Goal: Transaction & Acquisition: Obtain resource

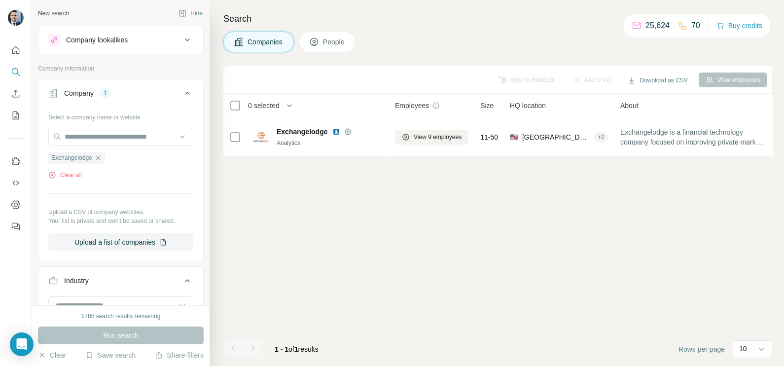
scroll to position [61, 0]
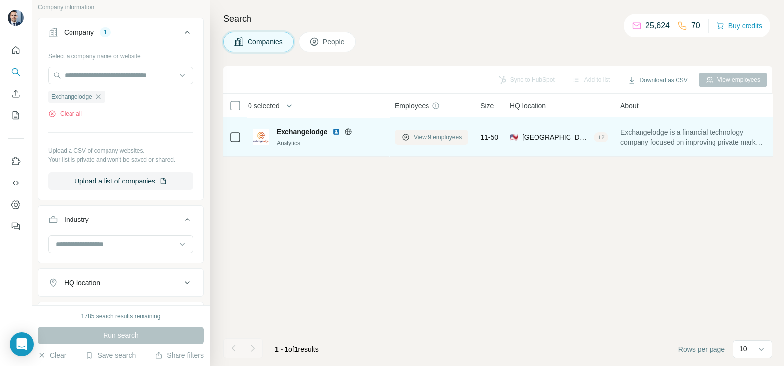
click at [435, 137] on span "View 9 employees" at bounding box center [438, 137] width 48 height 9
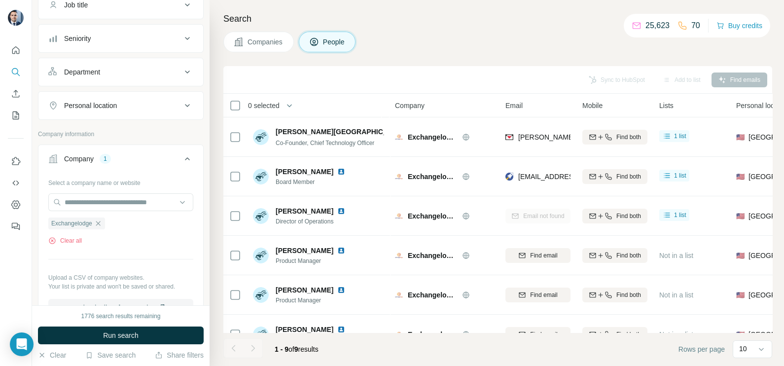
scroll to position [123, 0]
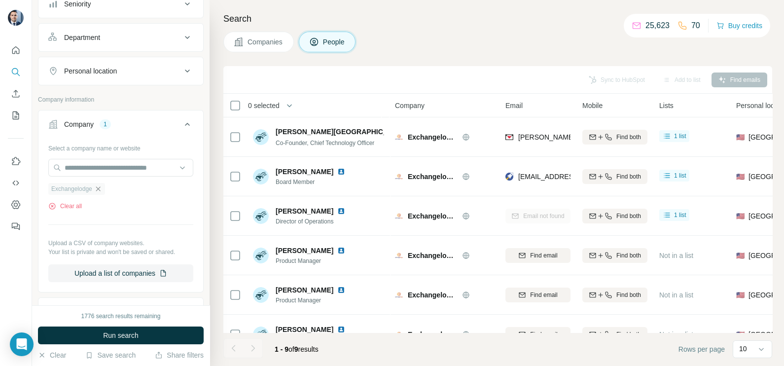
click at [102, 189] on icon "button" at bounding box center [98, 189] width 8 height 8
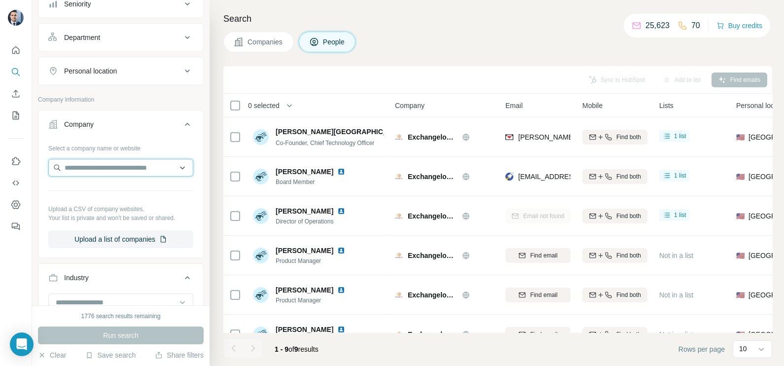
click at [93, 165] on input "text" at bounding box center [120, 168] width 145 height 18
paste input "**********"
type input "**********"
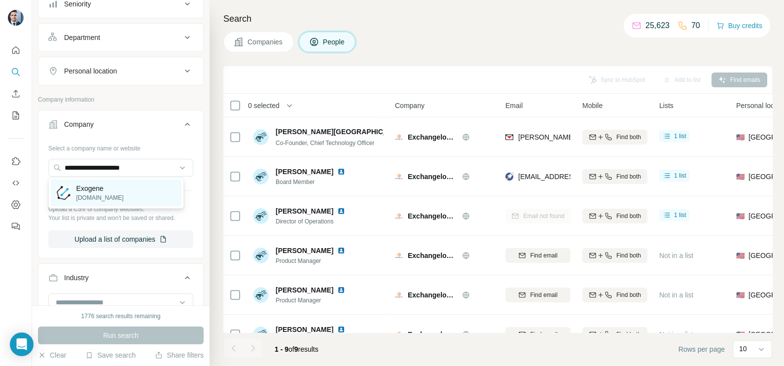
click at [94, 189] on p "Exogene" at bounding box center [99, 189] width 47 height 10
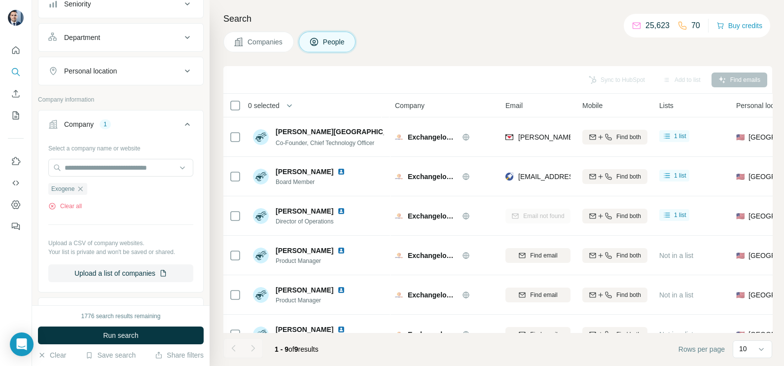
click at [267, 41] on span "Companies" at bounding box center [266, 42] width 36 height 10
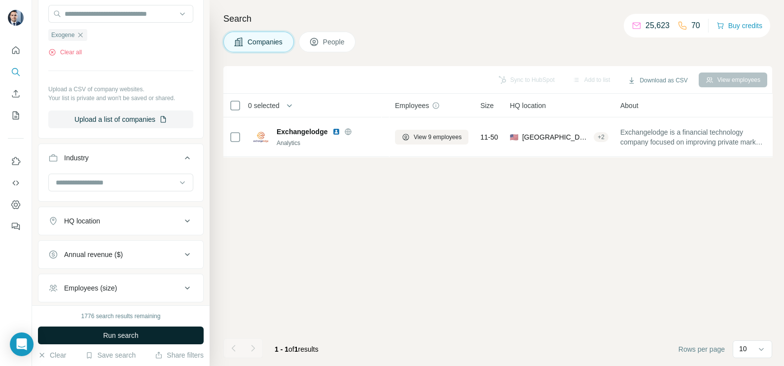
click at [106, 331] on span "Run search" at bounding box center [121, 336] width 36 height 10
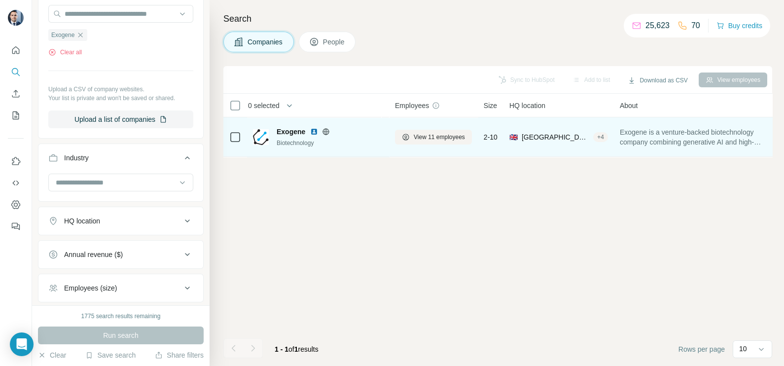
click at [323, 139] on div "Biotechnology" at bounding box center [330, 143] width 107 height 9
click at [327, 131] on icon at bounding box center [326, 131] width 6 height 0
click at [429, 145] on div "View 11 employees" at bounding box center [433, 136] width 77 height 27
click at [430, 141] on button "View 11 employees" at bounding box center [433, 137] width 77 height 15
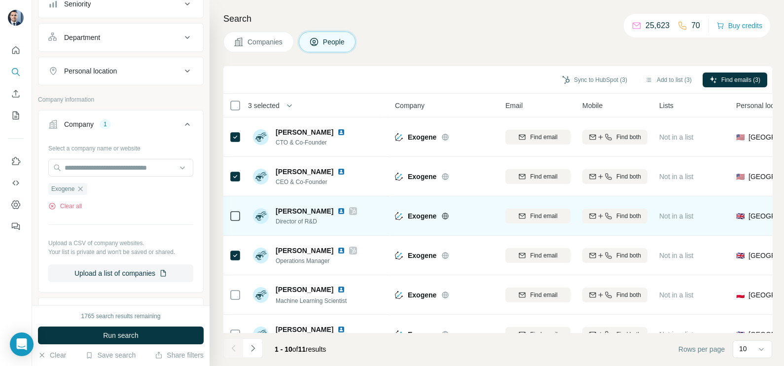
click at [356, 213] on icon at bounding box center [353, 211] width 6 height 8
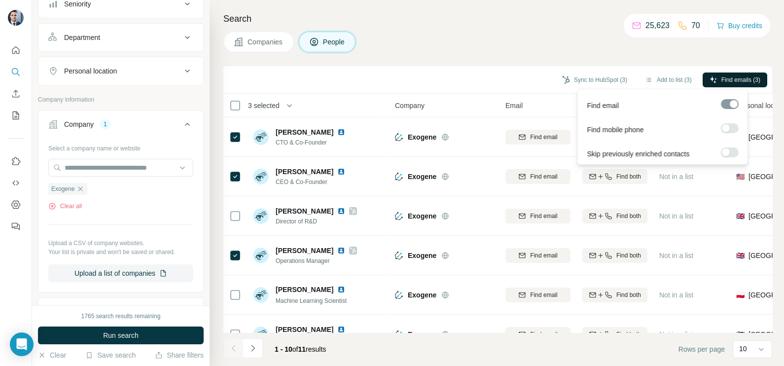
click at [725, 78] on span "Find emails (3)" at bounding box center [741, 79] width 39 height 9
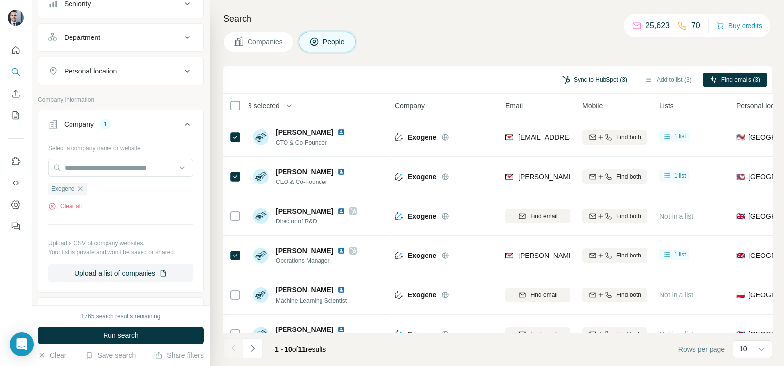
click at [589, 79] on button "Sync to HubSpot (3)" at bounding box center [594, 80] width 79 height 15
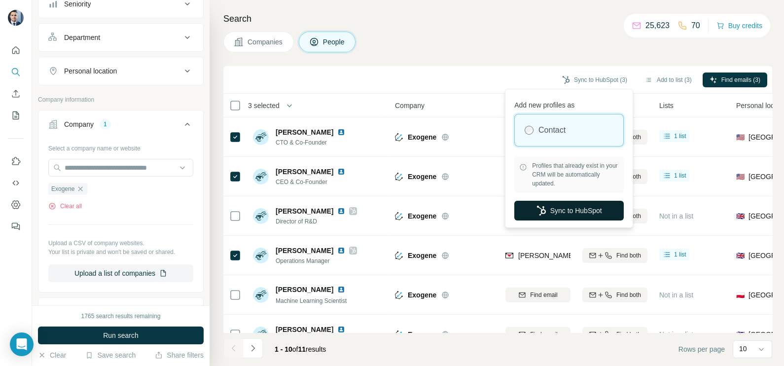
click at [570, 211] on button "Sync to HubSpot" at bounding box center [570, 211] width 110 height 20
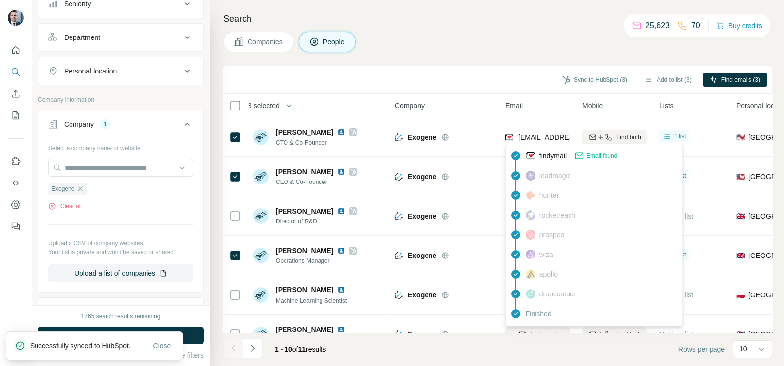
click at [540, 144] on div "findymail Email found leadmagic hunter rocketreach prospeo [PERSON_NAME] apollo…" at bounding box center [595, 235] width 178 height 183
click at [540, 144] on div "[EMAIL_ADDRESS][DOMAIN_NAME]" at bounding box center [538, 136] width 65 height 27
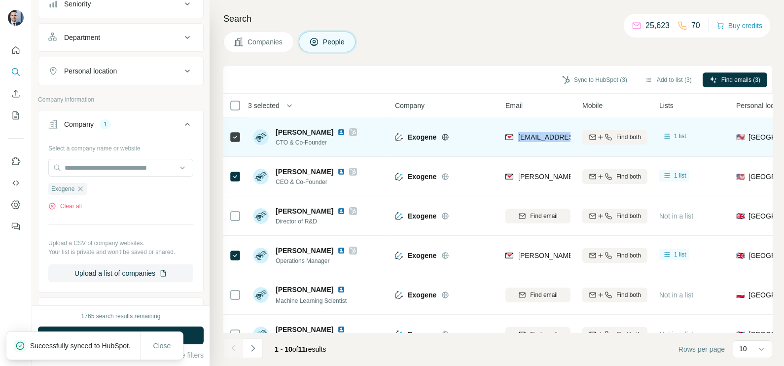
click at [540, 144] on div "[EMAIL_ADDRESS][DOMAIN_NAME]" at bounding box center [538, 136] width 65 height 27
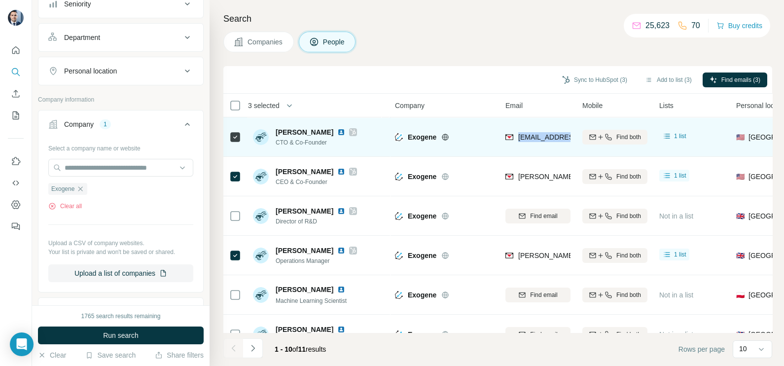
copy tr "[EMAIL_ADDRESS][DOMAIN_NAME]"
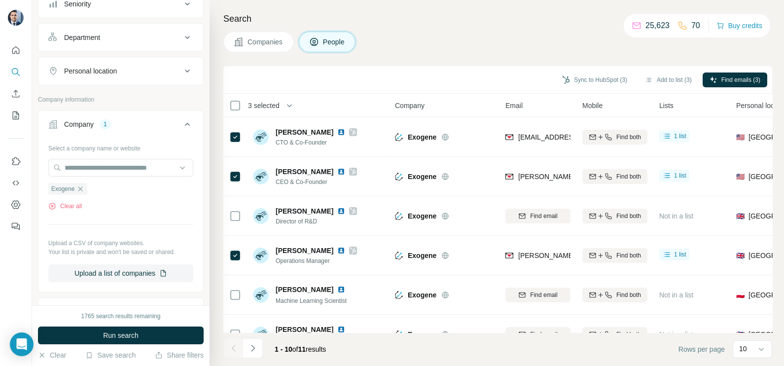
click at [477, 87] on div "Sync to HubSpot (3) Add to list (3) Find emails (3)" at bounding box center [497, 79] width 539 height 17
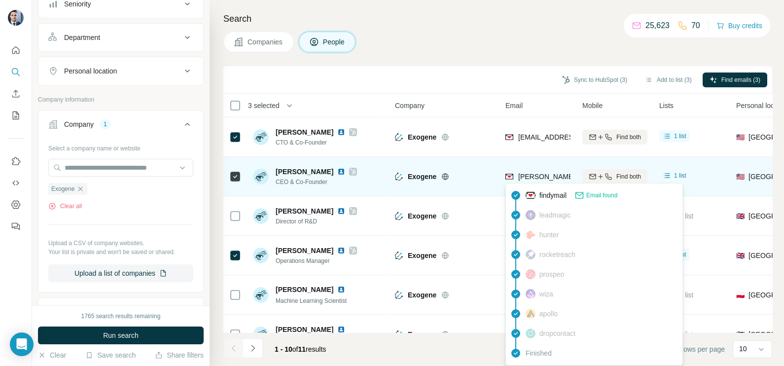
click at [543, 179] on span "[PERSON_NAME][EMAIL_ADDRESS][DOMAIN_NAME]" at bounding box center [605, 177] width 174 height 8
copy tr "[PERSON_NAME][EMAIL_ADDRESS][DOMAIN_NAME]"
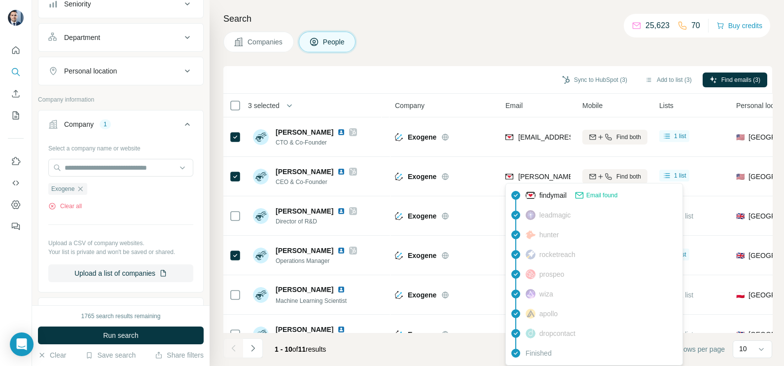
click at [455, 56] on div "Search Companies People Sync to HubSpot (3) Add to list (3) Find emails (3) 3 s…" at bounding box center [497, 183] width 575 height 366
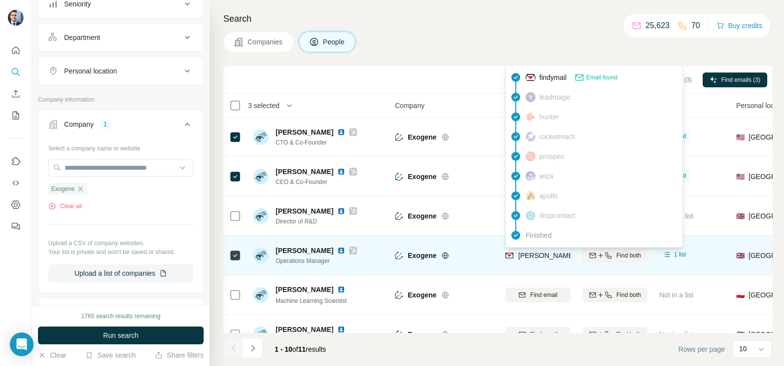
click at [543, 253] on span "[PERSON_NAME][EMAIL_ADDRESS][DOMAIN_NAME]" at bounding box center [605, 256] width 174 height 8
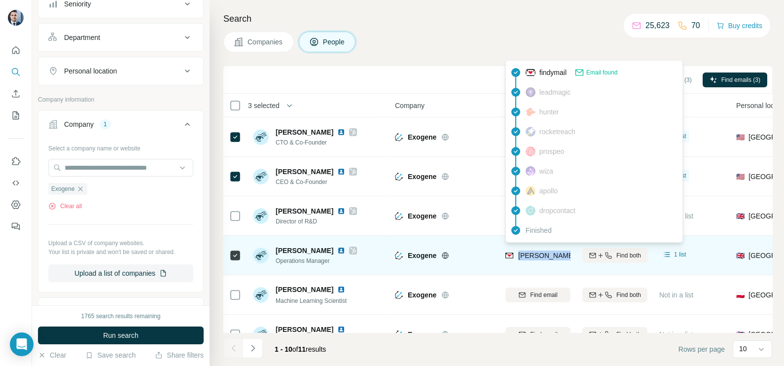
copy tr "[PERSON_NAME][EMAIL_ADDRESS][DOMAIN_NAME]"
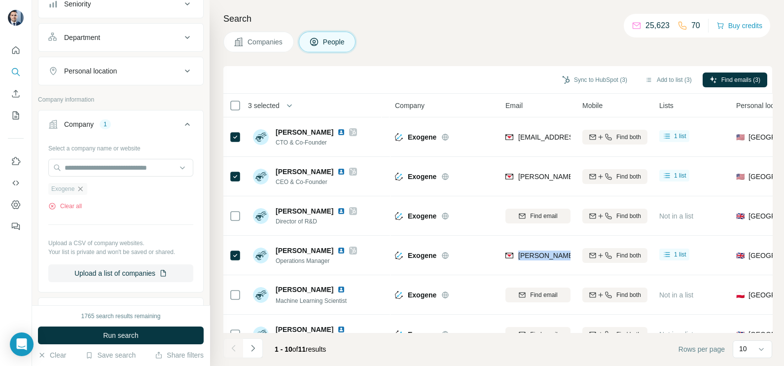
click at [82, 188] on icon "button" at bounding box center [80, 188] width 4 height 4
click at [87, 168] on input "text" at bounding box center [120, 168] width 145 height 18
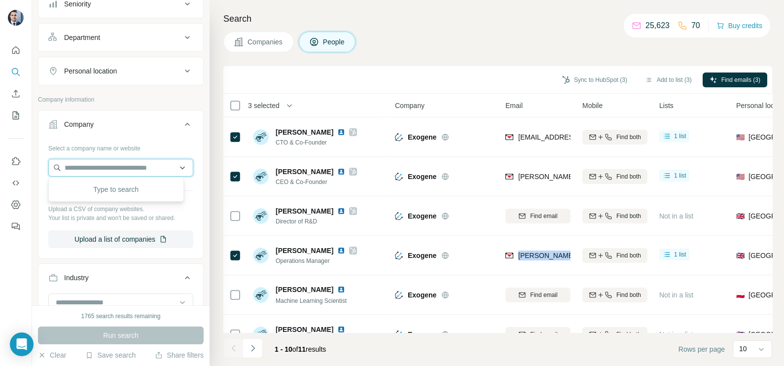
paste input "**********"
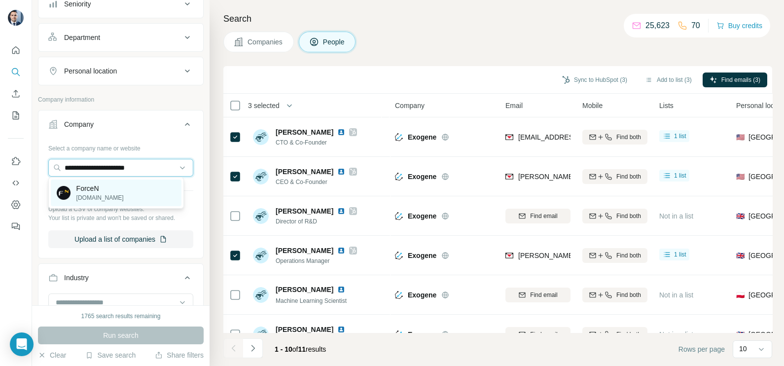
type input "**********"
click at [121, 200] on div "ForceN [DOMAIN_NAME]" at bounding box center [116, 193] width 131 height 27
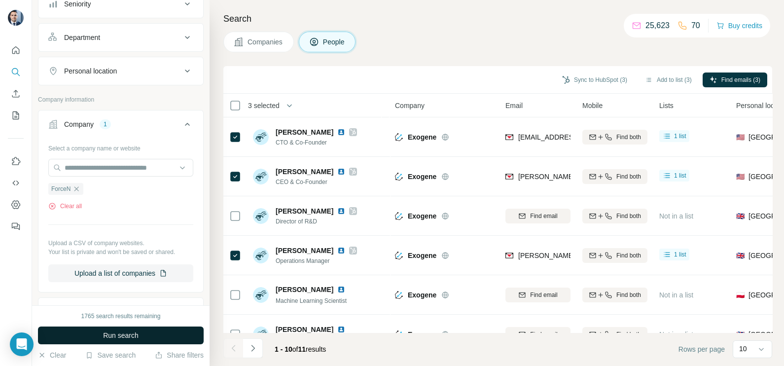
click at [139, 340] on span "Run search" at bounding box center [121, 336] width 36 height 10
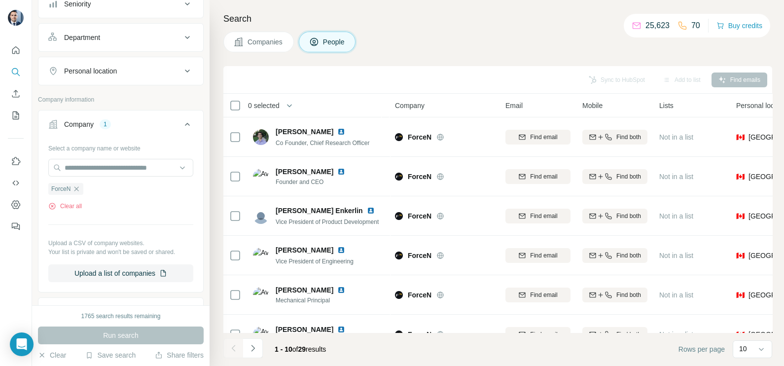
click at [259, 41] on span "Companies" at bounding box center [266, 42] width 36 height 10
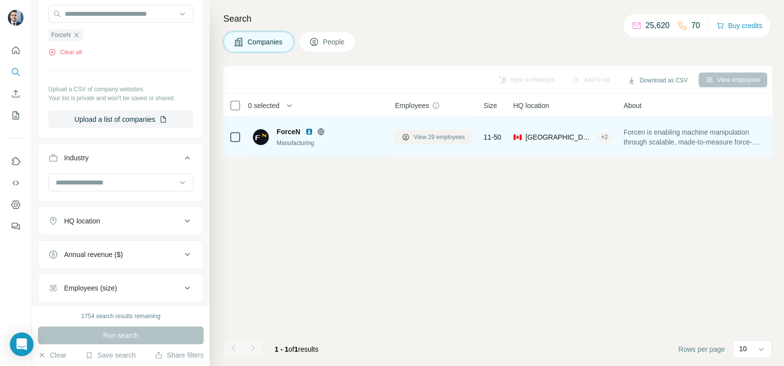
click at [441, 137] on span "View 29 employees" at bounding box center [439, 137] width 51 height 9
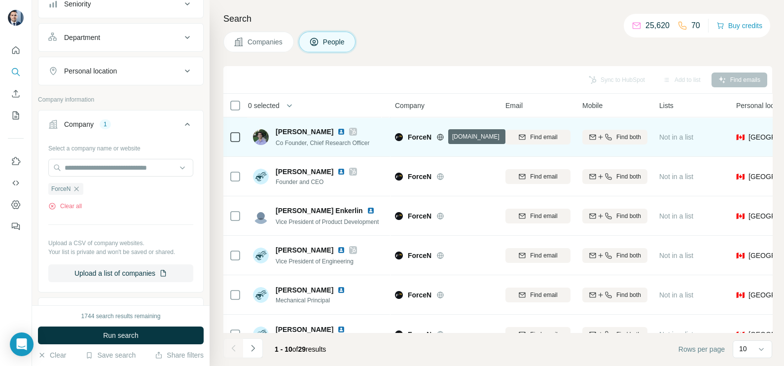
click at [440, 134] on icon at bounding box center [441, 137] width 2 height 6
click at [350, 131] on icon at bounding box center [353, 132] width 6 height 8
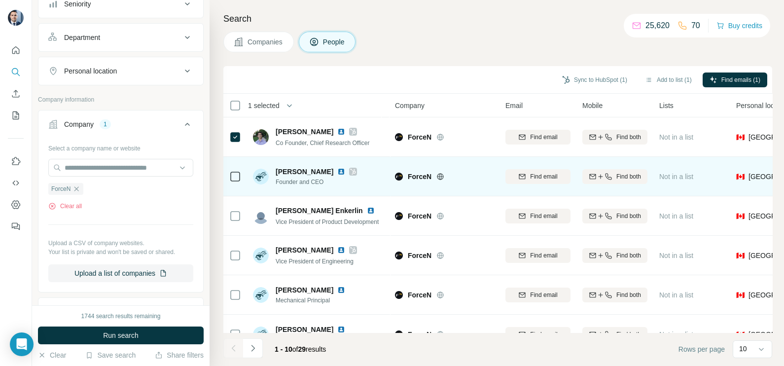
click at [236, 184] on div at bounding box center [235, 176] width 12 height 27
click at [237, 182] on icon at bounding box center [235, 177] width 12 height 12
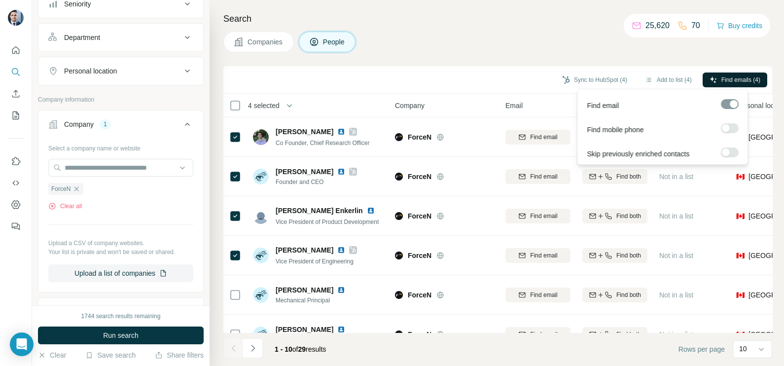
click at [742, 81] on span "Find emails (4)" at bounding box center [741, 79] width 39 height 9
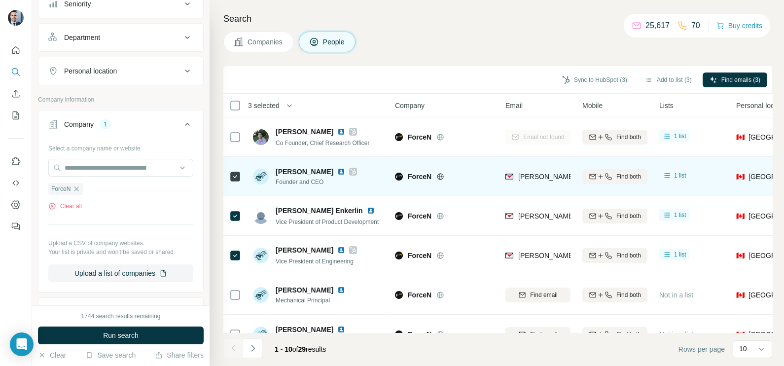
click at [337, 171] on img at bounding box center [341, 172] width 8 height 8
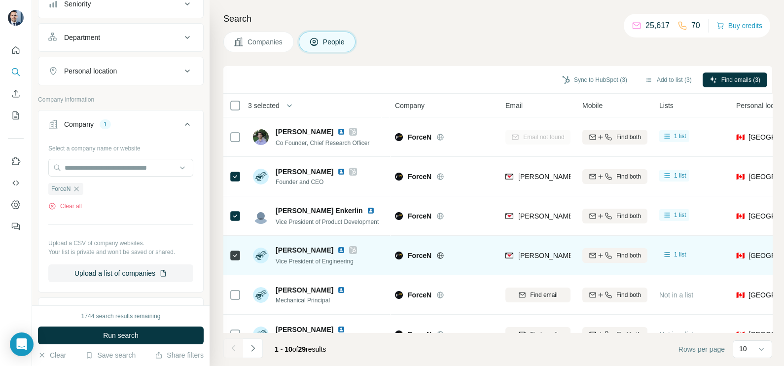
click at [337, 249] on img at bounding box center [341, 250] width 8 height 8
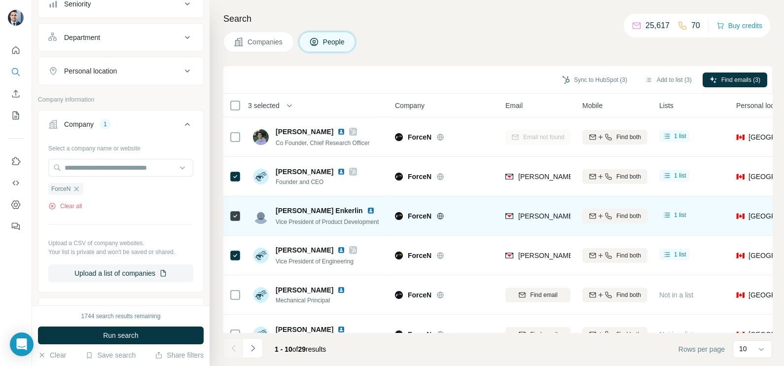
click at [367, 210] on img at bounding box center [371, 211] width 8 height 8
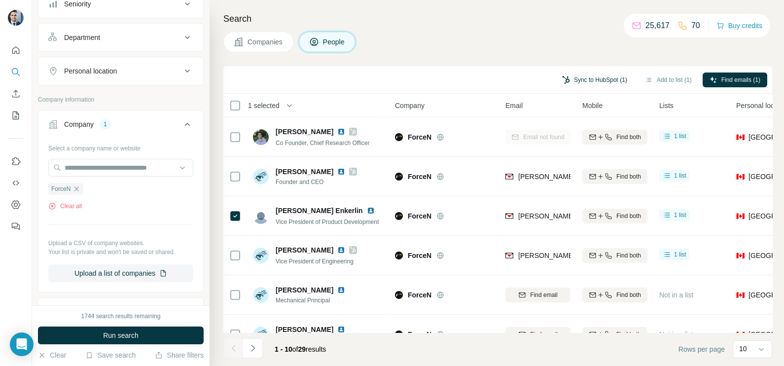
click at [600, 76] on button "Sync to HubSpot (1)" at bounding box center [594, 80] width 79 height 15
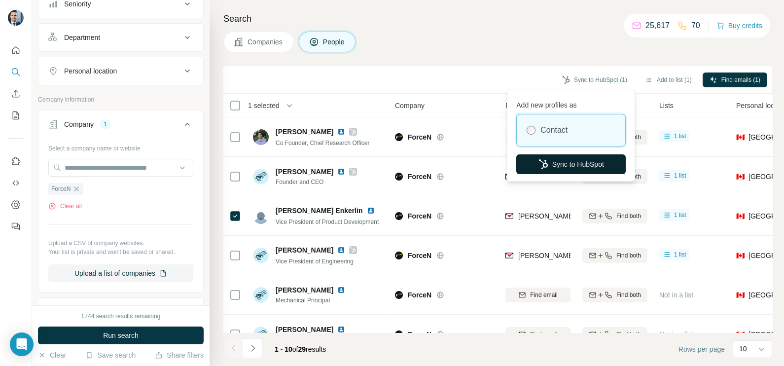
click at [564, 163] on button "Sync to HubSpot" at bounding box center [571, 164] width 110 height 20
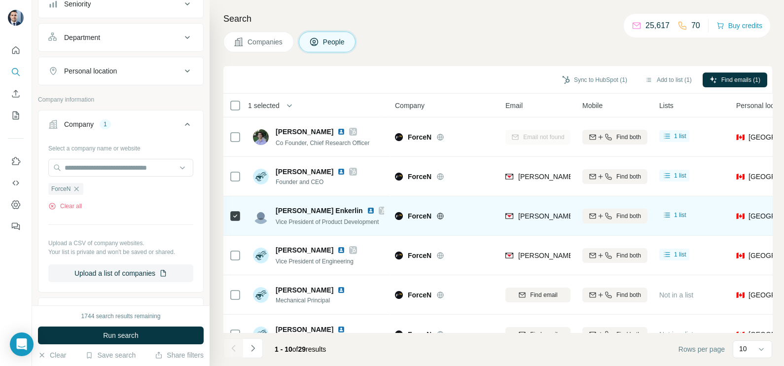
click at [536, 209] on div "[PERSON_NAME][EMAIL_ADDRESS][DOMAIN_NAME]" at bounding box center [538, 215] width 65 height 27
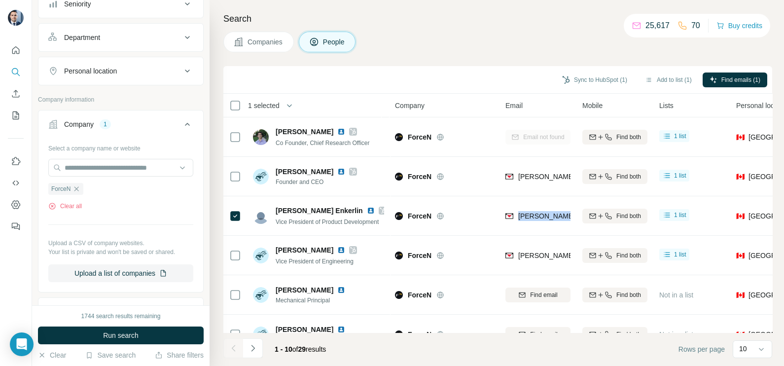
copy tr "[PERSON_NAME][EMAIL_ADDRESS][DOMAIN_NAME]"
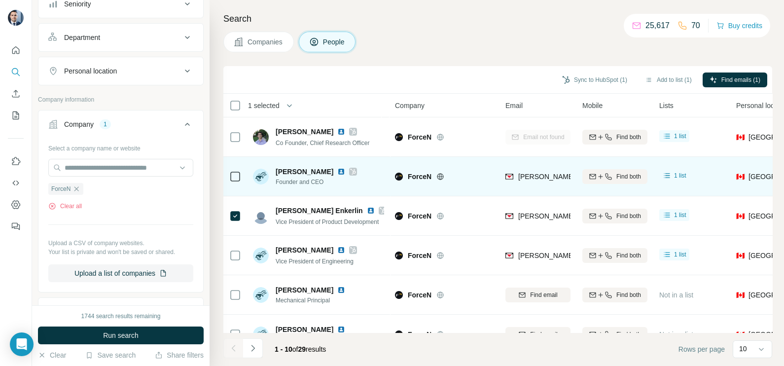
click at [504, 167] on td "[PERSON_NAME][EMAIL_ADDRESS][PERSON_NAME][DOMAIN_NAME]" at bounding box center [538, 176] width 77 height 39
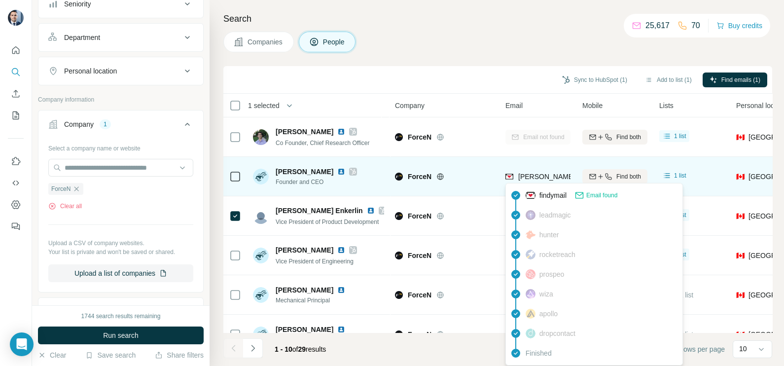
click at [541, 175] on span "[PERSON_NAME][EMAIL_ADDRESS][PERSON_NAME][DOMAIN_NAME]" at bounding box center [633, 177] width 231 height 8
copy tr "[PERSON_NAME][EMAIL_ADDRESS][PERSON_NAME][DOMAIN_NAME]"
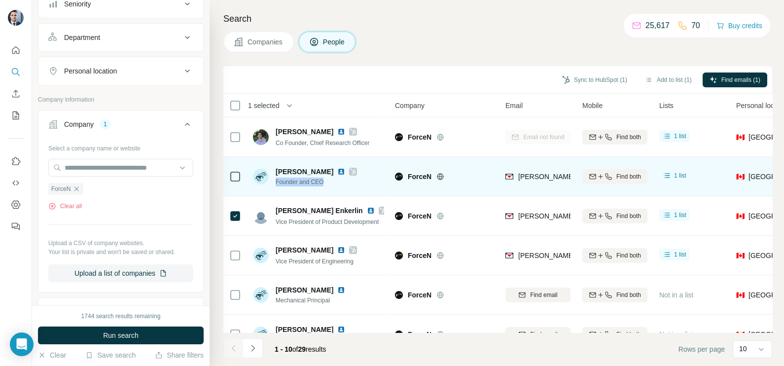
drag, startPoint x: 274, startPoint y: 180, endPoint x: 325, endPoint y: 180, distance: 50.8
click at [325, 180] on div "[PERSON_NAME] Founder and CEO" at bounding box center [305, 177] width 104 height 20
copy span "Founder and CEO"
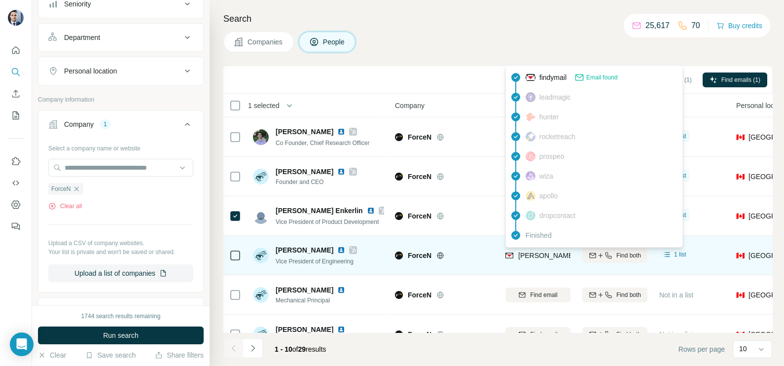
click at [543, 254] on span "[PERSON_NAME][DOMAIN_NAME][EMAIL_ADDRESS][PERSON_NAME][DOMAIN_NAME]" at bounding box center [661, 256] width 286 height 8
copy tr "[PERSON_NAME][DOMAIN_NAME][EMAIL_ADDRESS][PERSON_NAME][DOMAIN_NAME]"
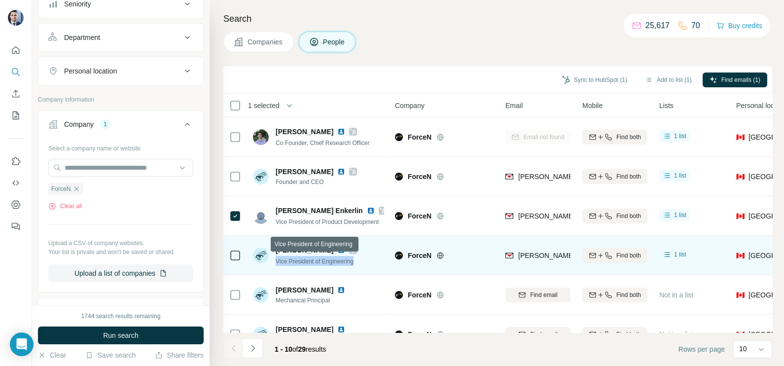
drag, startPoint x: 276, startPoint y: 259, endPoint x: 365, endPoint y: 260, distance: 88.3
click at [365, 260] on div "[PERSON_NAME] Vice President of Engineering" at bounding box center [318, 255] width 131 height 27
copy span "Vice President of Engineering"
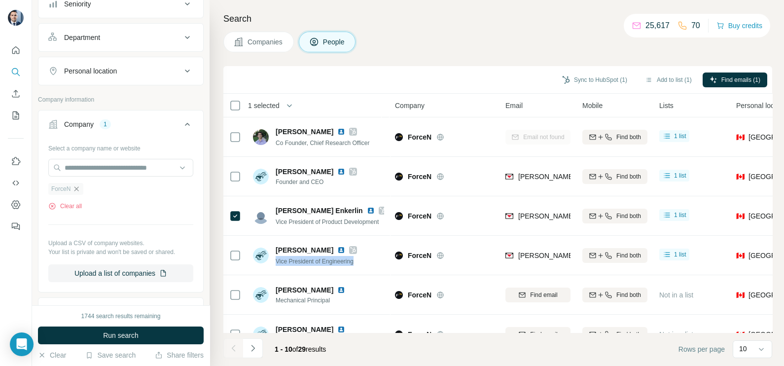
click at [78, 189] on icon "button" at bounding box center [77, 189] width 8 height 8
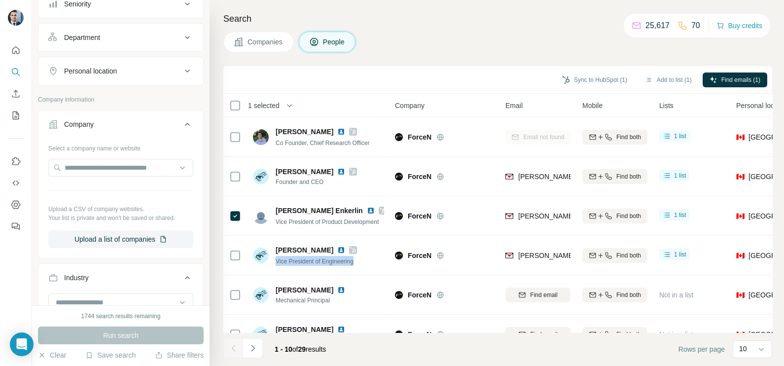
click at [259, 42] on span "Companies" at bounding box center [266, 42] width 36 height 10
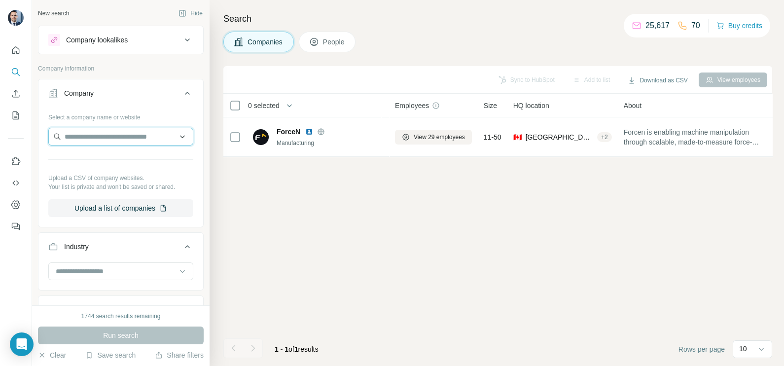
click at [104, 134] on input "text" at bounding box center [120, 137] width 145 height 18
paste input "**********"
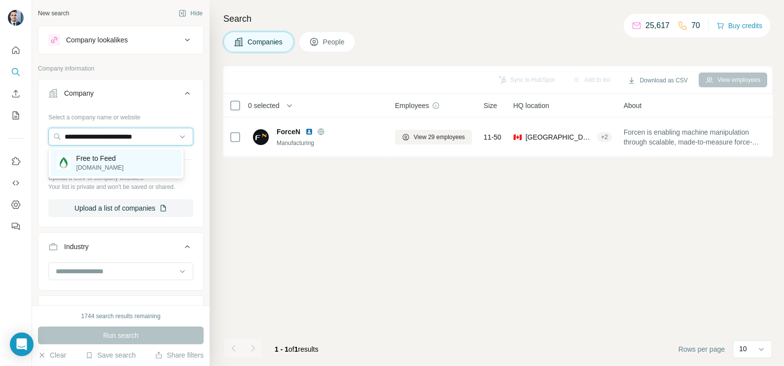
type input "**********"
click at [128, 166] on div "Free to Feed [DOMAIN_NAME]" at bounding box center [116, 162] width 131 height 27
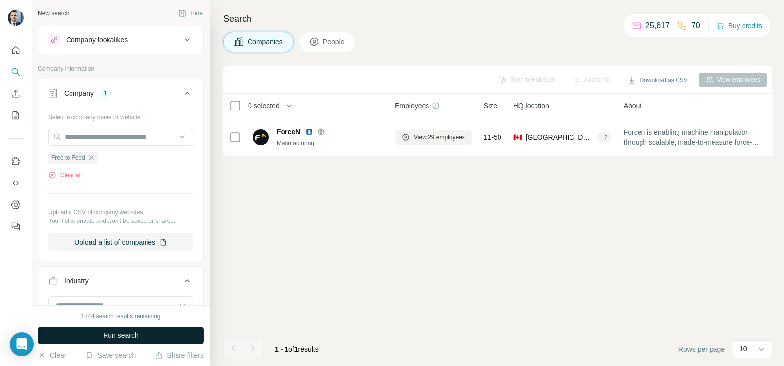
click at [128, 331] on span "Run search" at bounding box center [121, 336] width 36 height 10
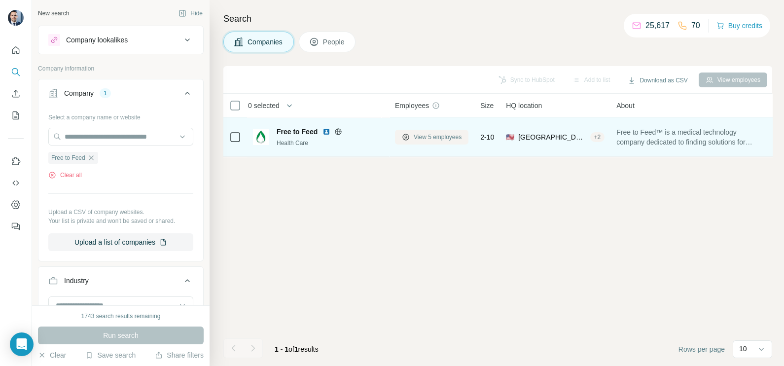
click at [429, 131] on button "View 5 employees" at bounding box center [432, 137] width 74 height 15
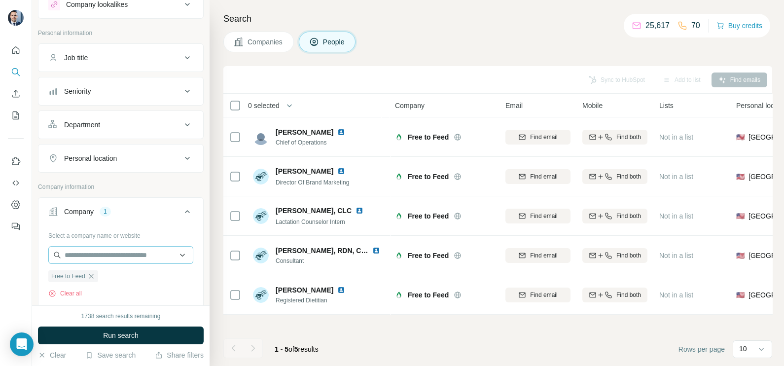
scroll to position [61, 0]
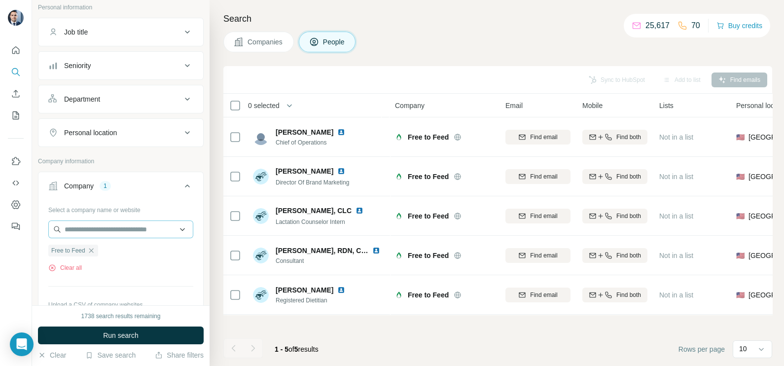
drag, startPoint x: 94, startPoint y: 250, endPoint x: 90, endPoint y: 231, distance: 18.7
click at [93, 250] on icon "button" at bounding box center [91, 251] width 8 height 8
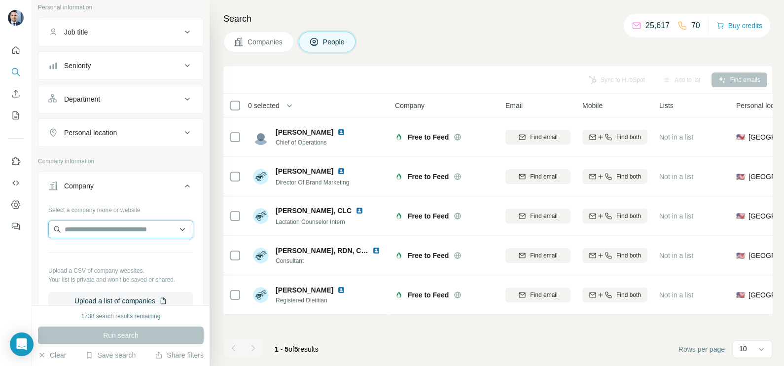
click at [90, 231] on input "text" at bounding box center [120, 230] width 145 height 18
paste input "**********"
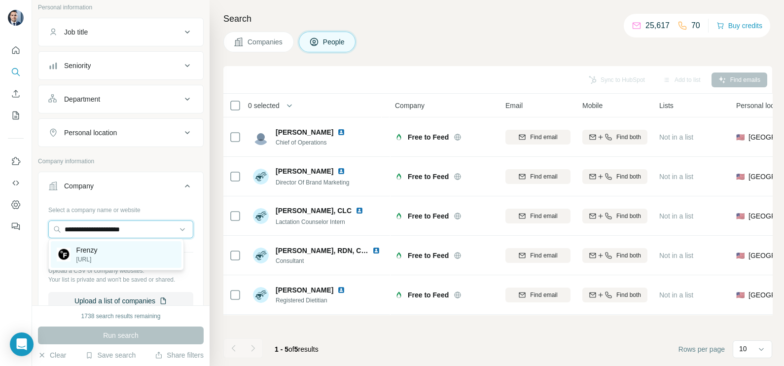
type input "**********"
click at [75, 261] on div "Frenzy frenzy.ai" at bounding box center [77, 254] width 41 height 19
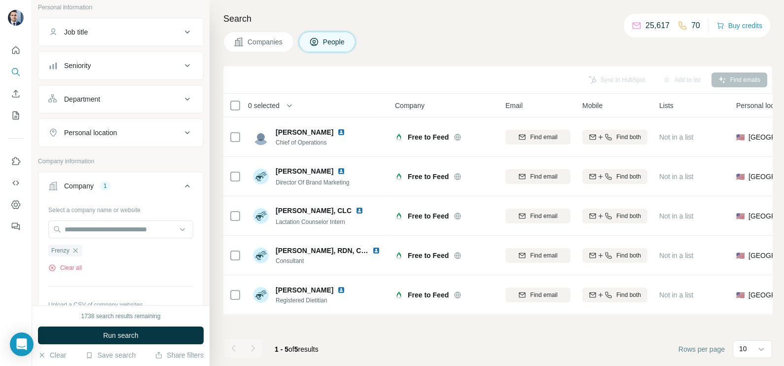
click at [275, 39] on span "Companies" at bounding box center [266, 42] width 36 height 10
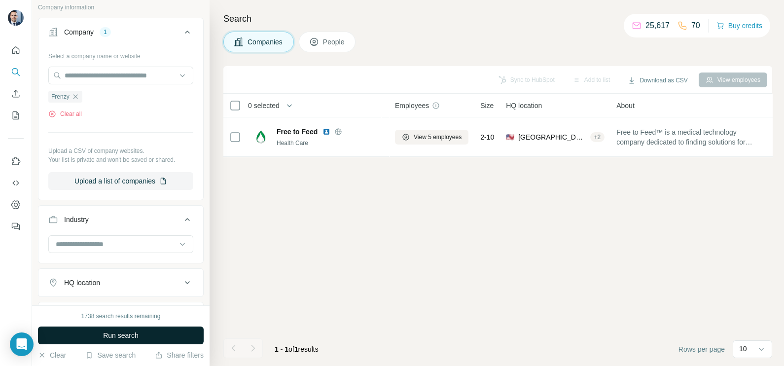
click at [117, 343] on button "Run search" at bounding box center [121, 336] width 166 height 18
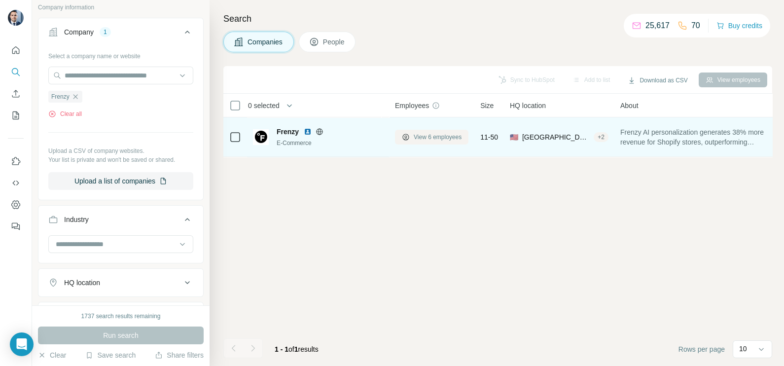
click at [439, 140] on span "View 6 employees" at bounding box center [438, 137] width 48 height 9
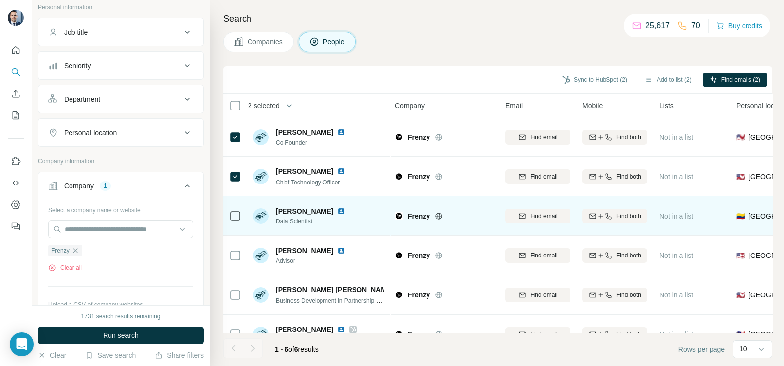
click at [228, 218] on td at bounding box center [235, 215] width 24 height 39
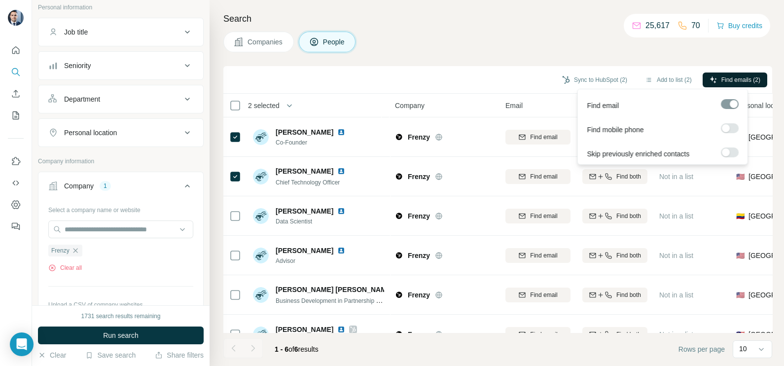
click at [750, 78] on span "Find emails (2)" at bounding box center [741, 79] width 39 height 9
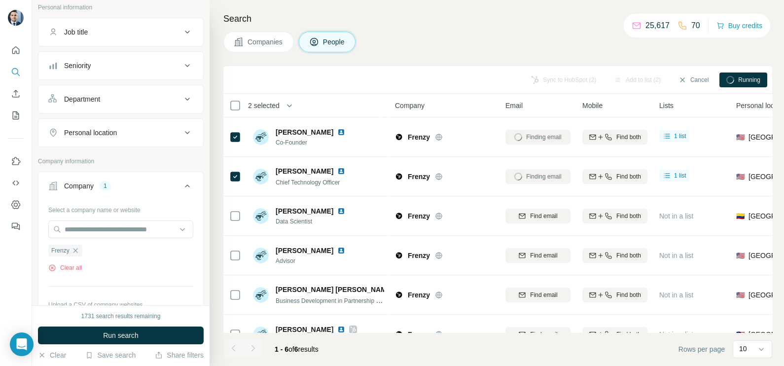
click at [474, 79] on div "Sync to HubSpot (2) Add to list (2) Cancel Running" at bounding box center [497, 79] width 539 height 17
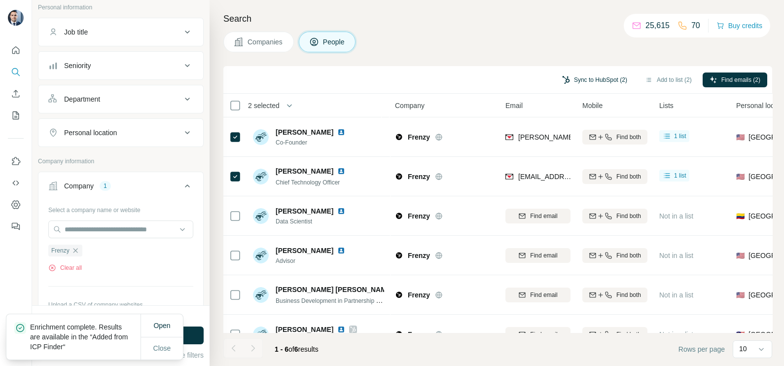
click at [598, 85] on button "Sync to HubSpot (2)" at bounding box center [594, 80] width 79 height 15
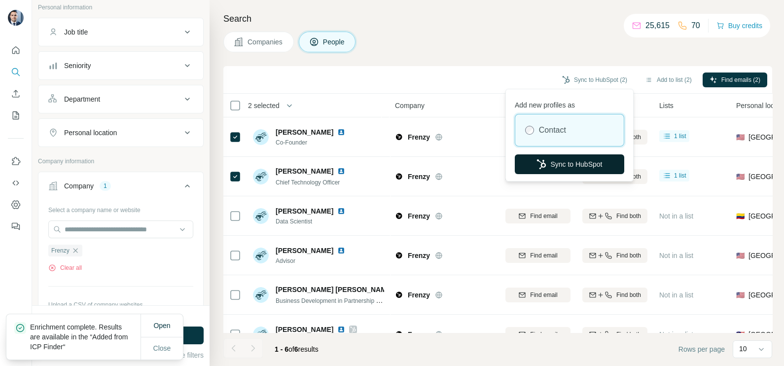
click at [554, 169] on button "Sync to HubSpot" at bounding box center [570, 164] width 110 height 20
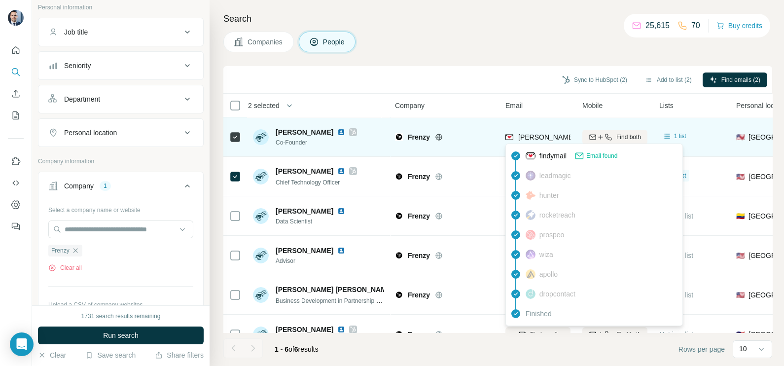
click at [533, 133] on span "james@frenzy.ai" at bounding box center [577, 137] width 118 height 8
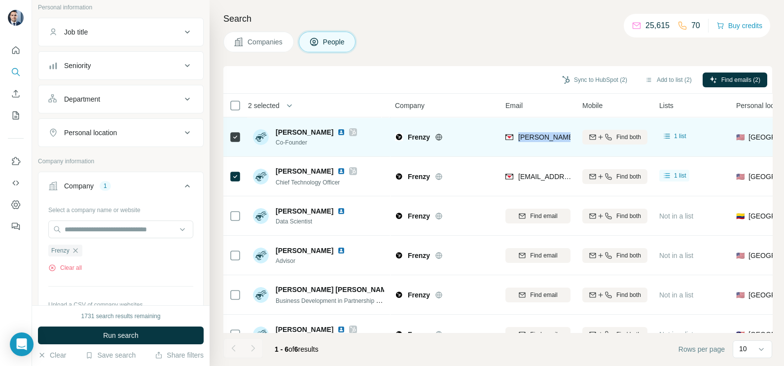
click at [533, 133] on span "james@frenzy.ai" at bounding box center [577, 137] width 118 height 8
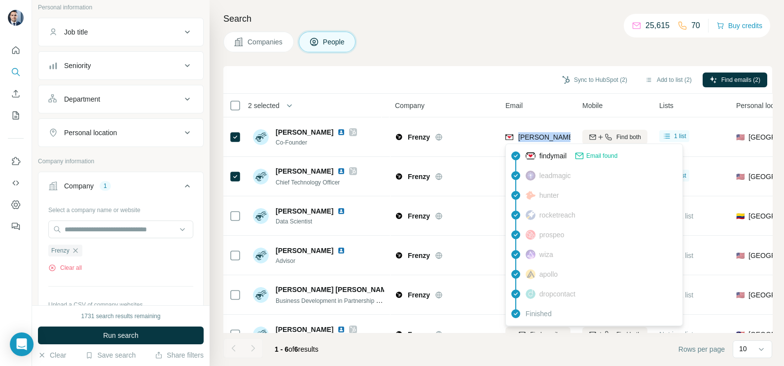
copy tr "james@frenzy.ai"
click at [507, 65] on div "Search Companies People Sync to HubSpot (2) Add to list (2) Find emails (2) 2 s…" at bounding box center [497, 183] width 575 height 366
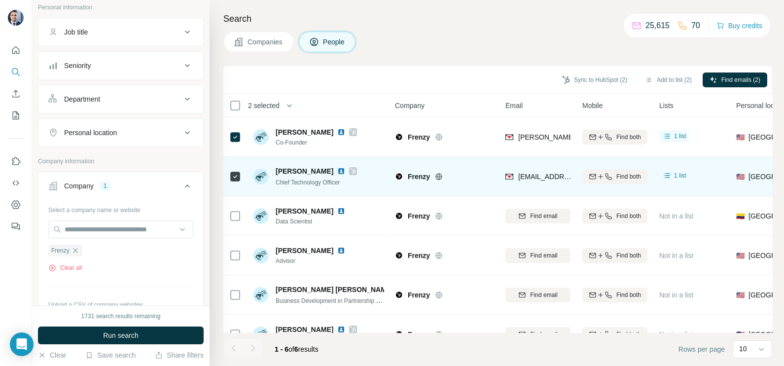
click at [533, 184] on div "montek@frenzy.ai" at bounding box center [538, 176] width 65 height 27
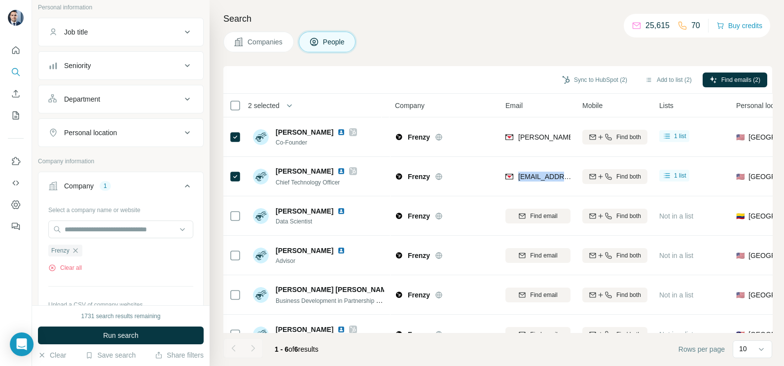
copy tr "montek@frenzy.ai"
click at [77, 249] on icon "button" at bounding box center [76, 251] width 8 height 8
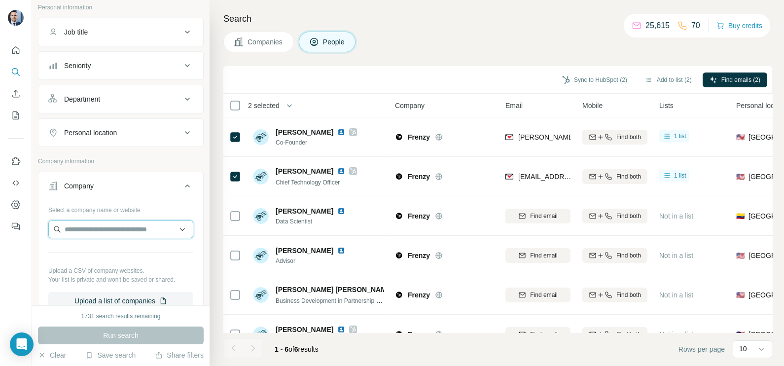
click at [86, 232] on input "text" at bounding box center [120, 230] width 145 height 18
paste input "**********"
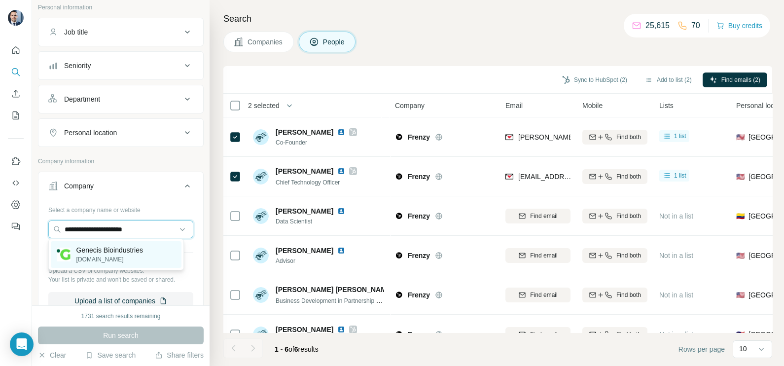
type input "**********"
click at [118, 249] on p "Genecis Bioindustries" at bounding box center [109, 250] width 67 height 10
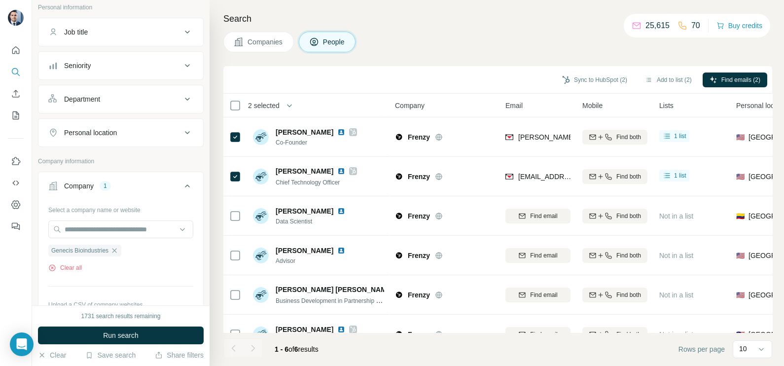
click at [278, 45] on span "Companies" at bounding box center [266, 42] width 36 height 10
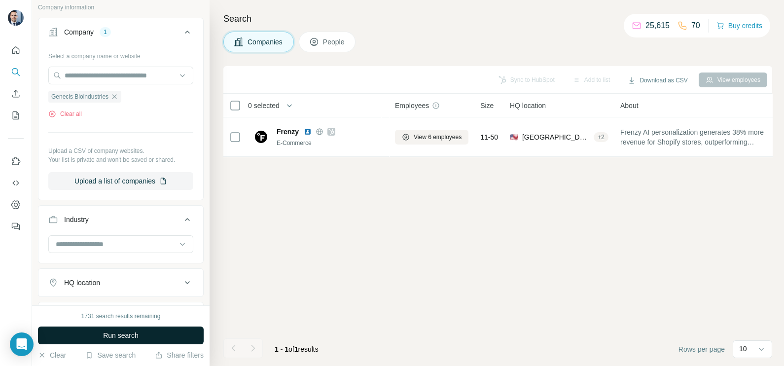
click at [109, 331] on span "Run search" at bounding box center [121, 336] width 36 height 10
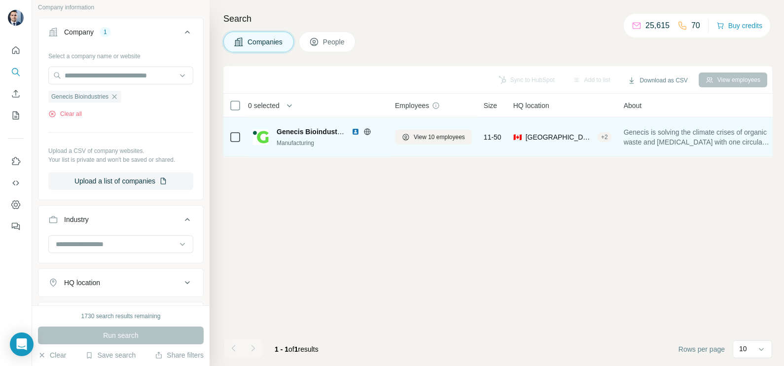
click at [368, 131] on icon at bounding box center [367, 131] width 6 height 0
click at [428, 134] on span "View 10 employees" at bounding box center [439, 137] width 51 height 9
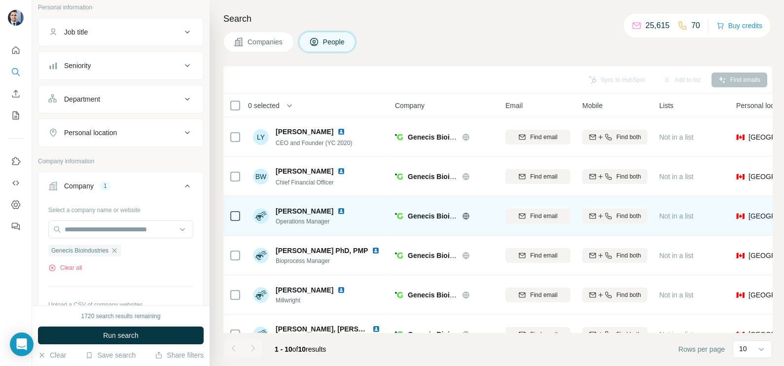
click at [464, 218] on icon at bounding box center [466, 216] width 6 height 6
click at [229, 218] on icon at bounding box center [235, 216] width 12 height 12
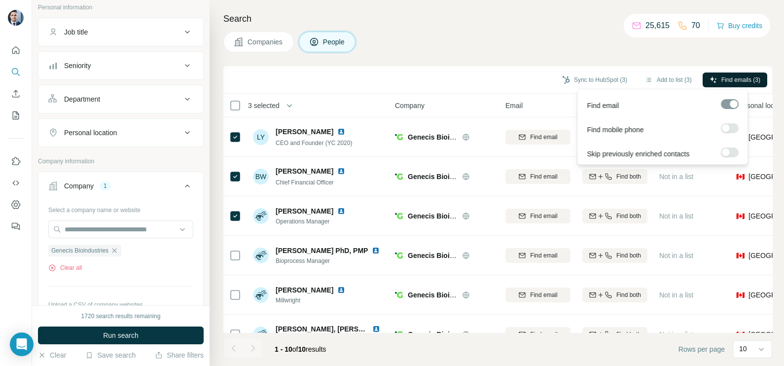
click at [734, 74] on button "Find emails (3)" at bounding box center [735, 80] width 65 height 15
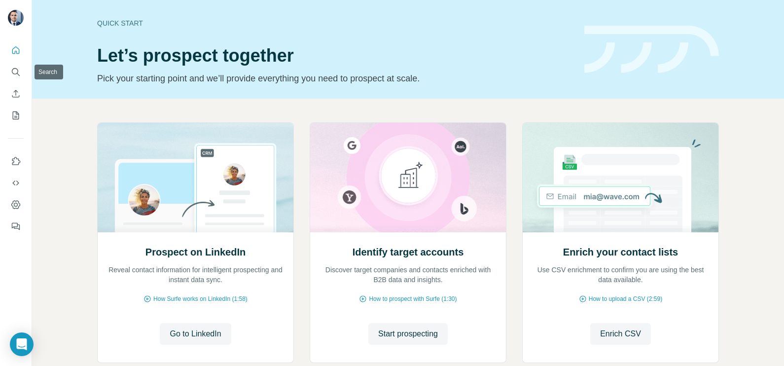
click at [5, 78] on div at bounding box center [16, 136] width 32 height 200
click at [11, 73] on icon "Search" at bounding box center [16, 72] width 10 height 10
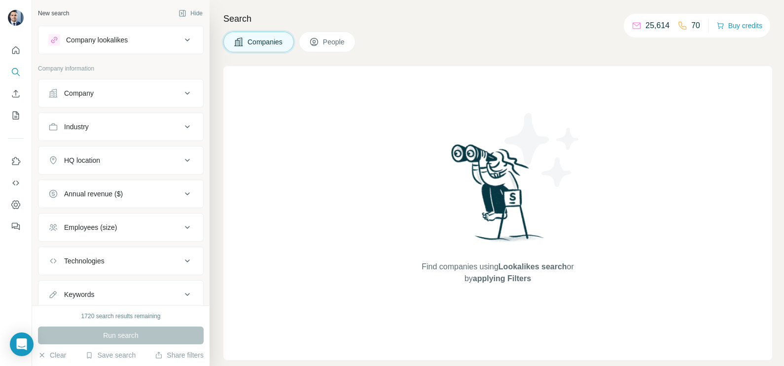
click at [124, 98] on button "Company" at bounding box center [120, 93] width 165 height 24
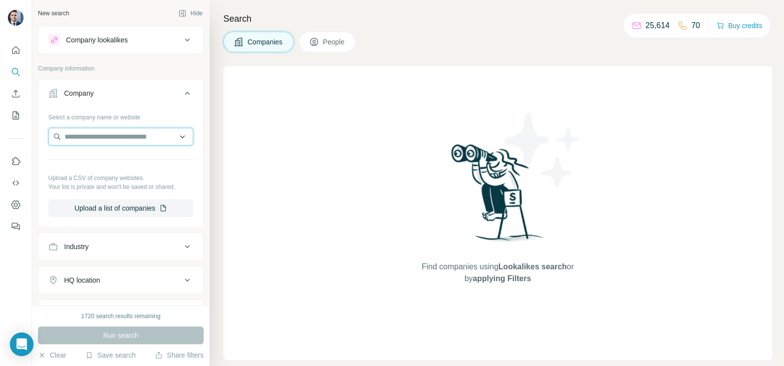
click at [110, 138] on input "text" at bounding box center [120, 137] width 145 height 18
paste input "**********"
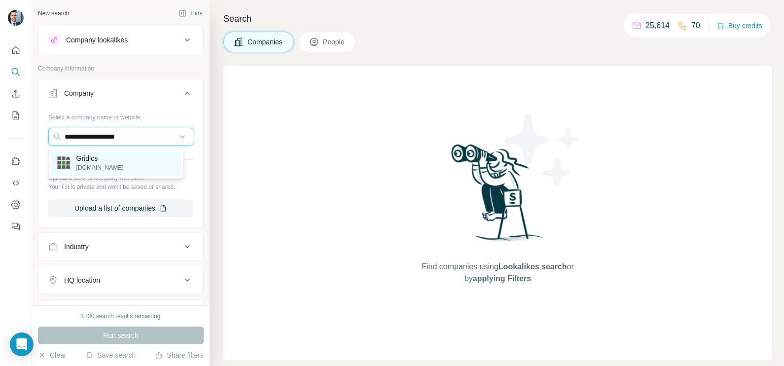
type input "**********"
click at [112, 161] on div "Gridics gridics.com" at bounding box center [116, 162] width 131 height 27
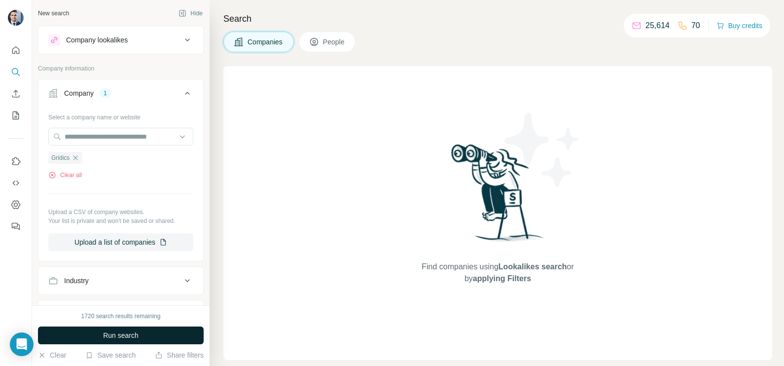
click at [133, 339] on span "Run search" at bounding box center [121, 336] width 36 height 10
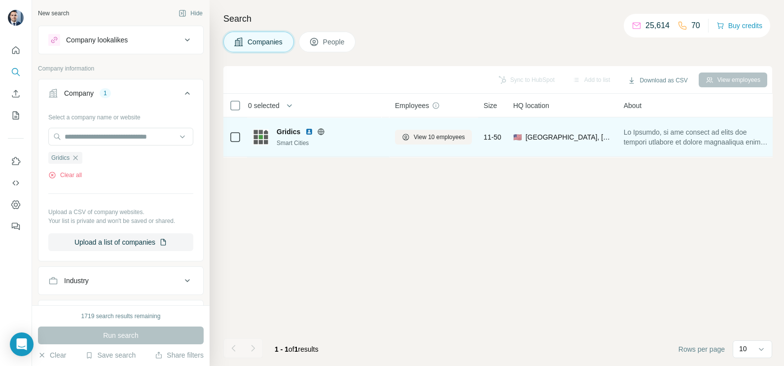
click at [318, 132] on icon at bounding box center [321, 132] width 8 height 8
click at [432, 138] on span "View 10 employees" at bounding box center [439, 137] width 51 height 9
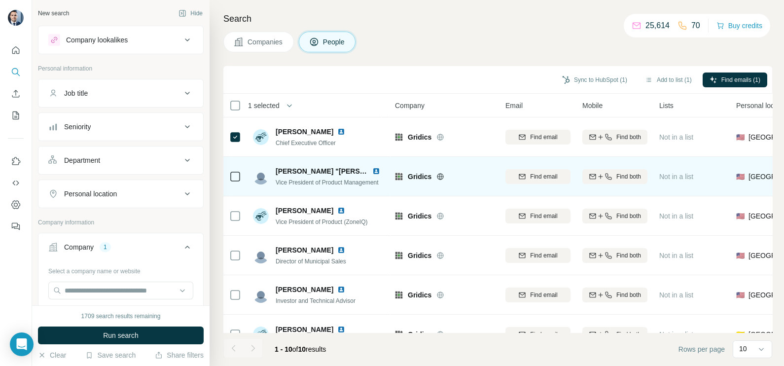
click at [225, 178] on td at bounding box center [235, 176] width 24 height 39
click at [242, 176] on td at bounding box center [235, 176] width 24 height 39
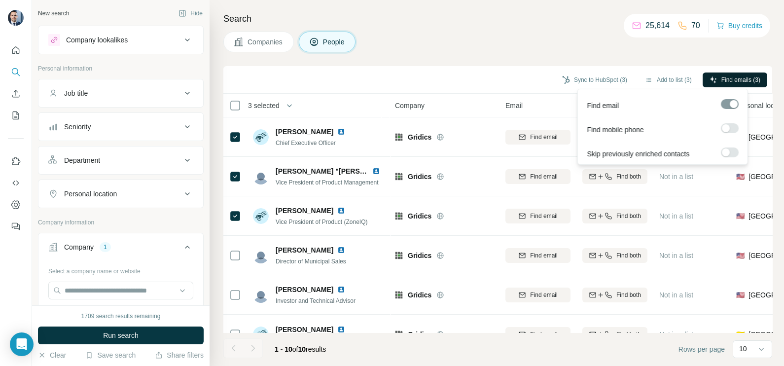
click at [745, 74] on button "Find emails (3)" at bounding box center [735, 80] width 65 height 15
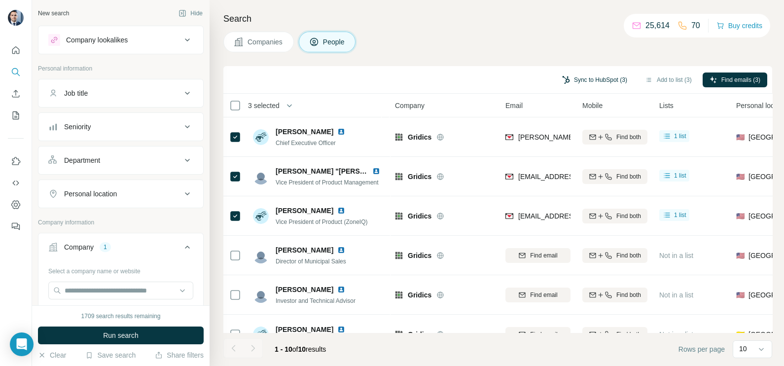
click at [573, 75] on button "Sync to HubSpot (3)" at bounding box center [594, 80] width 79 height 15
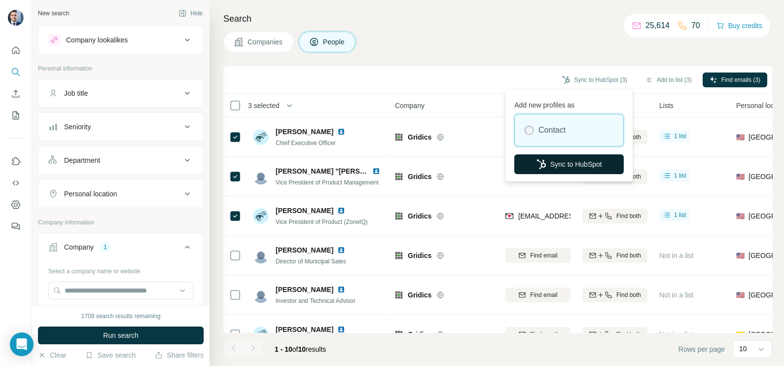
click at [582, 164] on button "Sync to HubSpot" at bounding box center [570, 164] width 110 height 20
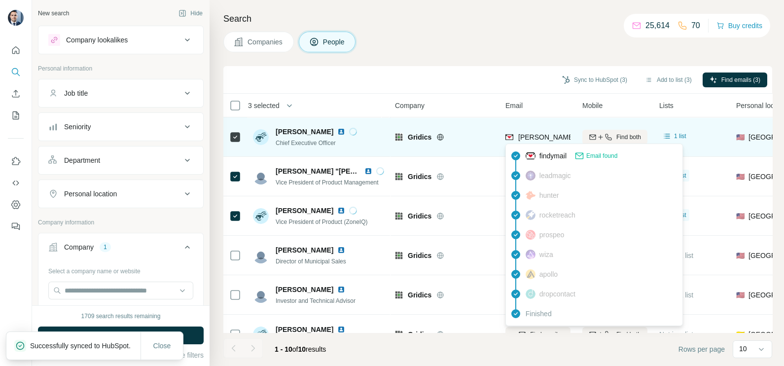
click at [535, 140] on span "jason.doyle@gridics.com" at bounding box center [633, 137] width 231 height 8
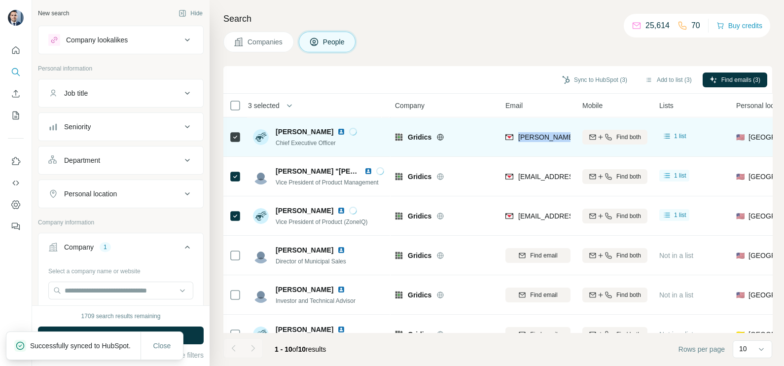
click at [535, 140] on span "jason.doyle@gridics.com" at bounding box center [633, 137] width 231 height 8
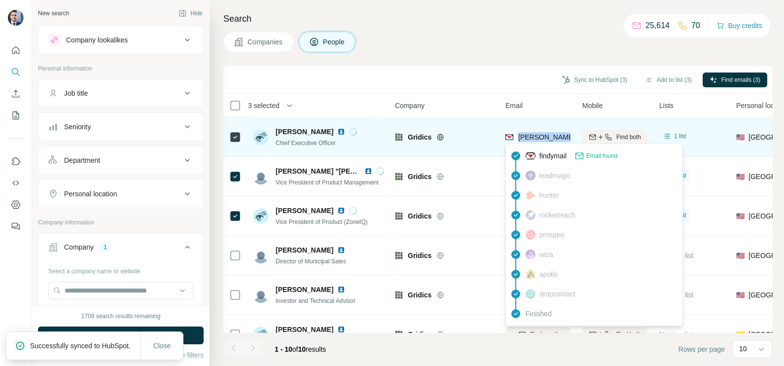
copy tr "jason.doyle@gridics.com"
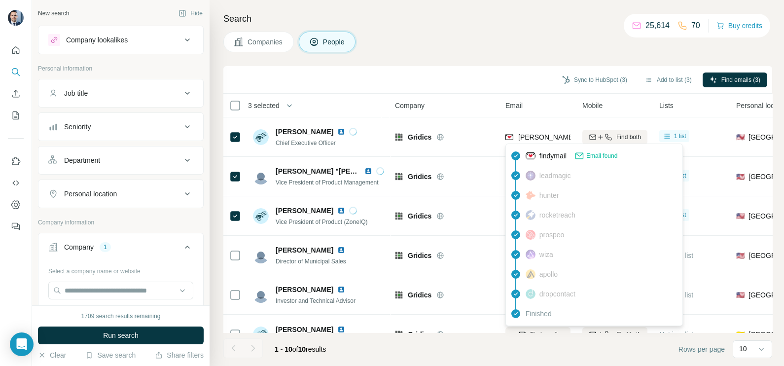
click at [483, 78] on div "Sync to HubSpot (3) Add to list (3) Find emails (3)" at bounding box center [497, 79] width 539 height 17
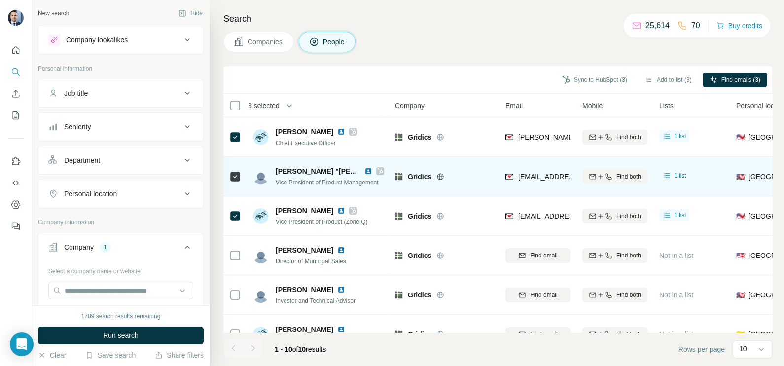
click at [544, 178] on span "mfrederick@gridics.com" at bounding box center [576, 177] width 117 height 8
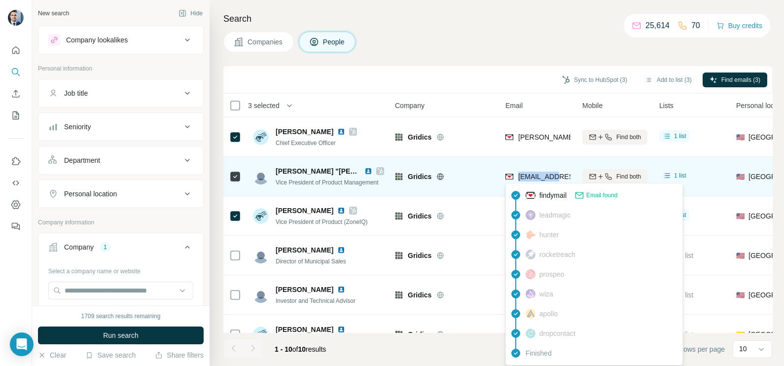
click at [544, 178] on span "mfrederick@gridics.com" at bounding box center [576, 177] width 117 height 8
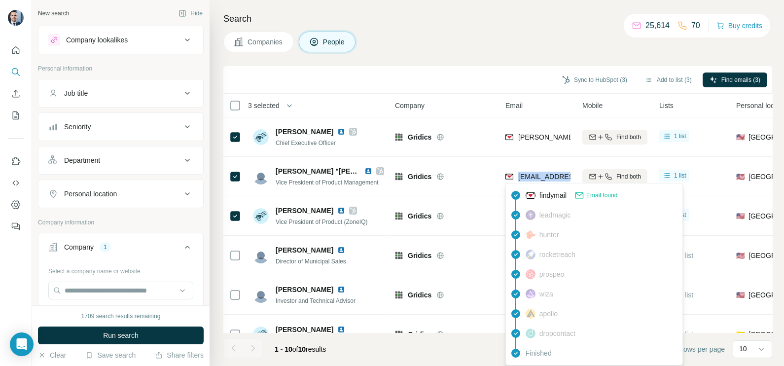
copy tr "mfrederick@gridics.com"
click at [494, 111] on th "Company" at bounding box center [444, 106] width 110 height 24
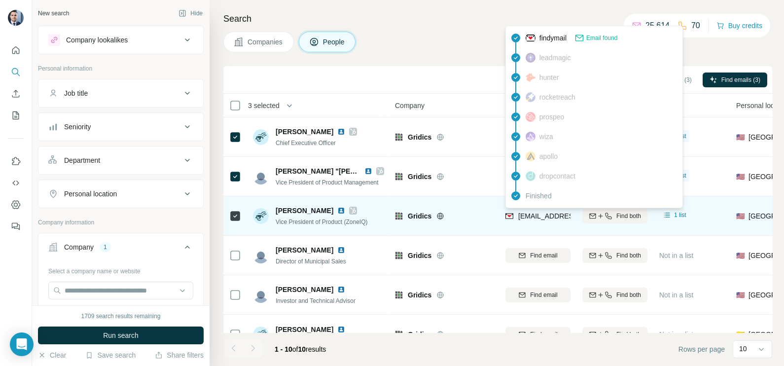
click at [553, 215] on span "max@gridics.com" at bounding box center [576, 216] width 117 height 8
copy tr "max@gridics.com"
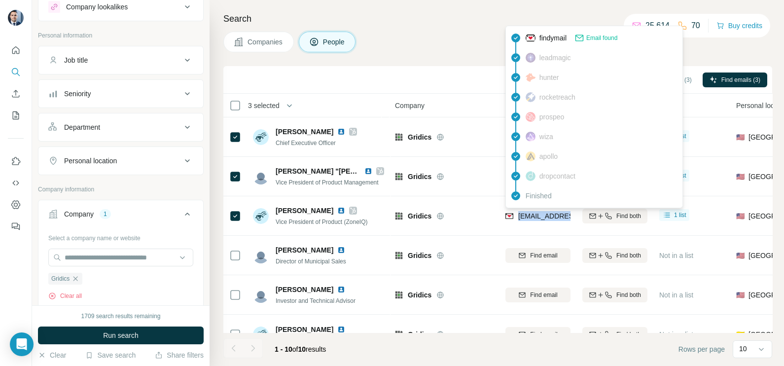
scroll to position [61, 0]
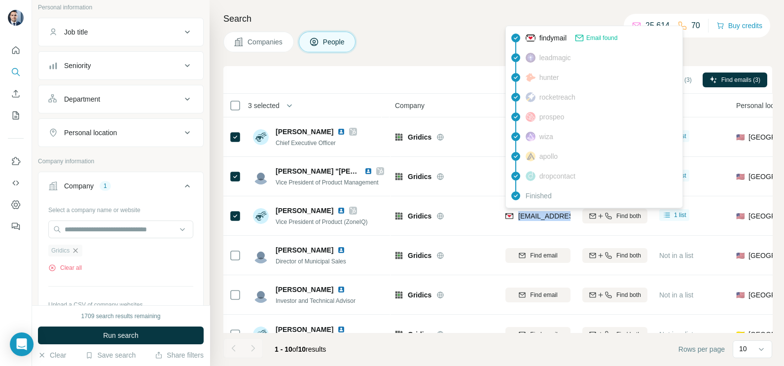
click at [77, 249] on icon "button" at bounding box center [76, 250] width 4 height 4
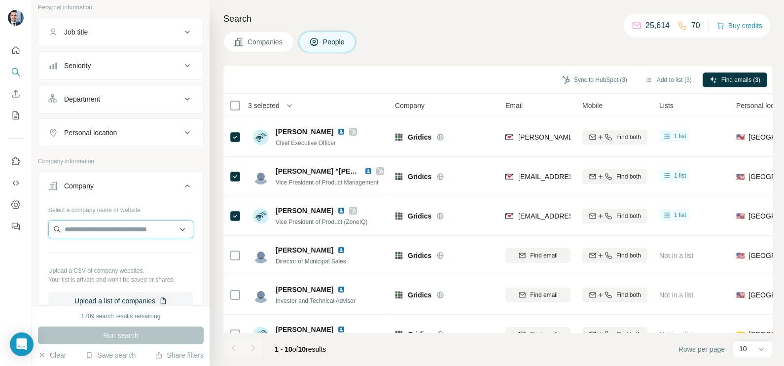
click at [88, 224] on input "text" at bounding box center [120, 230] width 145 height 18
paste input "**********"
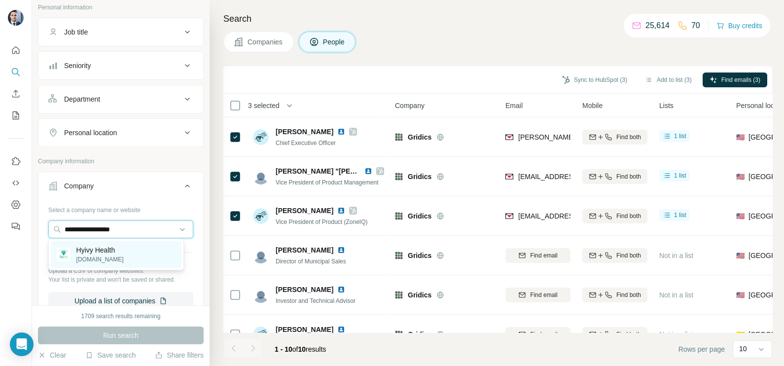
type input "**********"
click at [80, 258] on p "hyivy.com" at bounding box center [99, 259] width 47 height 9
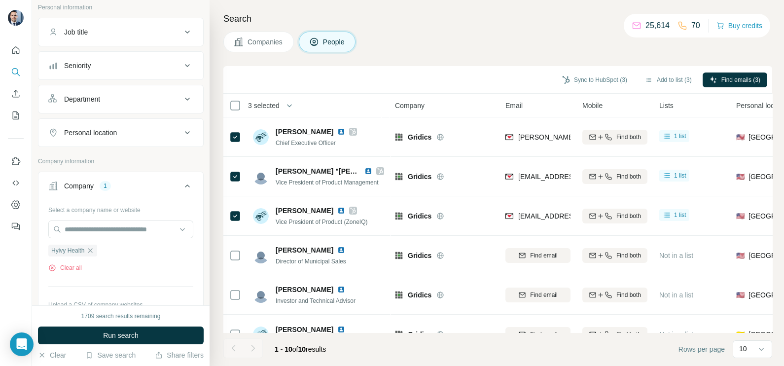
drag, startPoint x: 261, startPoint y: 35, endPoint x: 265, endPoint y: 42, distance: 8.2
click at [261, 35] on button "Companies" at bounding box center [258, 42] width 71 height 21
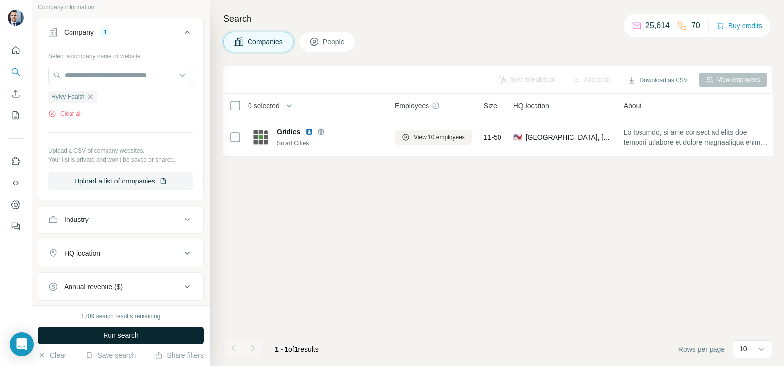
click at [101, 330] on button "Run search" at bounding box center [121, 336] width 166 height 18
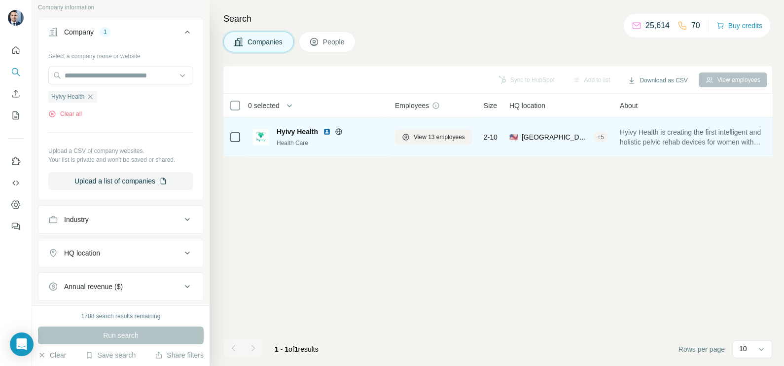
click at [337, 129] on icon at bounding box center [339, 132] width 8 height 8
click at [433, 137] on span "View 13 employees" at bounding box center [439, 137] width 51 height 9
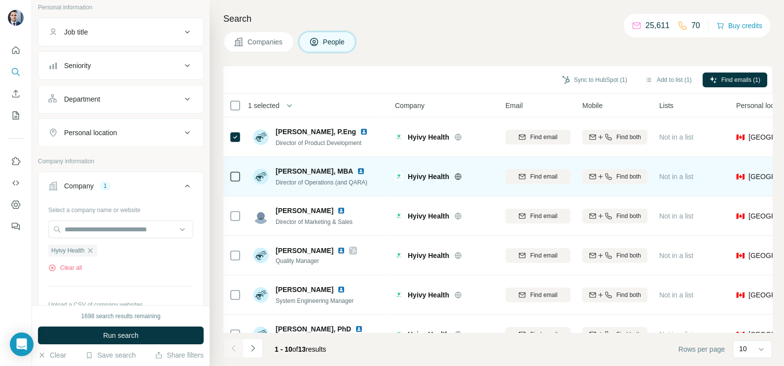
click at [230, 182] on icon at bounding box center [235, 177] width 12 height 12
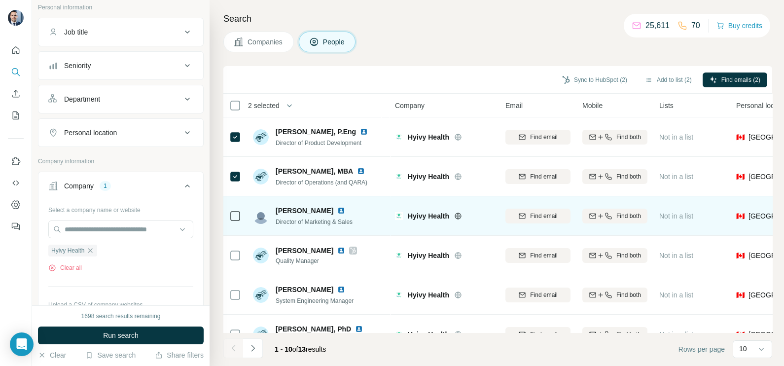
click at [234, 224] on div at bounding box center [235, 215] width 12 height 27
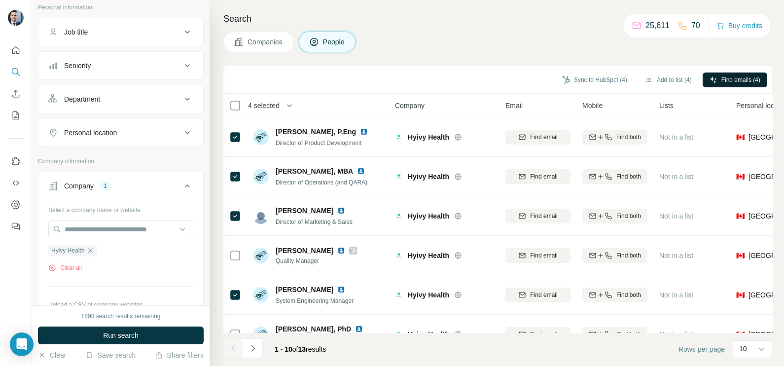
click at [739, 76] on span "Find emails (4)" at bounding box center [741, 79] width 39 height 9
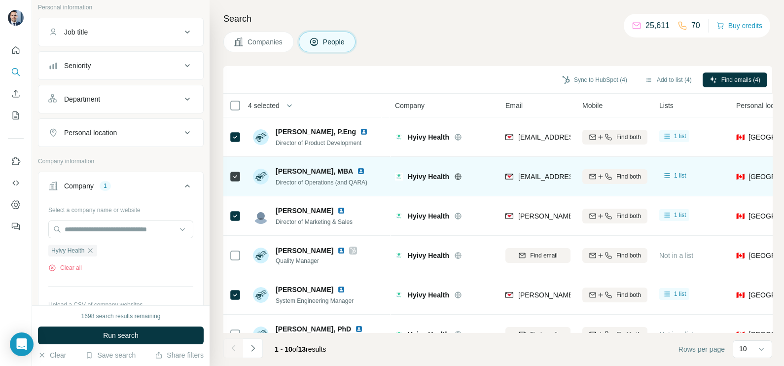
scroll to position [61, 0]
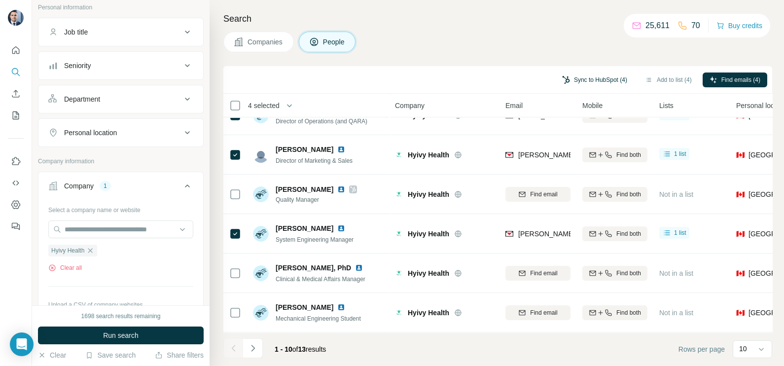
click at [580, 81] on button "Sync to HubSpot (4)" at bounding box center [594, 80] width 79 height 15
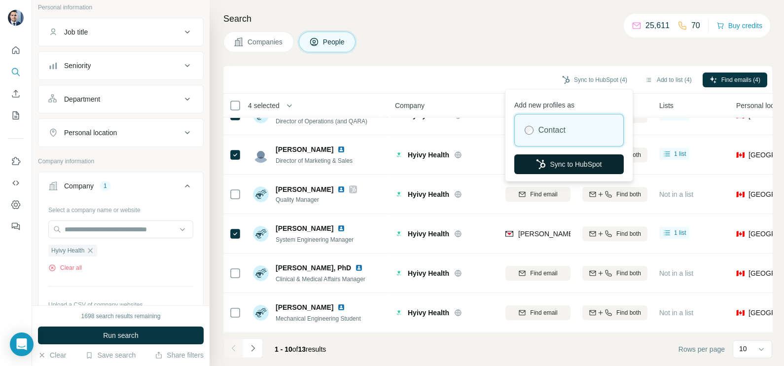
click at [567, 156] on button "Sync to HubSpot" at bounding box center [570, 164] width 110 height 20
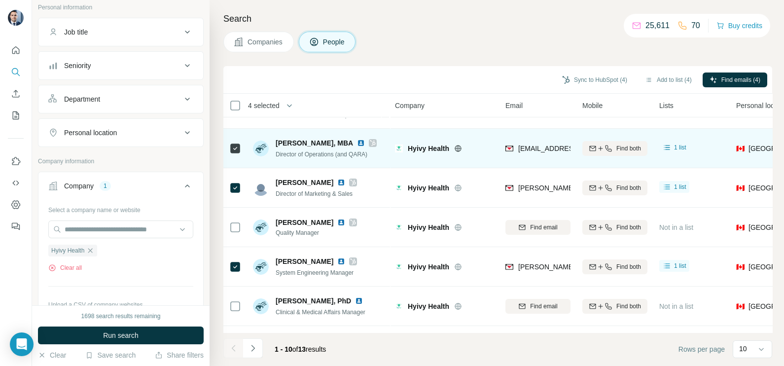
scroll to position [0, 0]
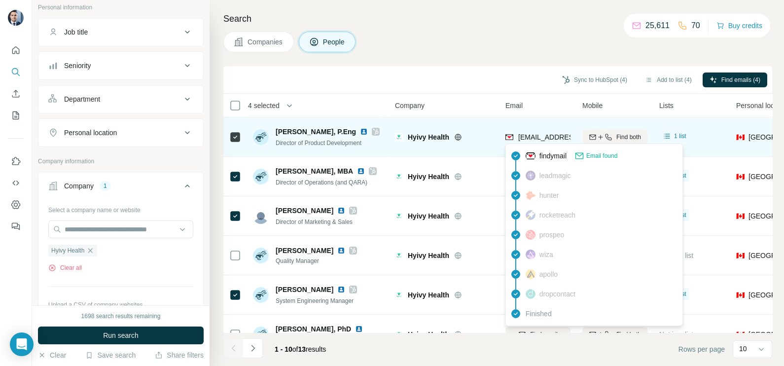
click at [533, 137] on span "annabellec@hyivy.com" at bounding box center [576, 137] width 117 height 8
copy tr "annabellec@hyivy.com"
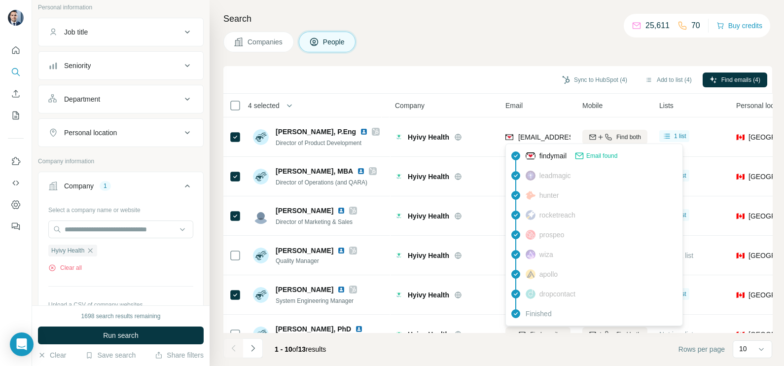
drag, startPoint x: 482, startPoint y: 54, endPoint x: 476, endPoint y: 64, distance: 11.4
click at [482, 54] on div "Search Companies People Sync to HubSpot (4) Add to list (4) Find emails (4) 4 s…" at bounding box center [497, 183] width 575 height 366
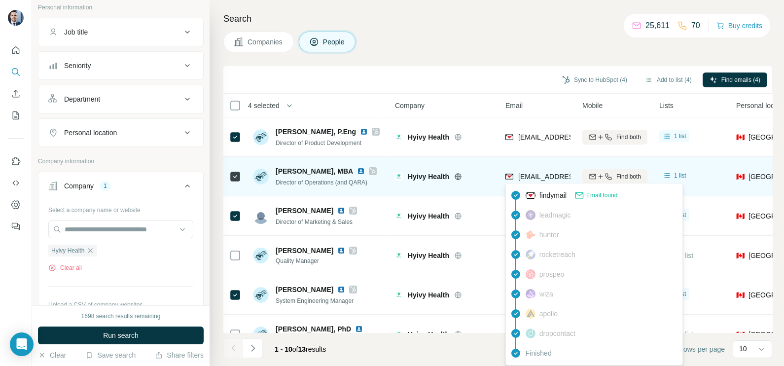
click at [543, 180] on span "christiee@hyivy.com" at bounding box center [572, 177] width 109 height 10
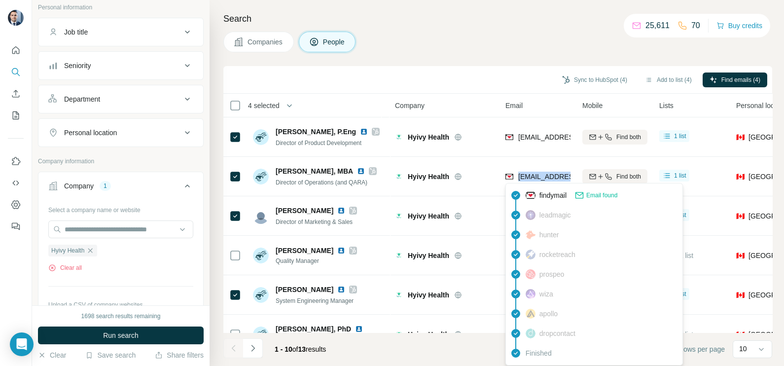
copy tr "christiee@hyivy.com"
click at [435, 66] on div "Sync to HubSpot (4) Add to list (4) Find emails (4)" at bounding box center [497, 80] width 549 height 28
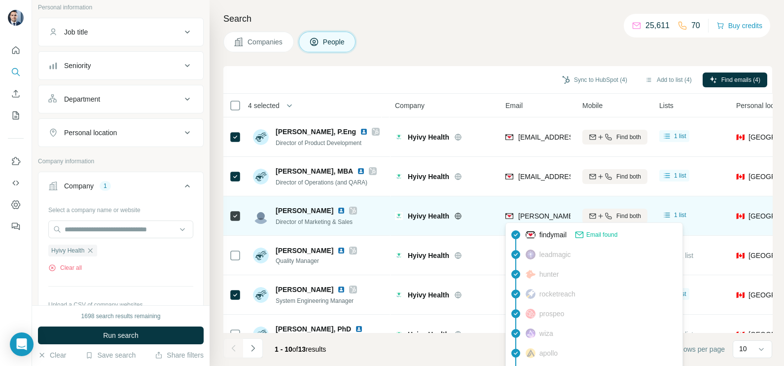
click at [538, 220] on span "susans@hyivy.com" at bounding box center [605, 216] width 174 height 8
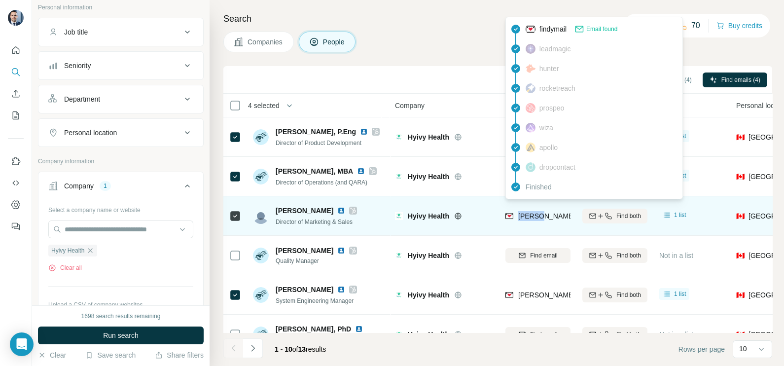
click at [538, 220] on span "susans@hyivy.com" at bounding box center [605, 216] width 174 height 8
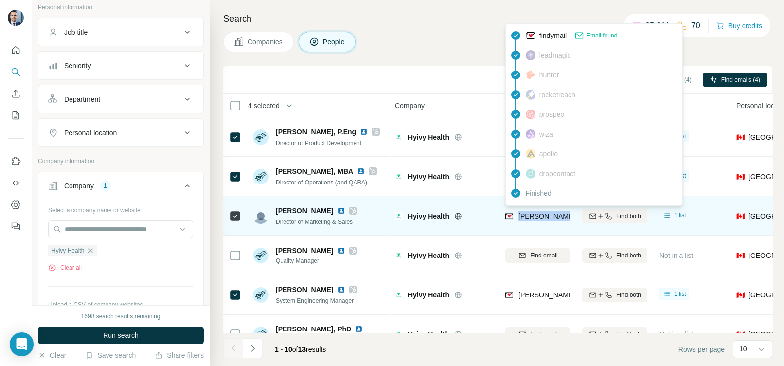
click at [538, 220] on span "susans@hyivy.com" at bounding box center [605, 216] width 174 height 8
copy tr "susans@hyivy.com"
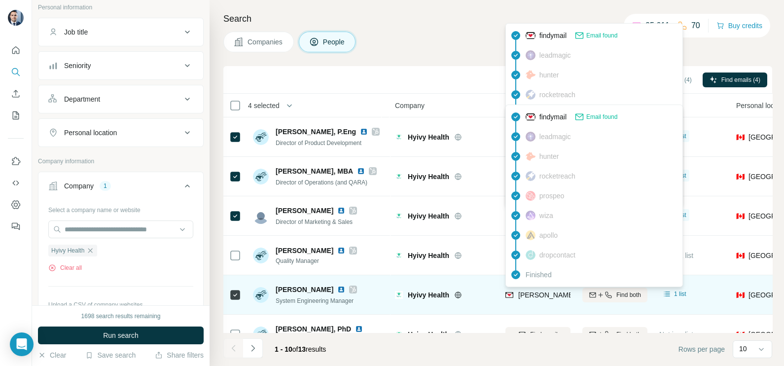
click at [534, 294] on span "juliannad@hyivy.com" at bounding box center [605, 295] width 174 height 8
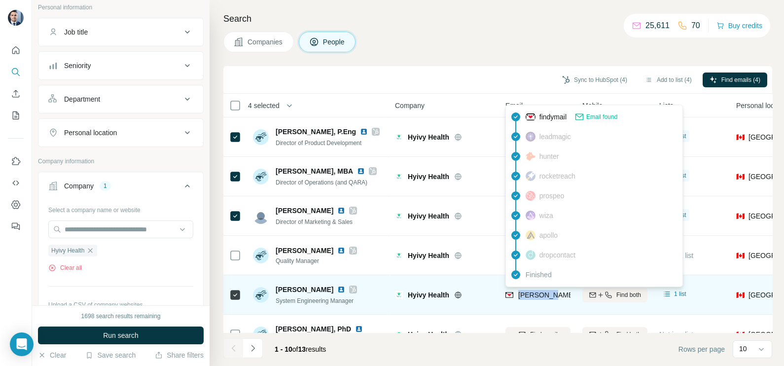
click at [534, 294] on span "juliannad@hyivy.com" at bounding box center [605, 295] width 174 height 8
copy tr "juliannad@hyivy.com"
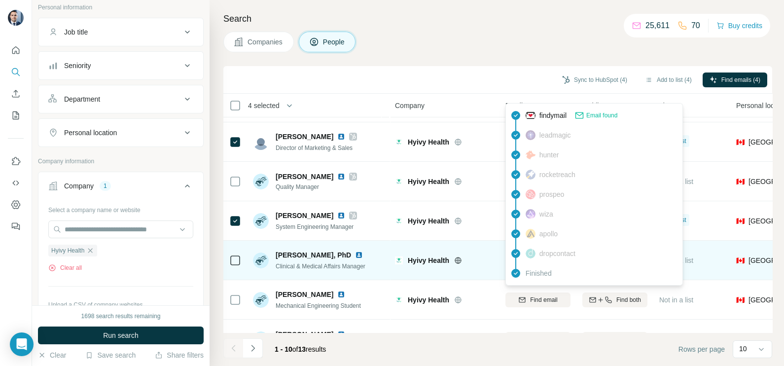
scroll to position [123, 0]
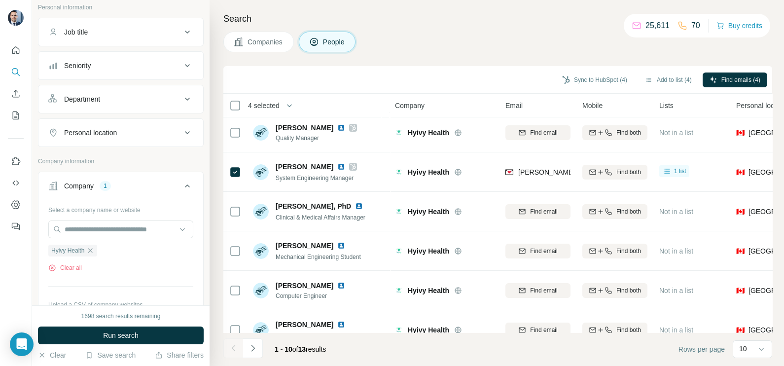
click at [424, 69] on div "Sync to HubSpot (4) Add to list (4) Find emails (4)" at bounding box center [497, 80] width 549 height 28
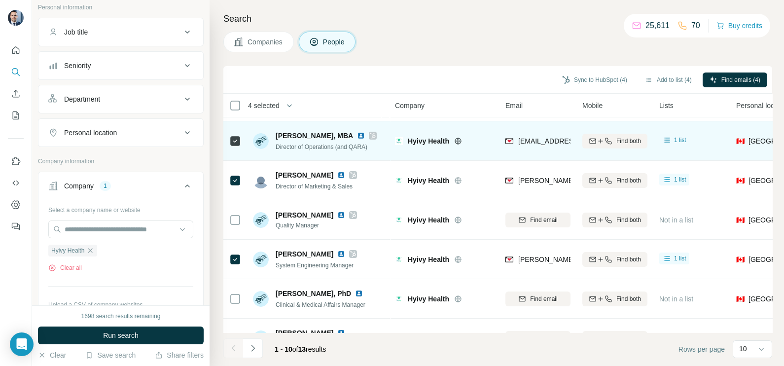
scroll to position [0, 0]
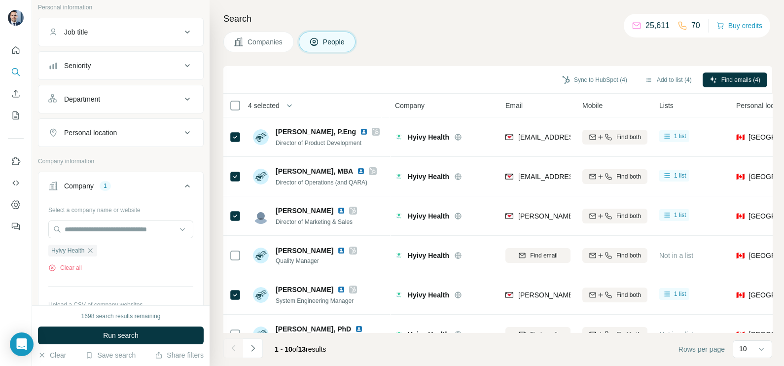
click at [267, 44] on span "Companies" at bounding box center [266, 42] width 36 height 10
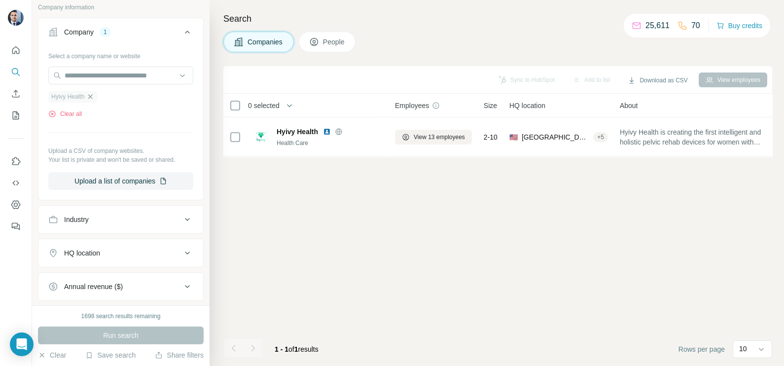
click at [91, 99] on icon "button" at bounding box center [90, 97] width 8 height 8
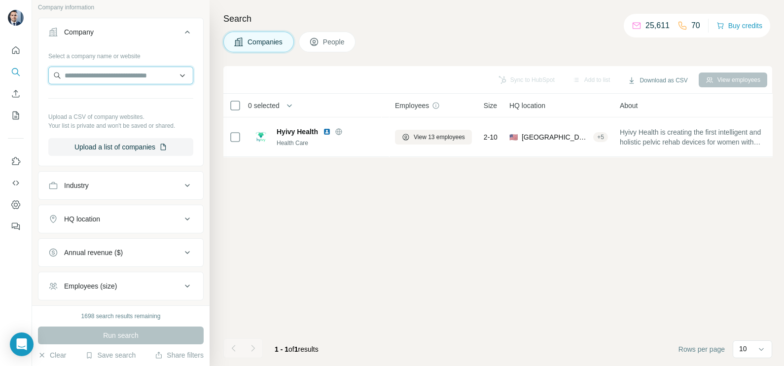
click at [97, 78] on input "text" at bounding box center [120, 76] width 145 height 18
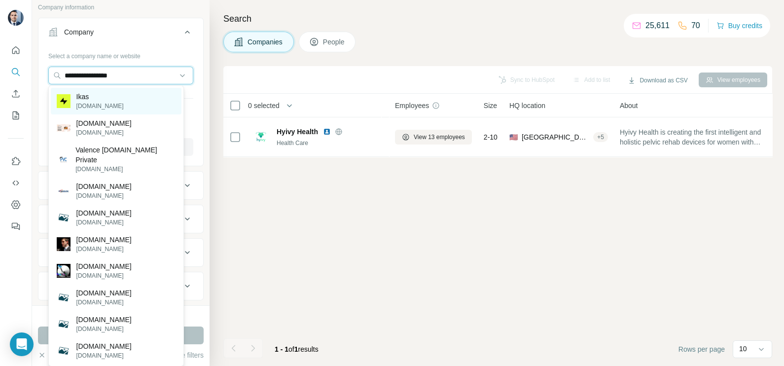
type input "**********"
click at [126, 99] on div "Ikas ikas.com" at bounding box center [116, 101] width 131 height 27
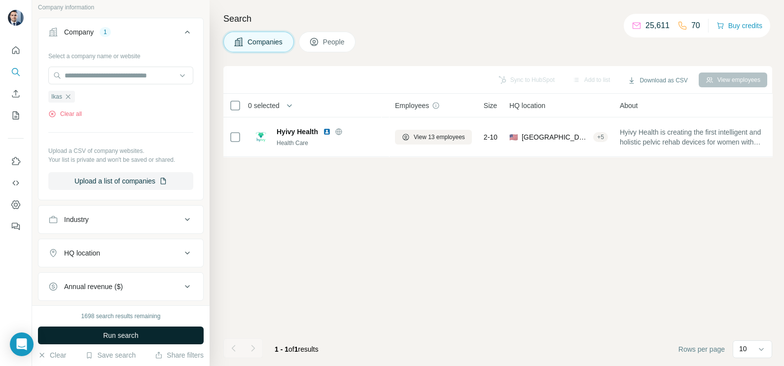
click at [131, 335] on span "Run search" at bounding box center [121, 336] width 36 height 10
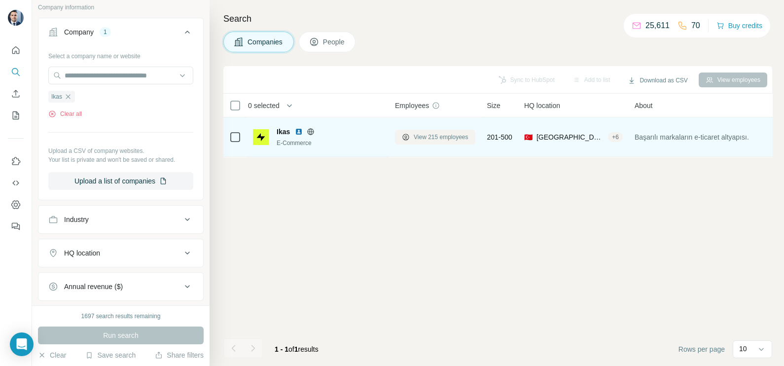
click at [427, 136] on span "View 215 employees" at bounding box center [441, 137] width 55 height 9
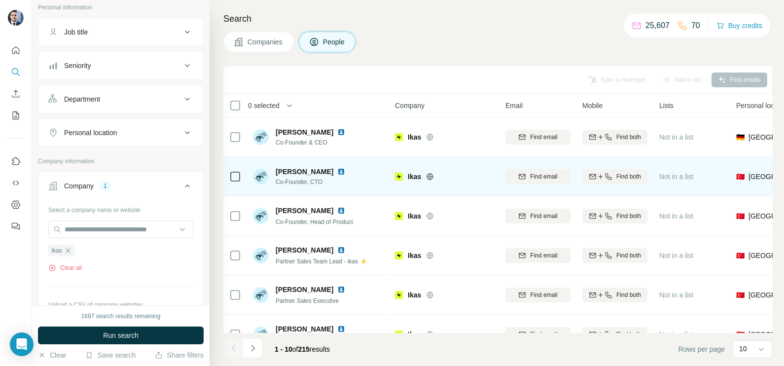
click at [435, 180] on div "Ikas" at bounding box center [451, 177] width 86 height 10
click at [430, 179] on icon at bounding box center [430, 176] width 2 height 6
click at [337, 168] on img at bounding box center [341, 172] width 8 height 8
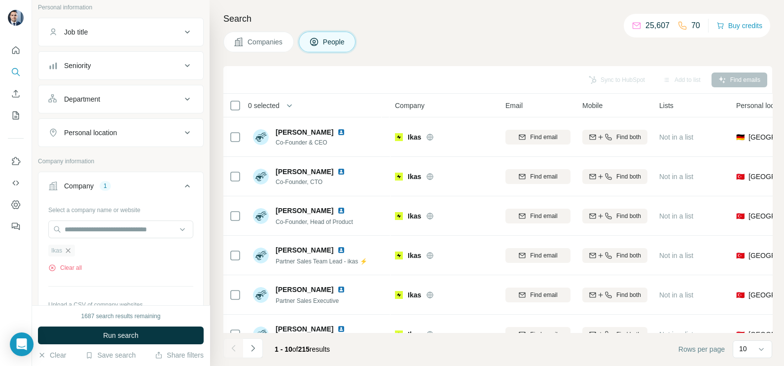
click at [70, 248] on icon "button" at bounding box center [68, 251] width 8 height 8
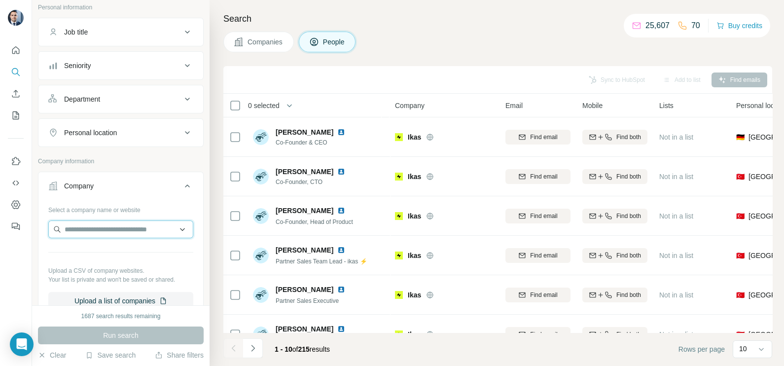
click at [83, 229] on input "text" at bounding box center [120, 230] width 145 height 18
paste input "**********"
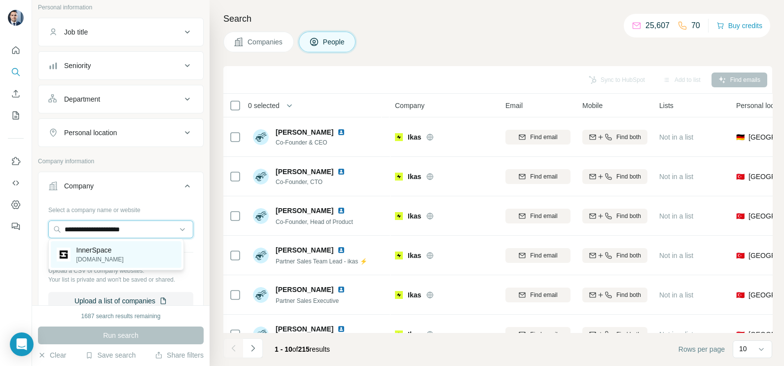
type input "**********"
click at [109, 256] on p "innerspace.io" at bounding box center [99, 259] width 47 height 9
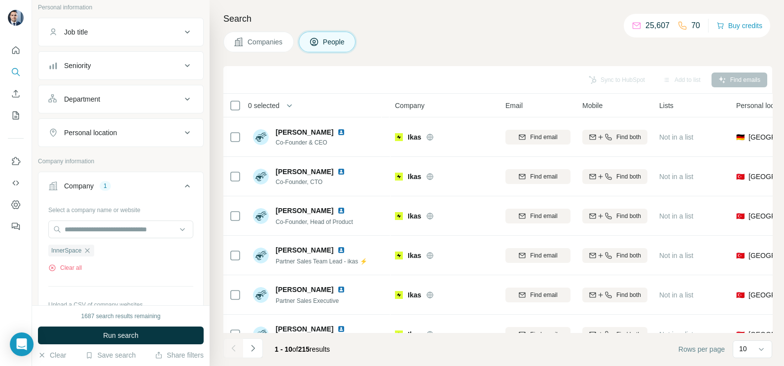
click at [262, 44] on span "Companies" at bounding box center [266, 42] width 36 height 10
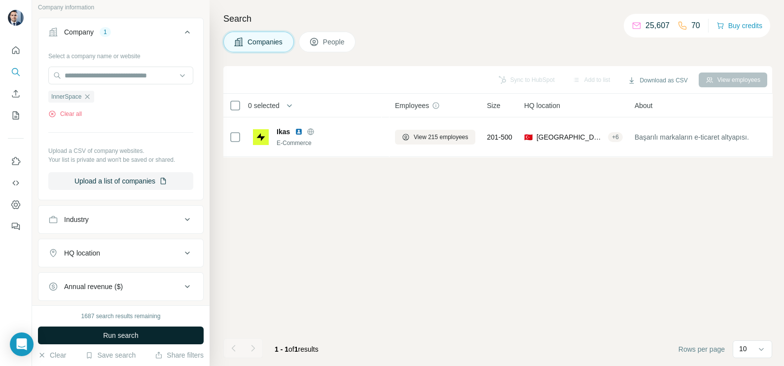
click at [147, 333] on button "Run search" at bounding box center [121, 336] width 166 height 18
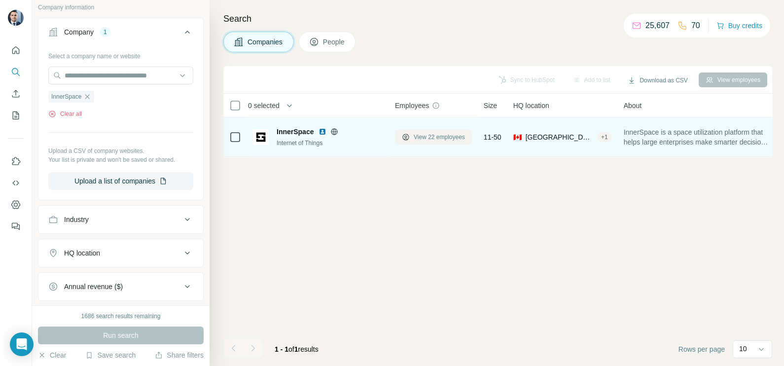
click at [432, 134] on span "View 22 employees" at bounding box center [439, 137] width 51 height 9
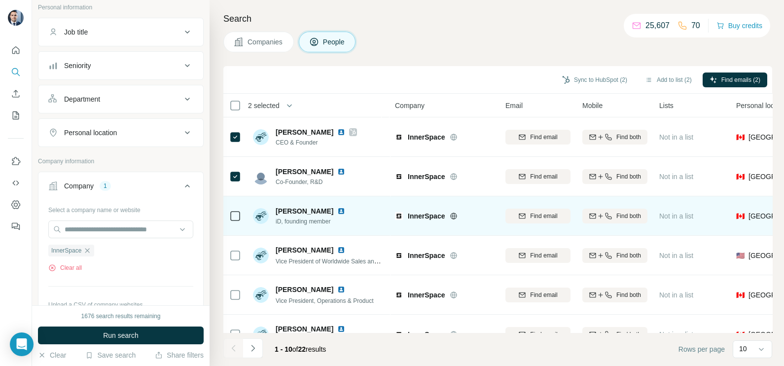
click at [228, 209] on td at bounding box center [235, 215] width 24 height 39
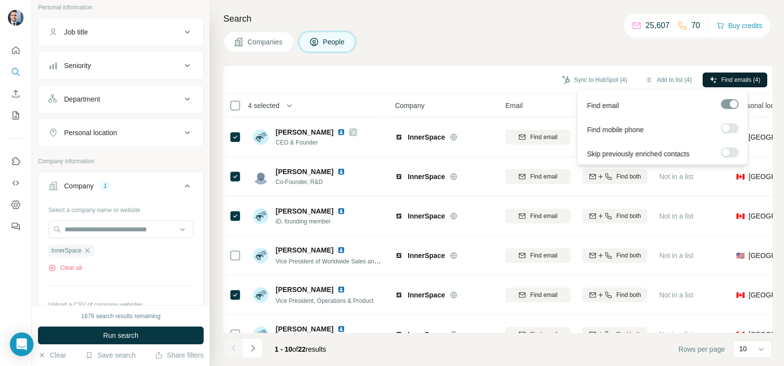
click at [745, 76] on span "Find emails (4)" at bounding box center [741, 79] width 39 height 9
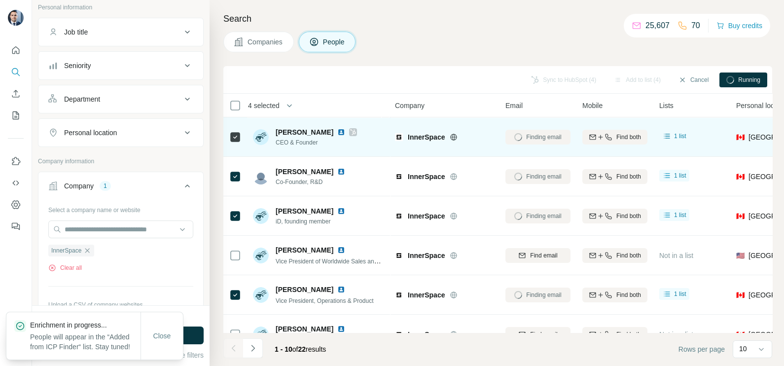
click at [349, 134] on div at bounding box center [353, 132] width 8 height 8
click at [350, 133] on icon at bounding box center [353, 132] width 6 height 8
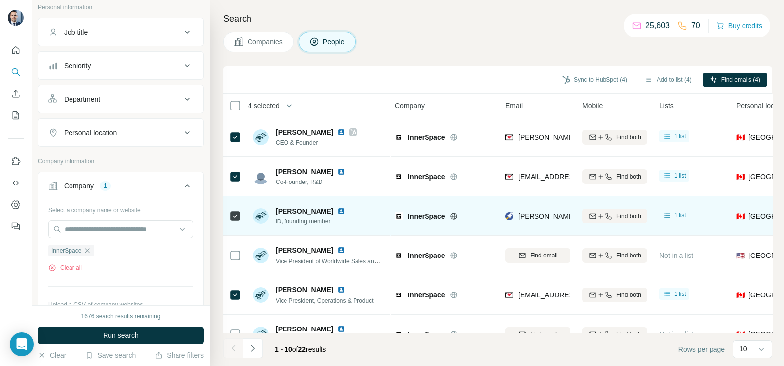
click at [228, 216] on td at bounding box center [235, 215] width 24 height 39
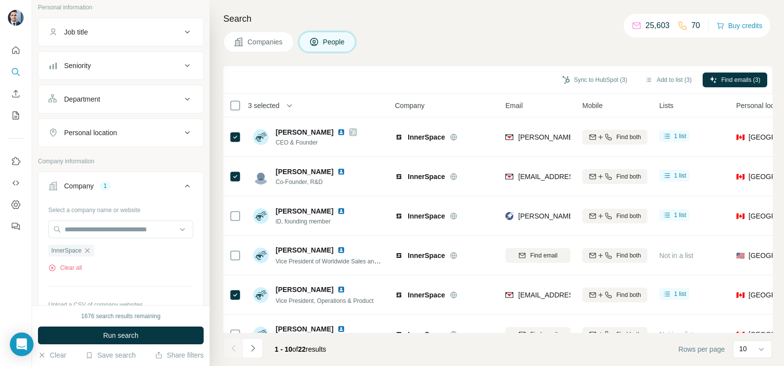
scroll to position [123, 0]
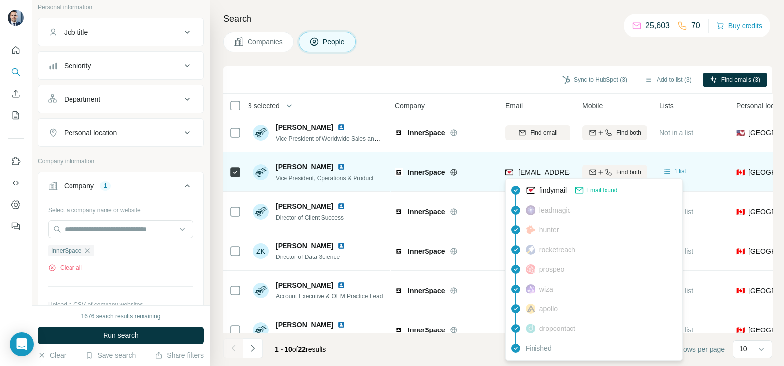
click at [534, 171] on span "sameer.hasan@innerspace.io" at bounding box center [576, 172] width 117 height 8
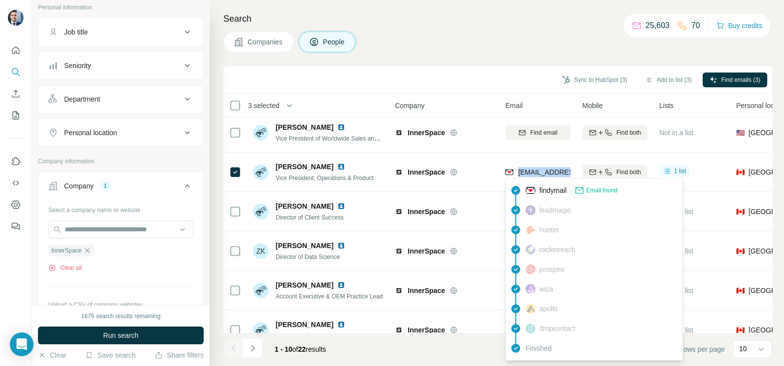
copy tr "sameer.hasan@innerspace.io"
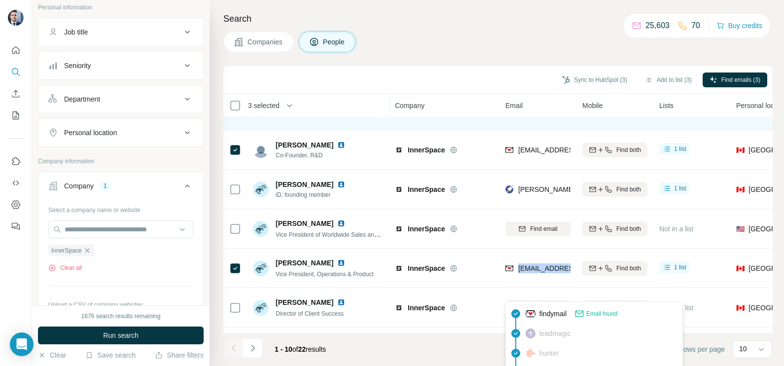
scroll to position [0, 0]
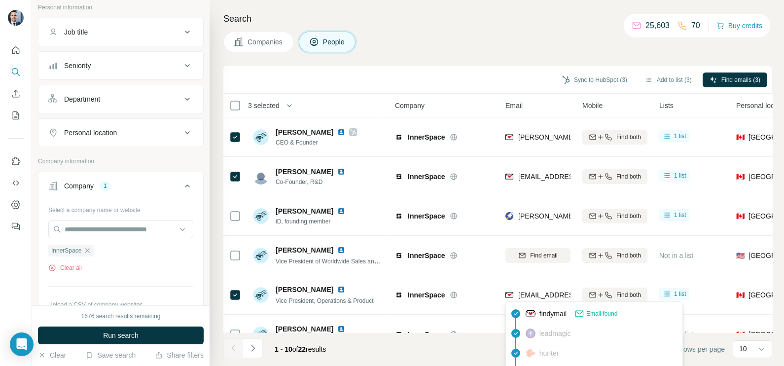
click at [454, 78] on div "Sync to HubSpot (3) Add to list (3) Find emails (3)" at bounding box center [497, 79] width 539 height 17
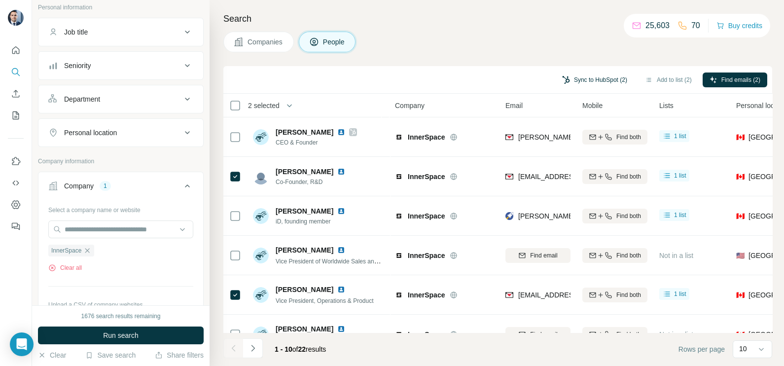
click at [581, 83] on button "Sync to HubSpot (2)" at bounding box center [594, 80] width 79 height 15
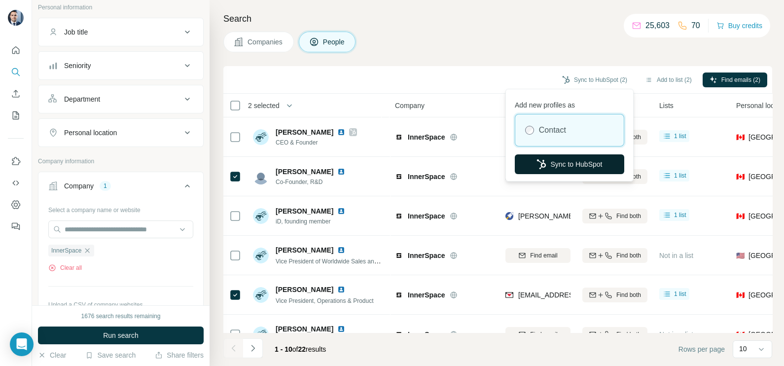
click at [565, 167] on button "Sync to HubSpot" at bounding box center [570, 164] width 110 height 20
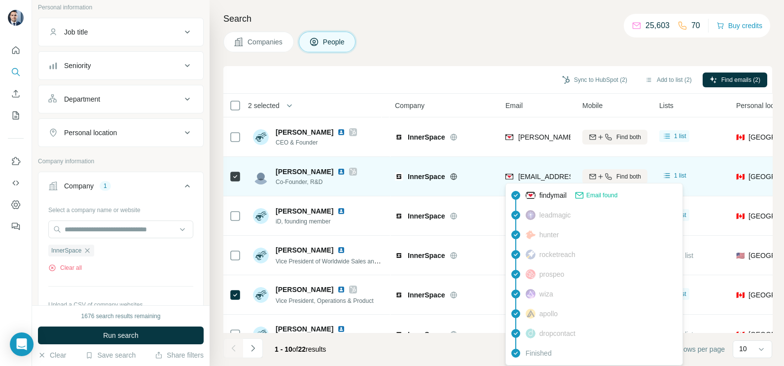
click at [535, 174] on span "matt@innerspace.io" at bounding box center [576, 177] width 117 height 8
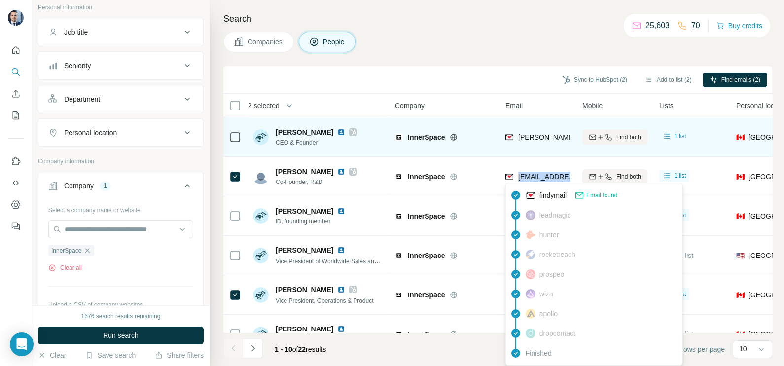
copy tr "matt@innerspace.io"
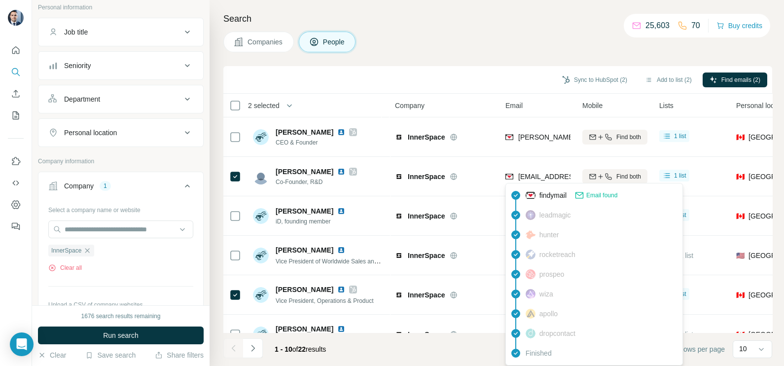
click at [475, 106] on div "Company" at bounding box center [444, 105] width 99 height 11
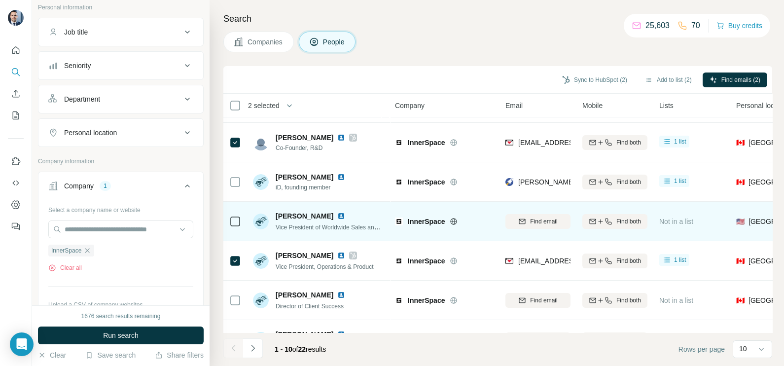
scroll to position [61, 0]
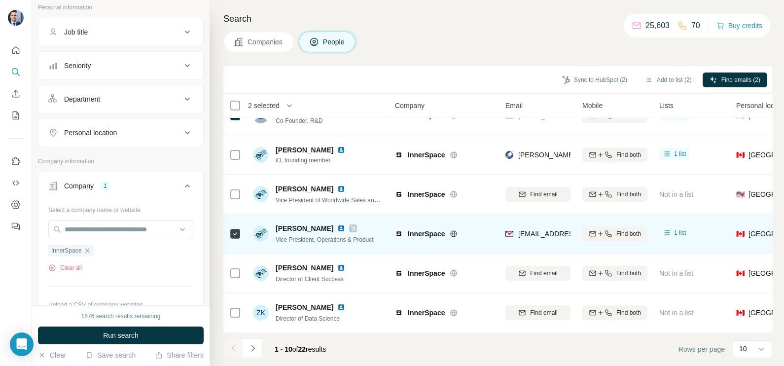
click at [537, 230] on span "sameer.hasan@innerspace.io" at bounding box center [576, 234] width 117 height 8
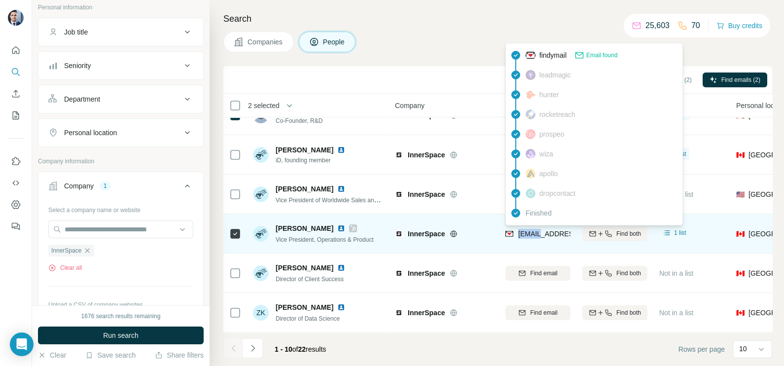
click at [537, 230] on span "sameer.hasan@innerspace.io" at bounding box center [576, 234] width 117 height 8
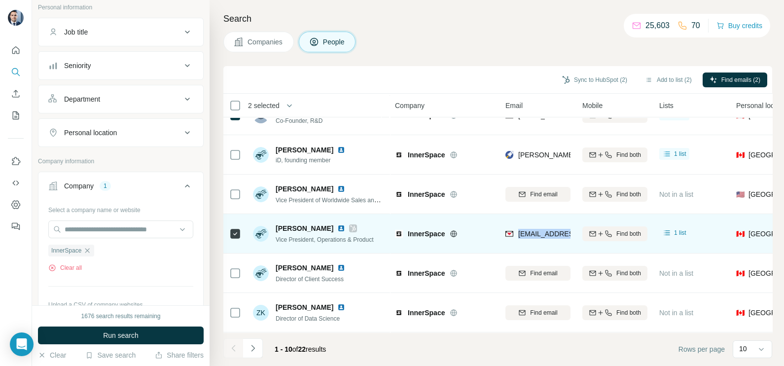
click at [537, 230] on span "sameer.hasan@innerspace.io" at bounding box center [576, 234] width 117 height 8
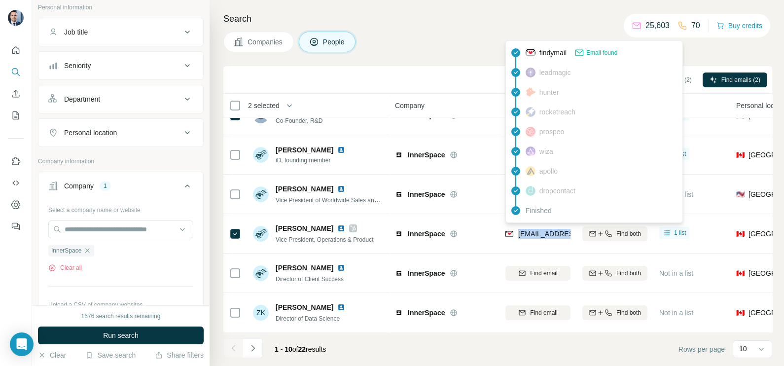
copy tr "sameer.hasan@innerspace.io"
click at [456, 80] on div "Sync to HubSpot (2) Add to list (2) Find emails (2)" at bounding box center [497, 79] width 539 height 17
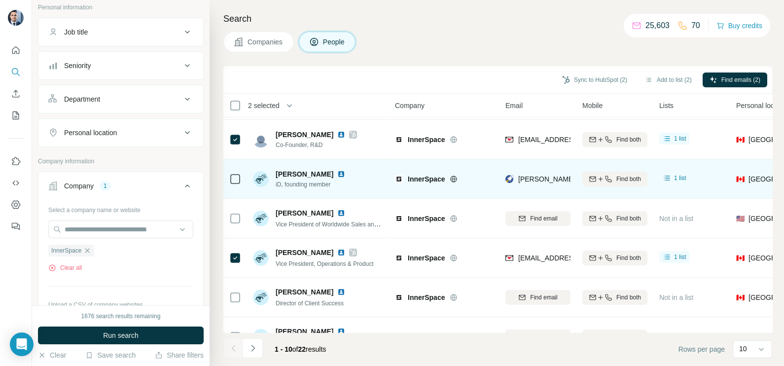
scroll to position [0, 0]
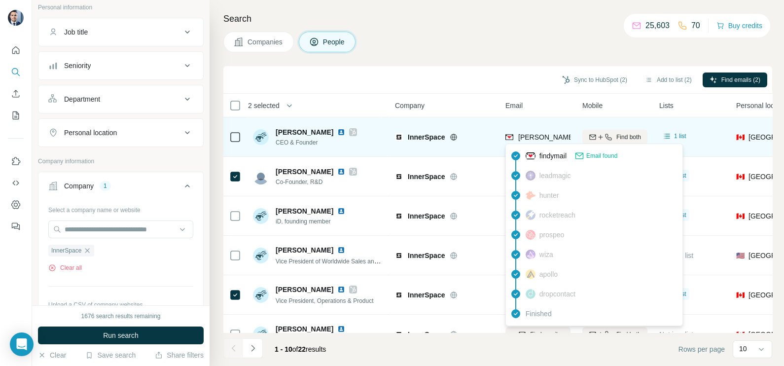
click at [543, 138] on span "james@innerspace.io" at bounding box center [605, 137] width 174 height 8
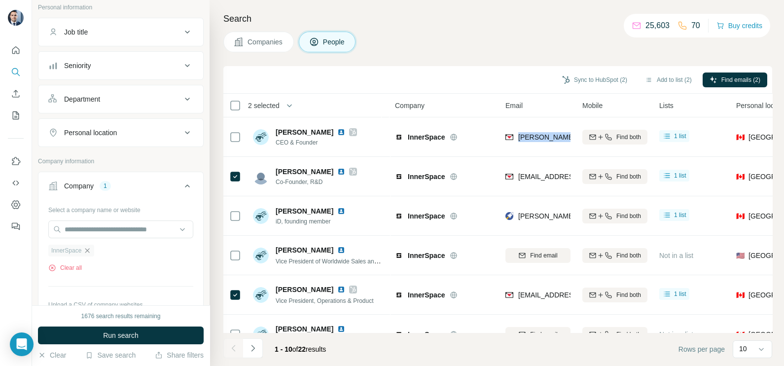
click at [90, 250] on icon "button" at bounding box center [87, 251] width 8 height 8
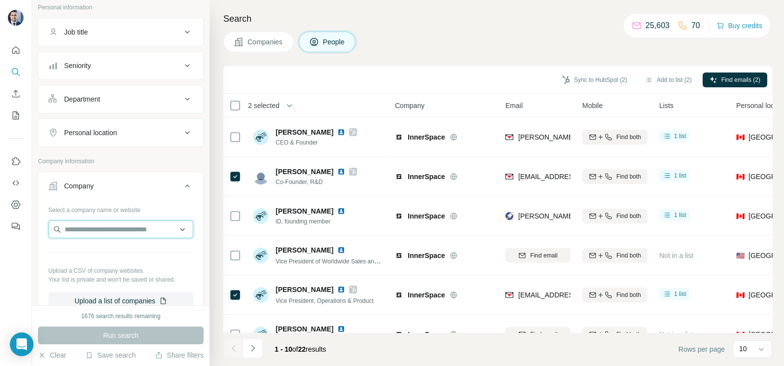
click at [99, 224] on input "text" at bounding box center [120, 230] width 145 height 18
type input "**********"
click at [166, 228] on input "**********" at bounding box center [116, 230] width 136 height 18
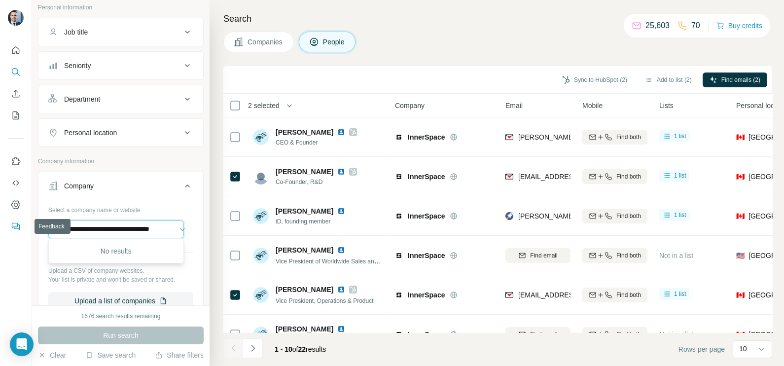
drag, startPoint x: 166, startPoint y: 228, endPoint x: 11, endPoint y: 231, distance: 154.9
click at [11, 231] on div "**********" at bounding box center [392, 183] width 784 height 366
click at [102, 236] on input "text" at bounding box center [116, 230] width 136 height 18
paste input "**********"
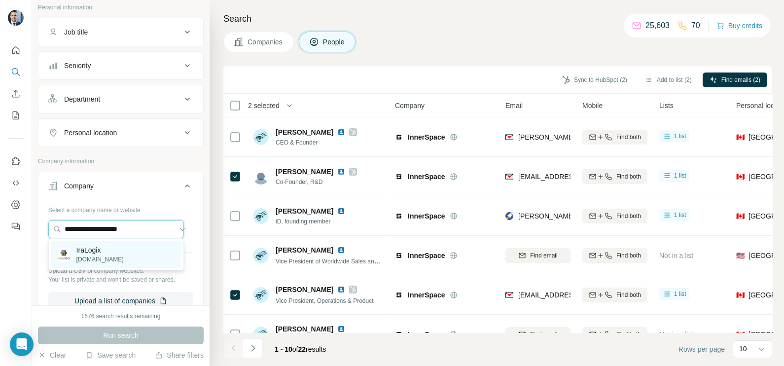
type input "**********"
click at [118, 259] on div "IraLogix iralogix.com" at bounding box center [116, 254] width 131 height 27
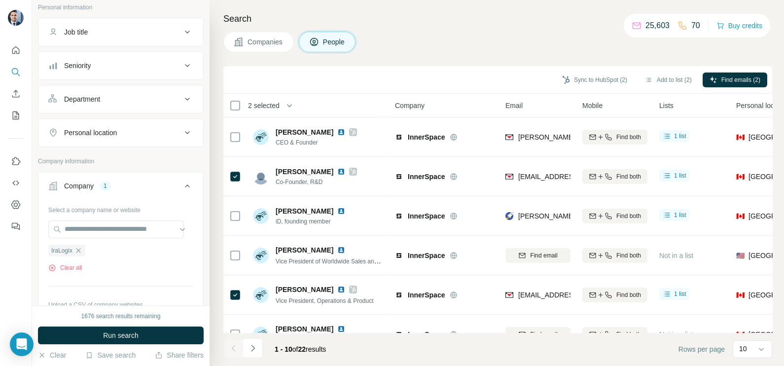
click at [273, 36] on button "Companies" at bounding box center [258, 42] width 71 height 21
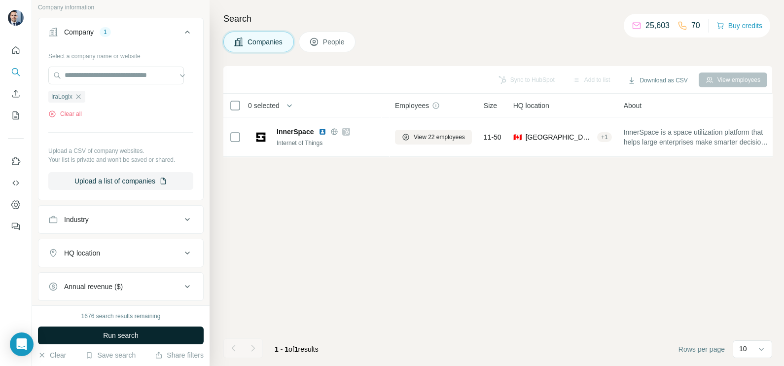
click at [133, 337] on span "Run search" at bounding box center [121, 336] width 36 height 10
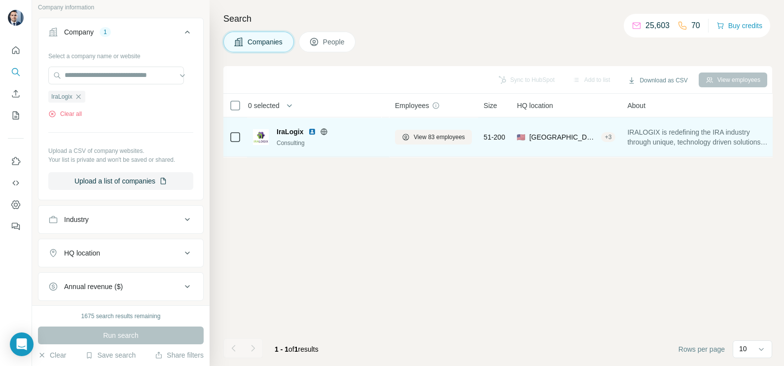
click at [322, 132] on icon at bounding box center [324, 132] width 8 height 8
click at [422, 131] on button "View 83 employees" at bounding box center [433, 137] width 77 height 15
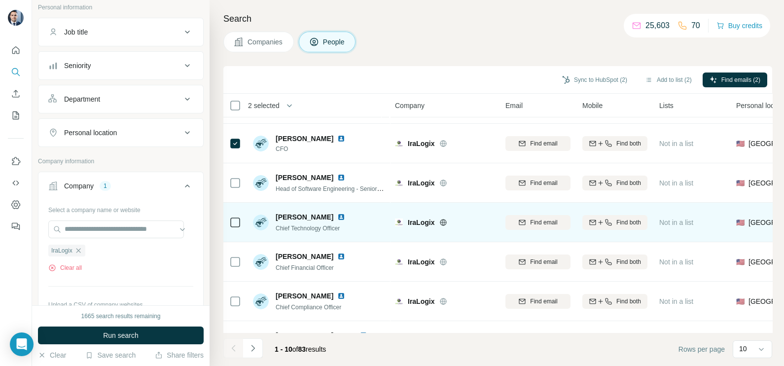
scroll to position [61, 0]
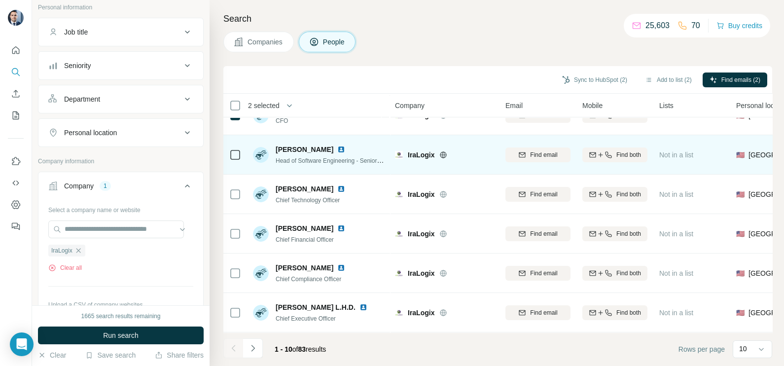
click at [240, 163] on div at bounding box center [235, 154] width 12 height 27
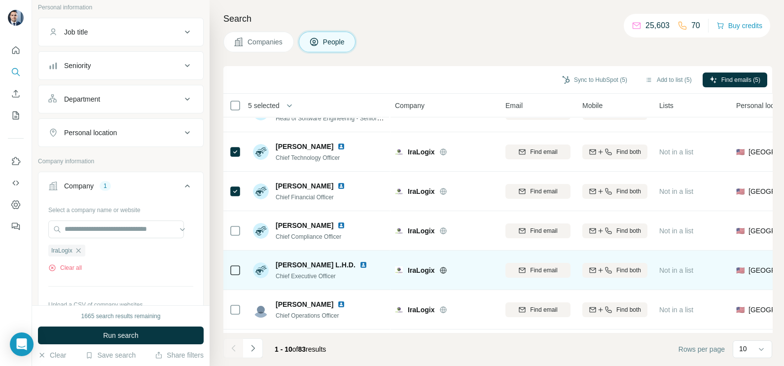
scroll to position [123, 0]
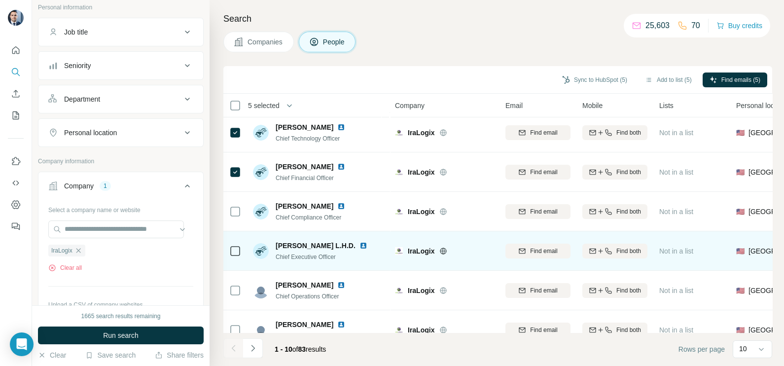
click at [227, 246] on td at bounding box center [235, 250] width 24 height 39
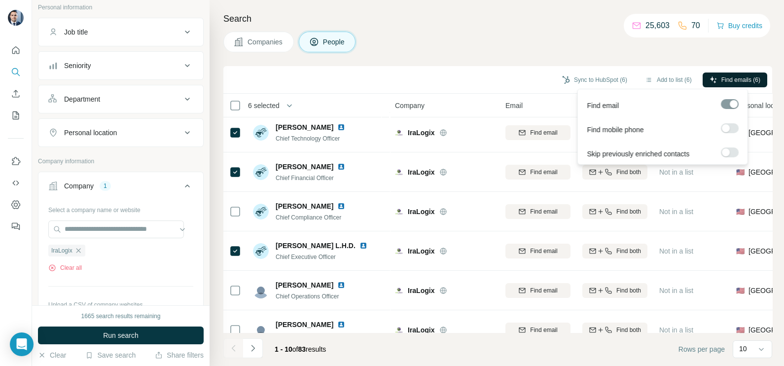
click at [732, 78] on span "Find emails (6)" at bounding box center [741, 79] width 39 height 9
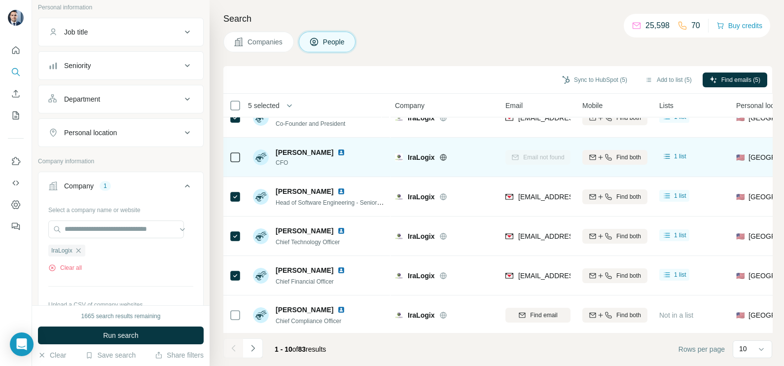
scroll to position [0, 0]
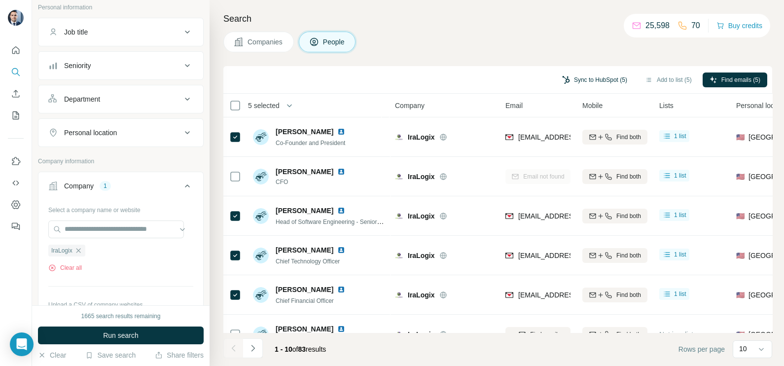
click at [596, 83] on button "Sync to HubSpot (5)" at bounding box center [594, 80] width 79 height 15
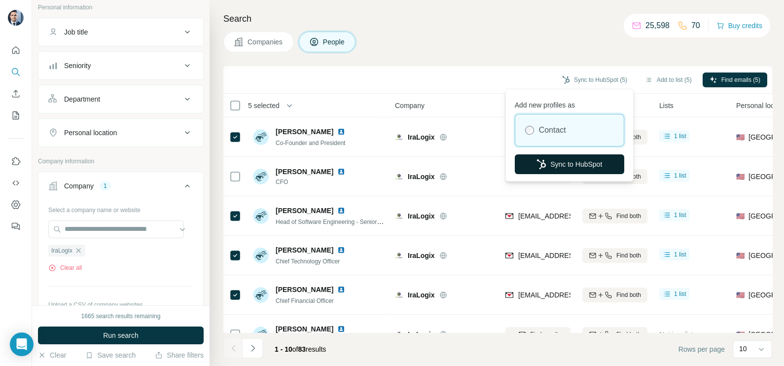
click at [568, 163] on button "Sync to HubSpot" at bounding box center [570, 164] width 110 height 20
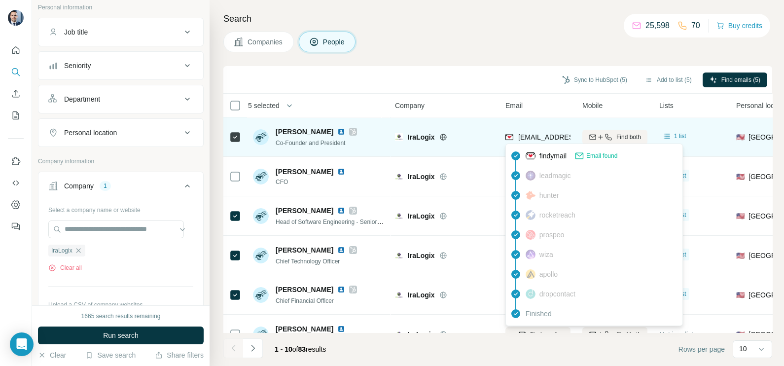
click at [540, 134] on span "plittlejohn@iralogix.com" at bounding box center [576, 137] width 117 height 8
click at [548, 132] on span "plittlejohn@iralogix.com" at bounding box center [572, 137] width 109 height 10
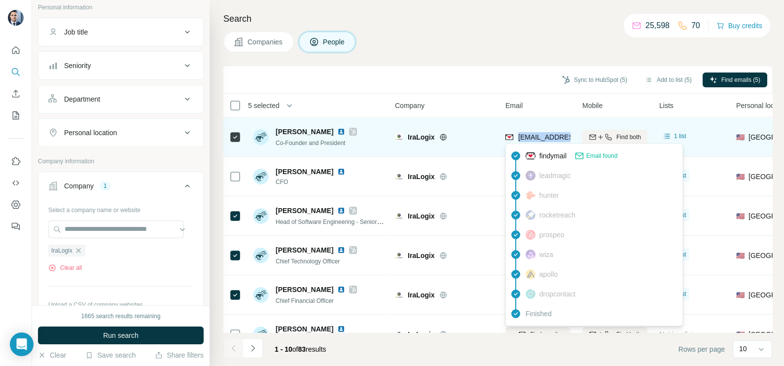
click at [548, 132] on span "plittlejohn@iralogix.com" at bounding box center [572, 137] width 109 height 10
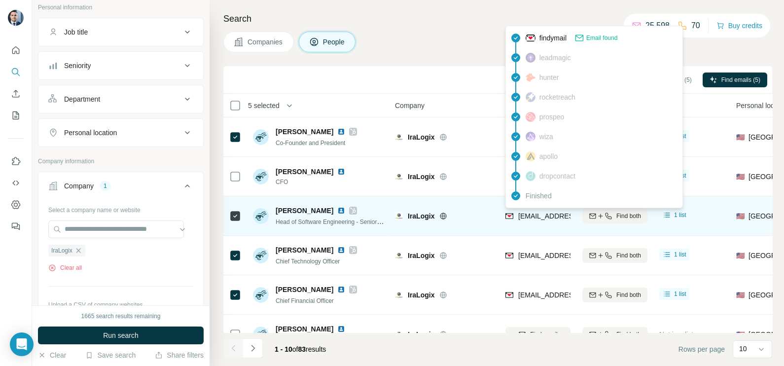
click at [533, 219] on span "bjohnson@iralogix.com" at bounding box center [576, 216] width 117 height 8
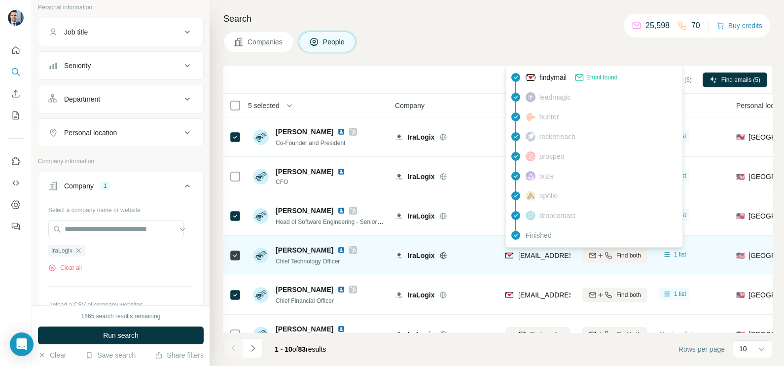
click at [546, 261] on div "cgautreaux@iralogix.com" at bounding box center [567, 257] width 122 height 12
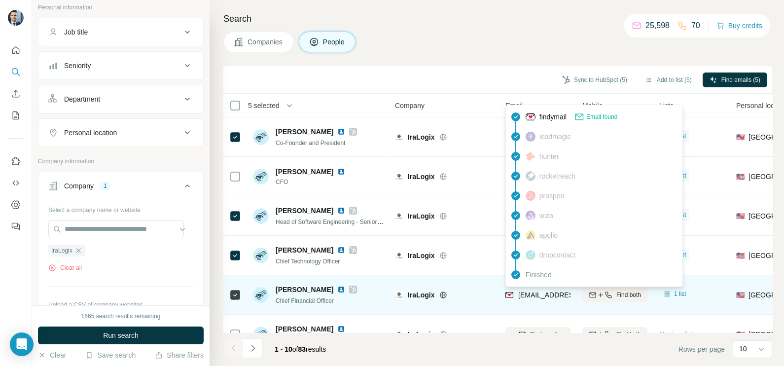
click at [536, 291] on span "khaas@iralogix.com" at bounding box center [576, 295] width 117 height 8
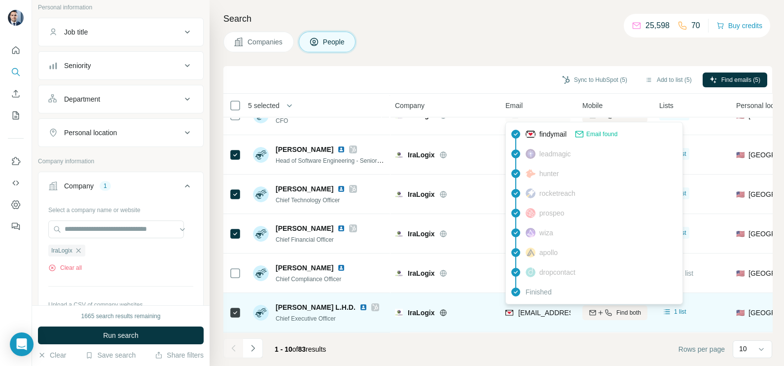
click at [540, 309] on span "pdesilva@iralogix.com" at bounding box center [576, 313] width 117 height 8
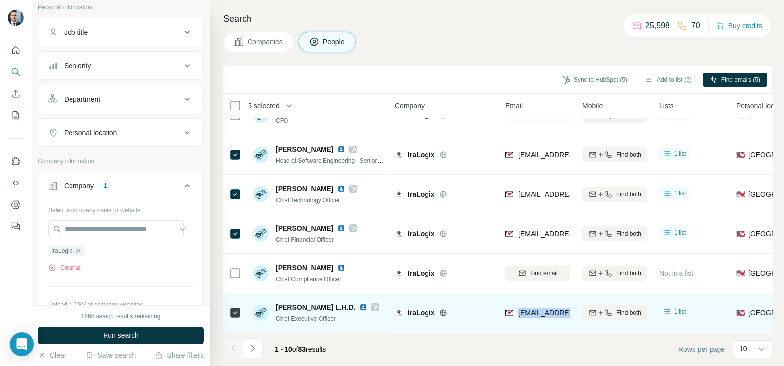
click at [540, 308] on span "pdesilva@iralogix.com" at bounding box center [572, 313] width 109 height 10
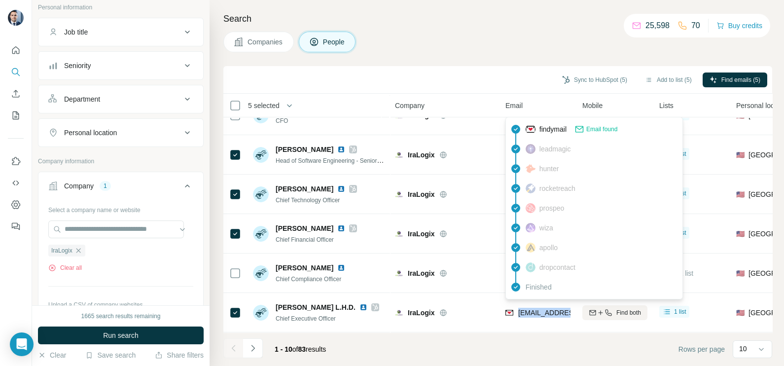
click at [276, 46] on span "Companies" at bounding box center [266, 42] width 36 height 10
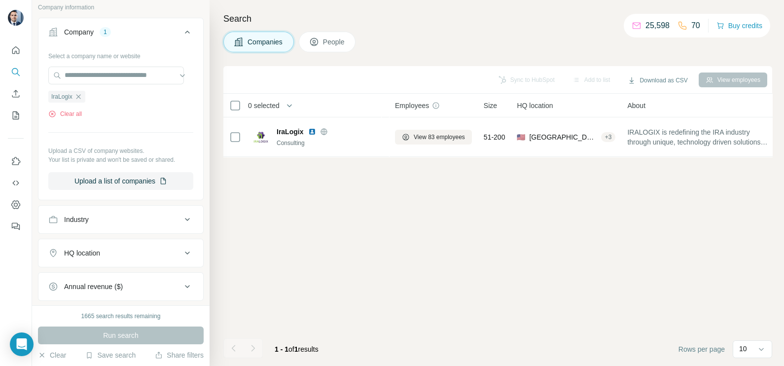
scroll to position [0, 0]
click at [80, 95] on icon "button" at bounding box center [78, 96] width 4 height 4
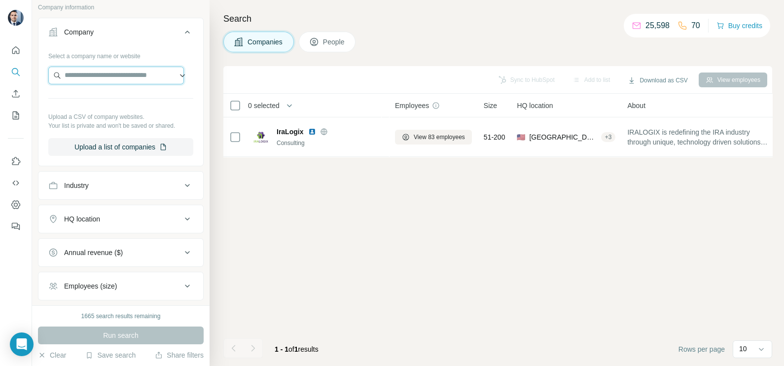
click at [107, 75] on input "text" at bounding box center [116, 76] width 136 height 18
paste input "**********"
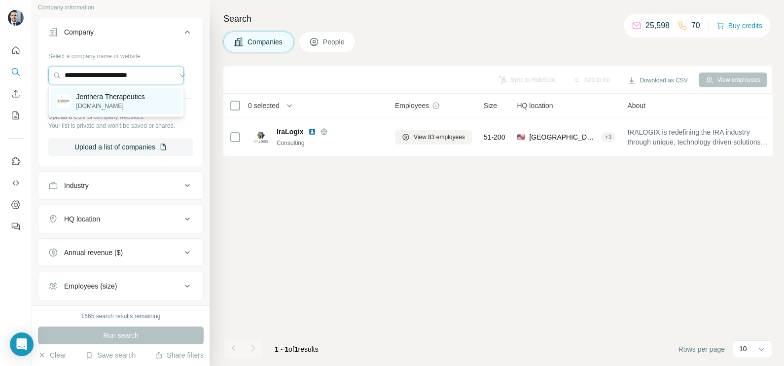
type input "**********"
click at [124, 103] on p "jenthera.com" at bounding box center [110, 106] width 69 height 9
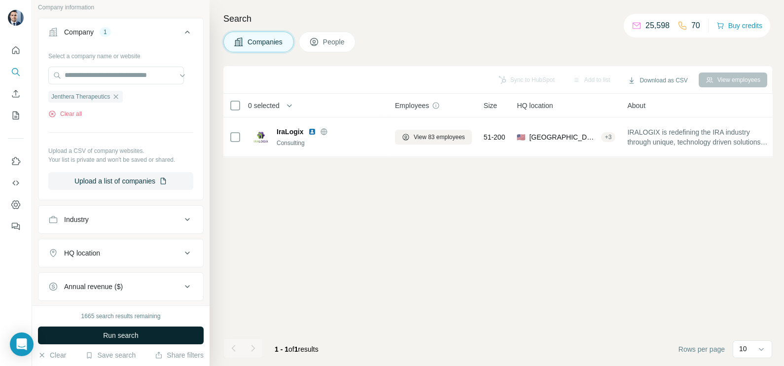
click at [143, 333] on button "Run search" at bounding box center [121, 336] width 166 height 18
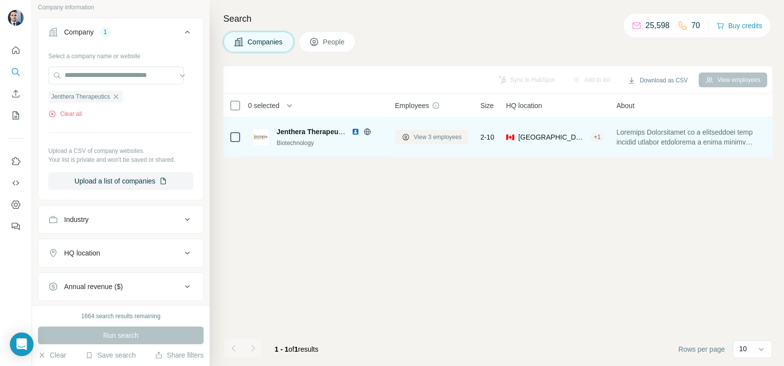
click at [442, 137] on span "View 3 employees" at bounding box center [438, 137] width 48 height 9
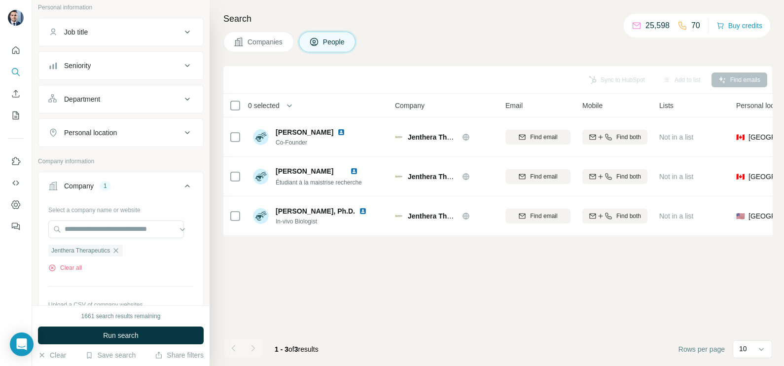
click at [264, 34] on button "Companies" at bounding box center [258, 42] width 71 height 21
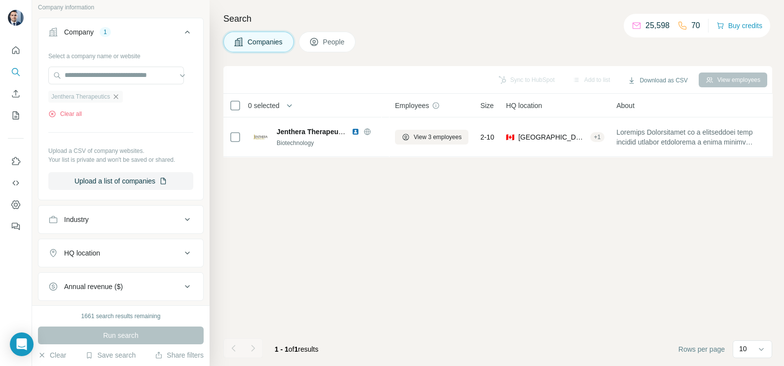
click at [119, 98] on icon "button" at bounding box center [116, 97] width 8 height 8
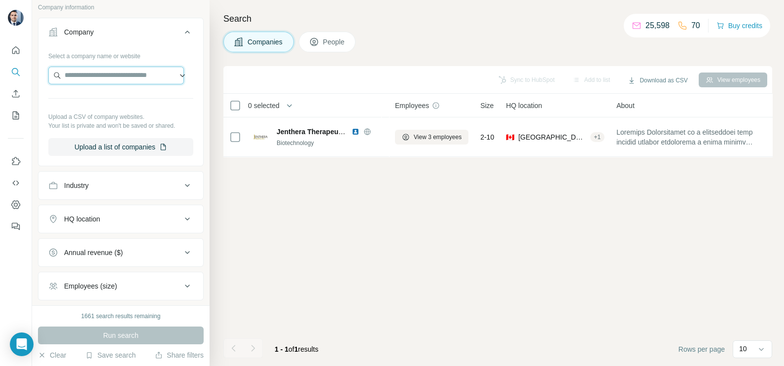
click at [112, 80] on input "text" at bounding box center [116, 76] width 136 height 18
paste input "**********"
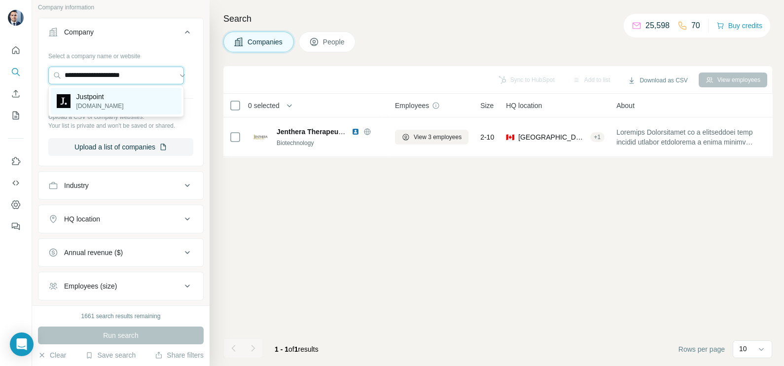
type input "**********"
click at [106, 102] on p "justpoint.com" at bounding box center [99, 106] width 47 height 9
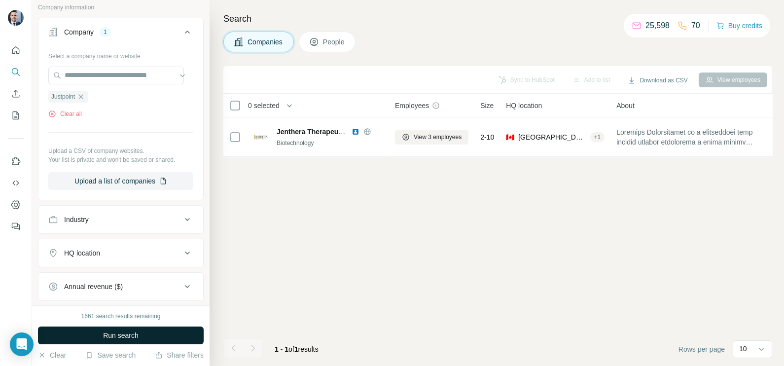
click at [127, 338] on span "Run search" at bounding box center [121, 336] width 36 height 10
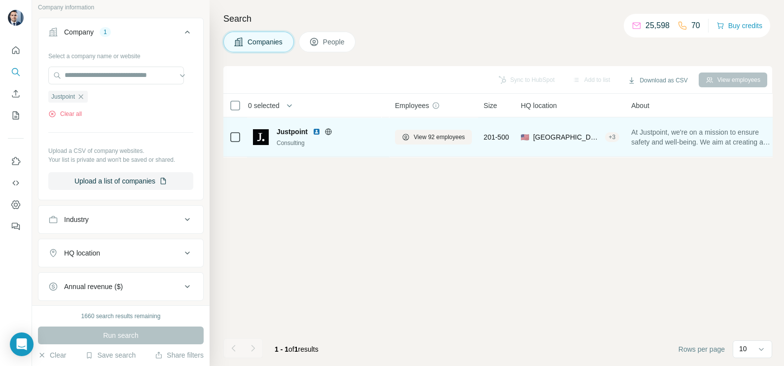
click at [330, 131] on icon at bounding box center [328, 131] width 6 height 0
click at [430, 141] on button "View 92 employees" at bounding box center [433, 137] width 77 height 15
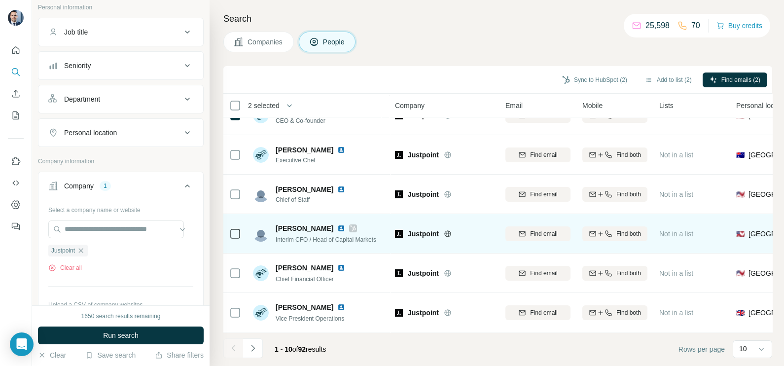
scroll to position [123, 0]
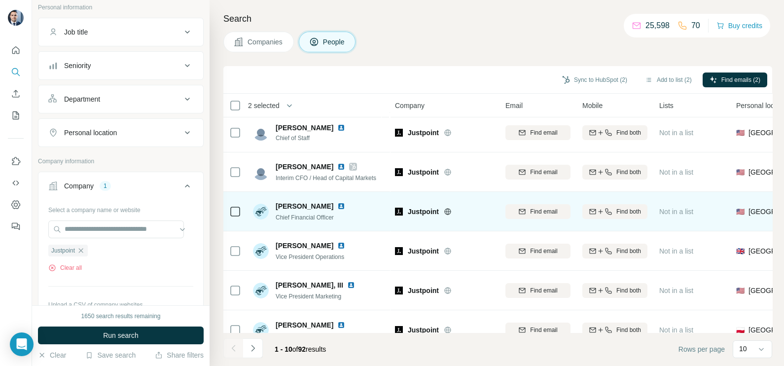
click at [242, 212] on td at bounding box center [235, 211] width 24 height 39
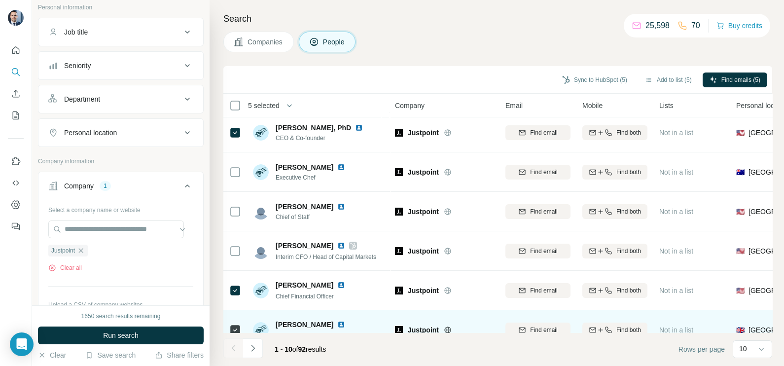
scroll to position [0, 0]
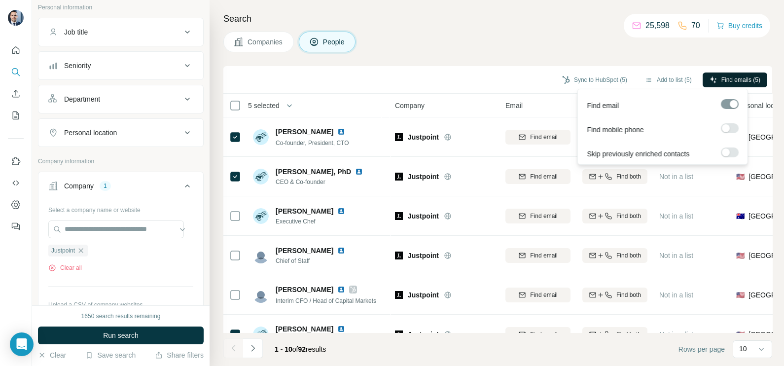
click at [745, 81] on span "Find emails (5)" at bounding box center [741, 79] width 39 height 9
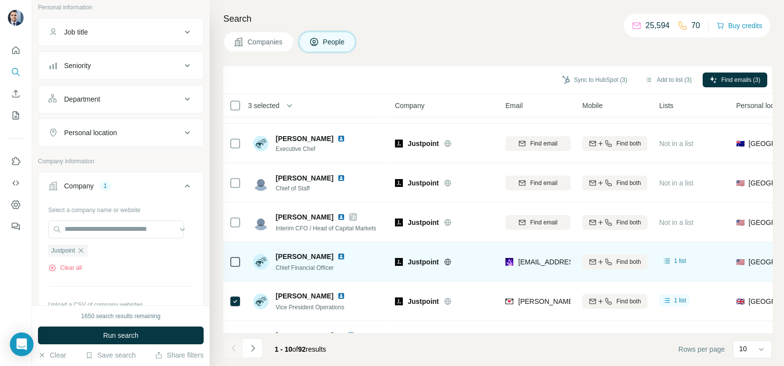
scroll to position [61, 0]
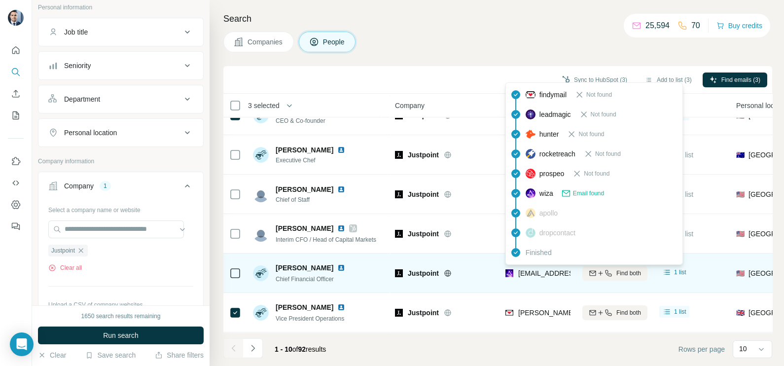
click at [546, 273] on span "rich@smolenconsultingcfo.com" at bounding box center [576, 273] width 117 height 8
click at [545, 273] on span "rich@smolenconsultingcfo.com" at bounding box center [576, 273] width 117 height 8
drag, startPoint x: 545, startPoint y: 273, endPoint x: 541, endPoint y: 290, distance: 17.7
click at [541, 290] on td "rich@smolenconsultingcfo.com" at bounding box center [538, 273] width 77 height 39
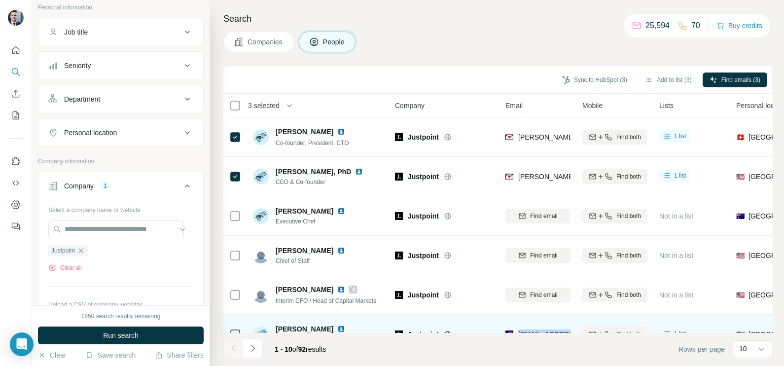
scroll to position [0, 0]
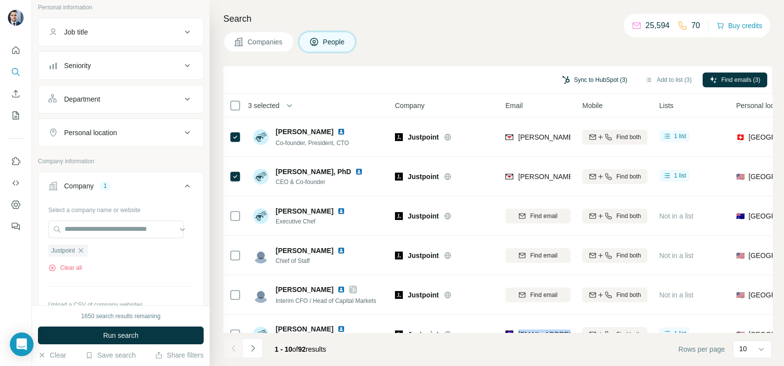
click at [590, 77] on button "Sync to HubSpot (3)" at bounding box center [594, 80] width 79 height 15
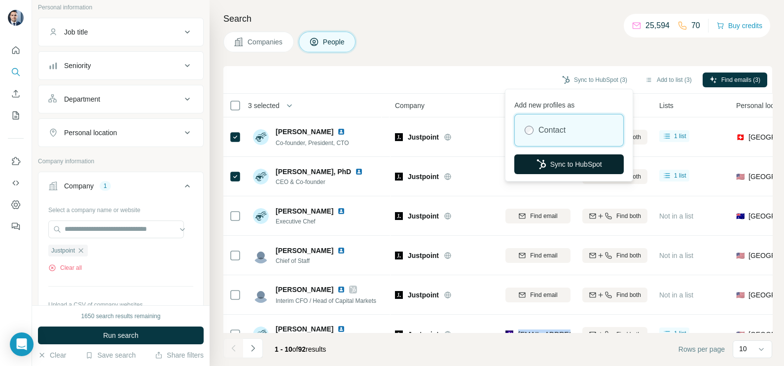
click at [572, 166] on button "Sync to HubSpot" at bounding box center [570, 164] width 110 height 20
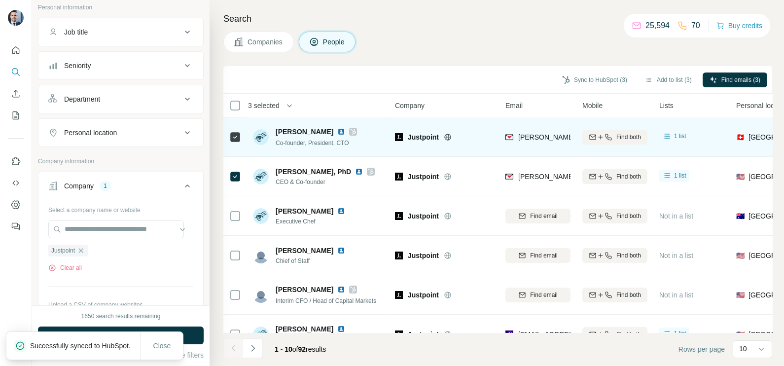
click at [553, 131] on div "oleksandr@justpoint.com" at bounding box center [538, 136] width 65 height 27
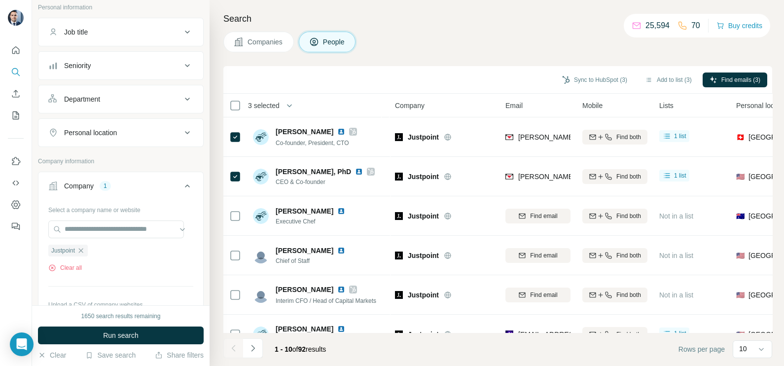
click at [405, 76] on div "Sync to HubSpot (3) Add to list (3) Find emails (3)" at bounding box center [497, 79] width 539 height 17
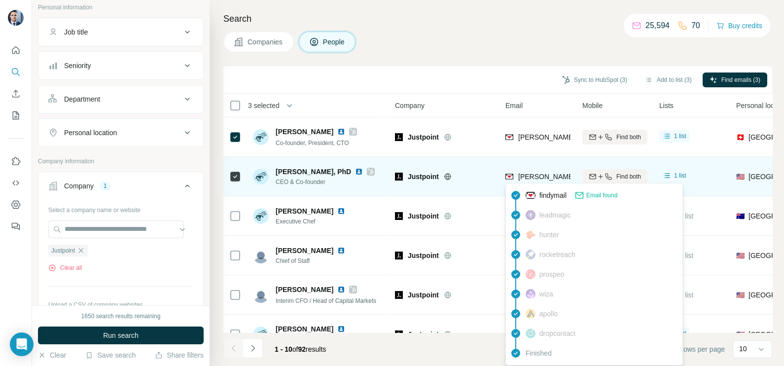
click at [545, 179] on span "victor@justpoint.com" at bounding box center [605, 177] width 174 height 8
click at [545, 180] on span "victor@justpoint.com" at bounding box center [605, 177] width 174 height 8
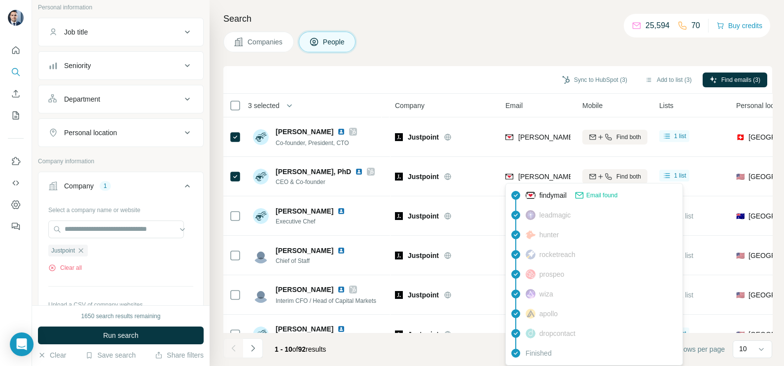
click at [422, 59] on div "Search Companies People Sync to HubSpot (3) Add to list (3) Find emails (3) 3 s…" at bounding box center [497, 183] width 575 height 366
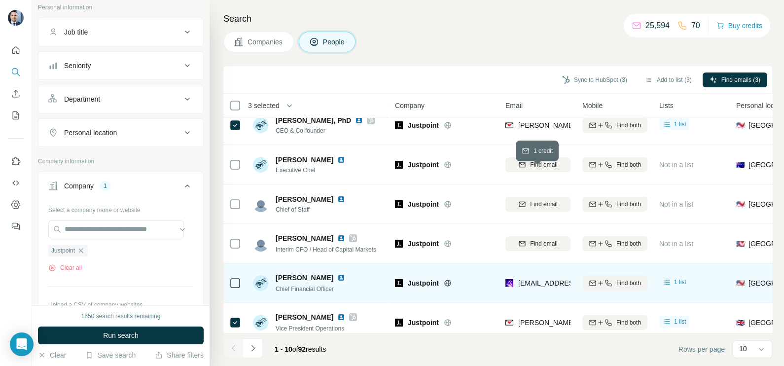
scroll to position [123, 0]
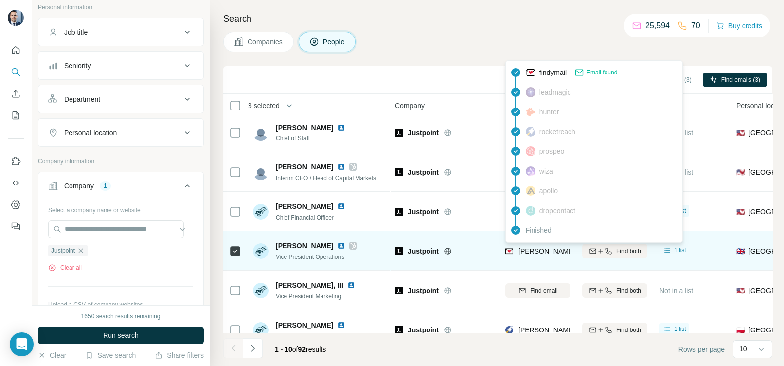
click at [548, 250] on span "emily@justpoint.com" at bounding box center [605, 251] width 174 height 8
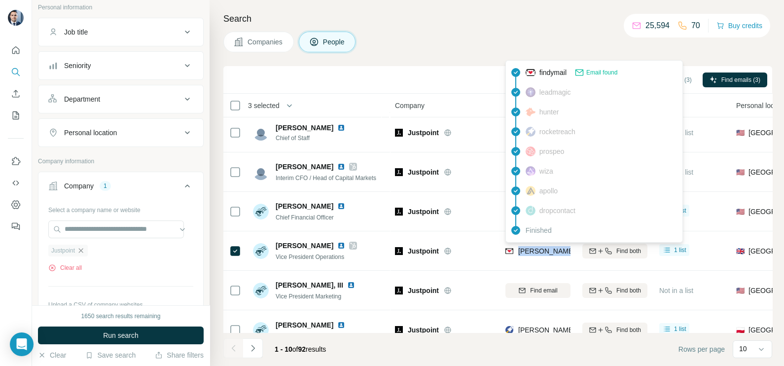
click at [84, 249] on icon "button" at bounding box center [81, 251] width 8 height 8
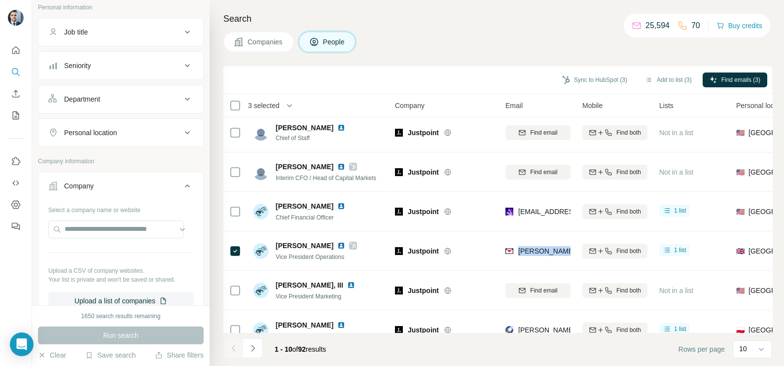
click at [262, 51] on button "Companies" at bounding box center [258, 42] width 71 height 21
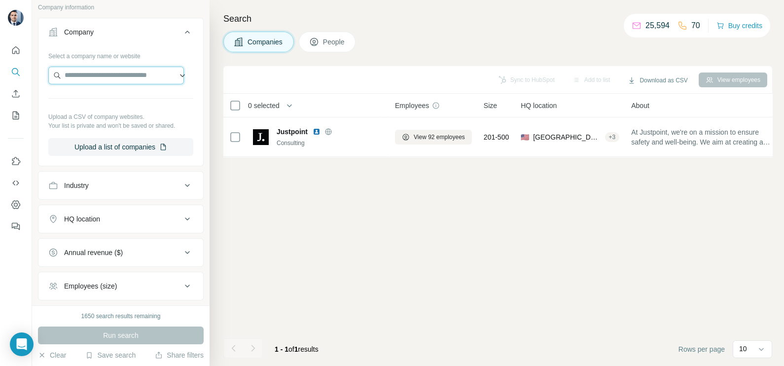
click at [99, 78] on input "text" at bounding box center [116, 76] width 136 height 18
paste input "**********"
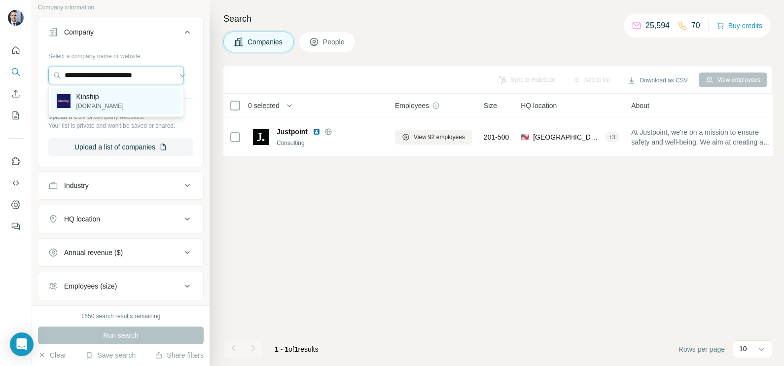
type input "**********"
click at [106, 97] on p "Kinship" at bounding box center [99, 97] width 47 height 10
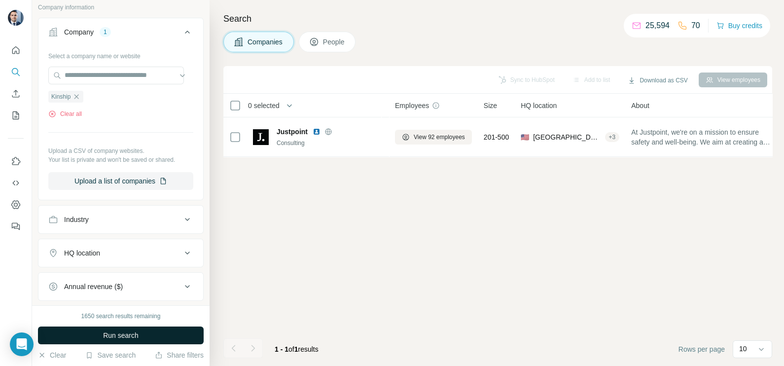
click at [123, 333] on span "Run search" at bounding box center [121, 336] width 36 height 10
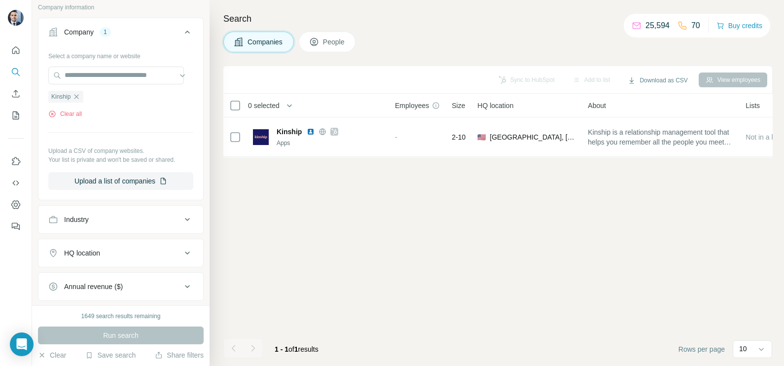
drag, startPoint x: 78, startPoint y: 96, endPoint x: 83, endPoint y: 91, distance: 7.0
click at [79, 95] on icon "button" at bounding box center [77, 97] width 8 height 8
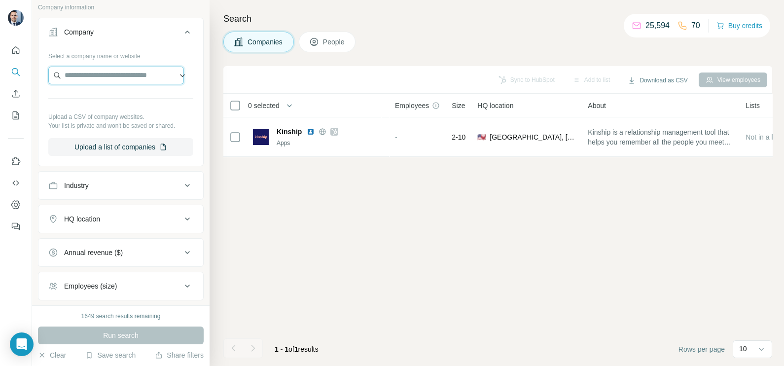
click at [97, 74] on input "text" at bounding box center [116, 76] width 136 height 18
paste input "**********"
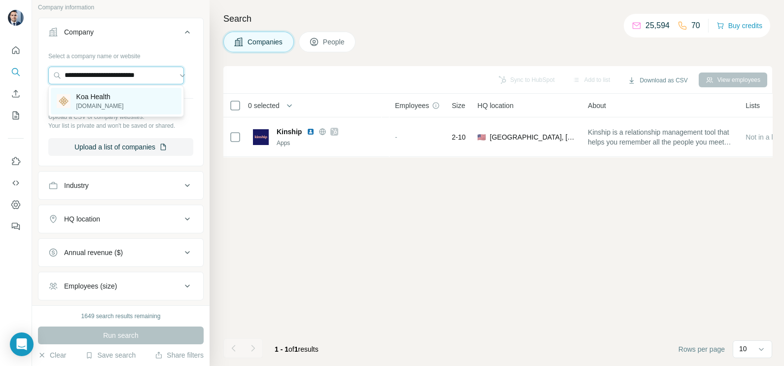
type input "**********"
click at [109, 102] on p "koahealth.com" at bounding box center [99, 106] width 47 height 9
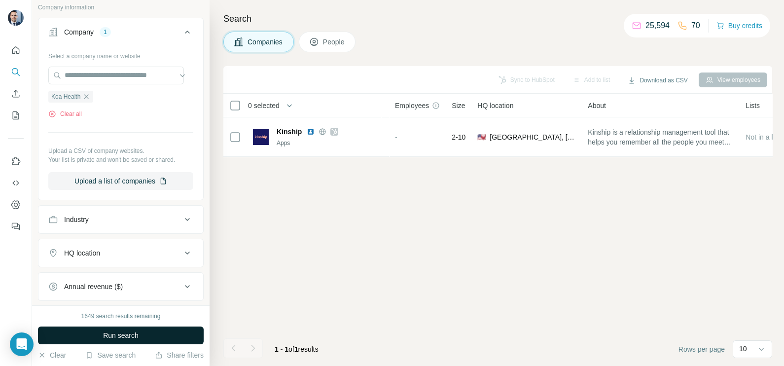
click at [139, 333] on span "Run search" at bounding box center [121, 336] width 36 height 10
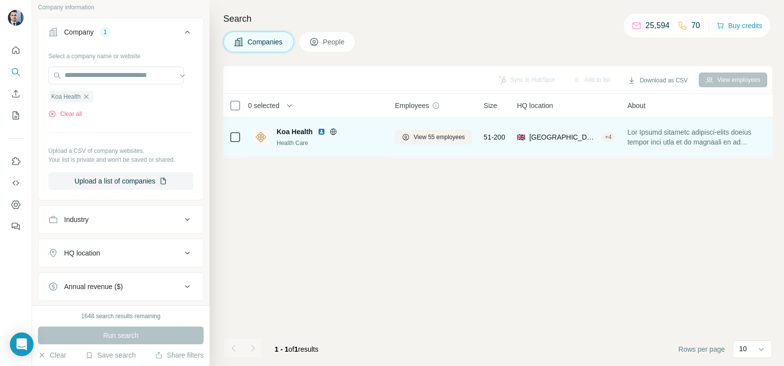
click at [334, 133] on icon at bounding box center [333, 131] width 2 height 6
click at [433, 128] on div "View 55 employees" at bounding box center [433, 136] width 77 height 27
click at [432, 133] on span "View 55 employees" at bounding box center [439, 137] width 51 height 9
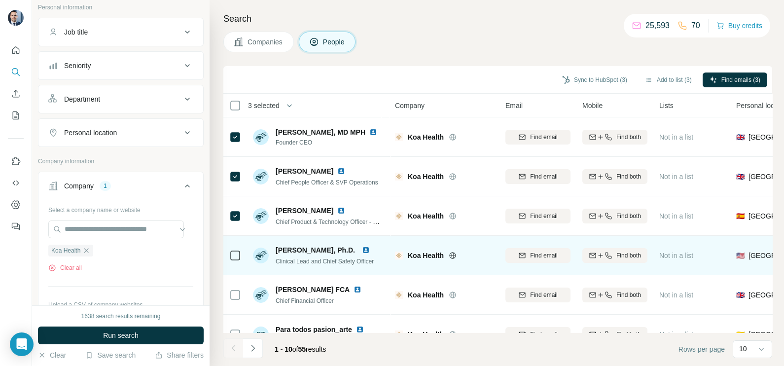
click at [229, 257] on icon at bounding box center [235, 256] width 12 height 12
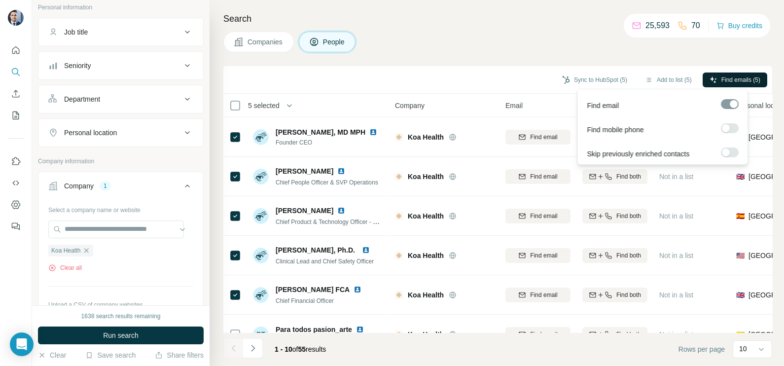
click at [743, 79] on span "Find emails (5)" at bounding box center [741, 79] width 39 height 9
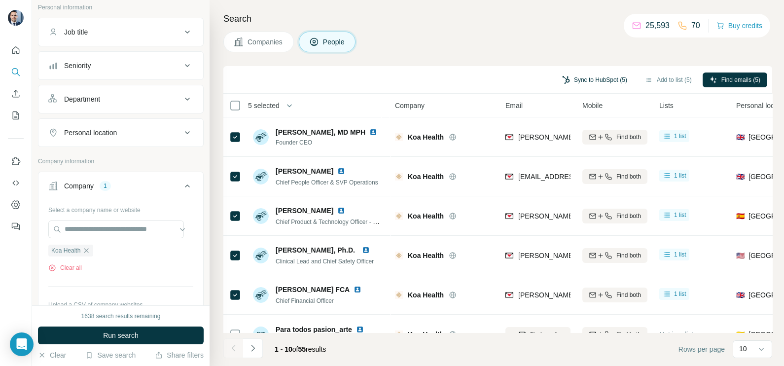
click at [576, 84] on button "Sync to HubSpot (5)" at bounding box center [594, 80] width 79 height 15
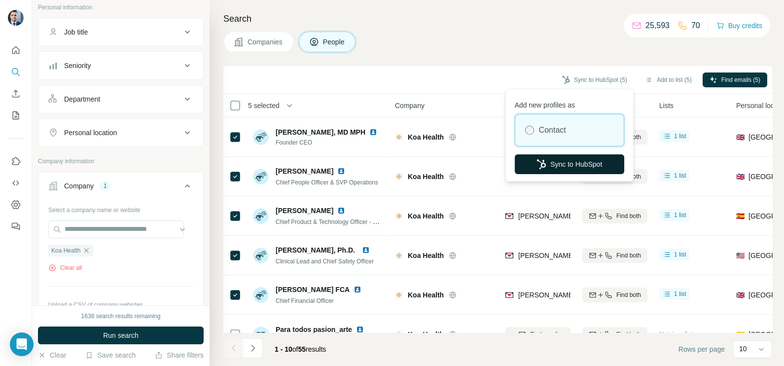
click at [566, 165] on button "Sync to HubSpot" at bounding box center [570, 164] width 110 height 20
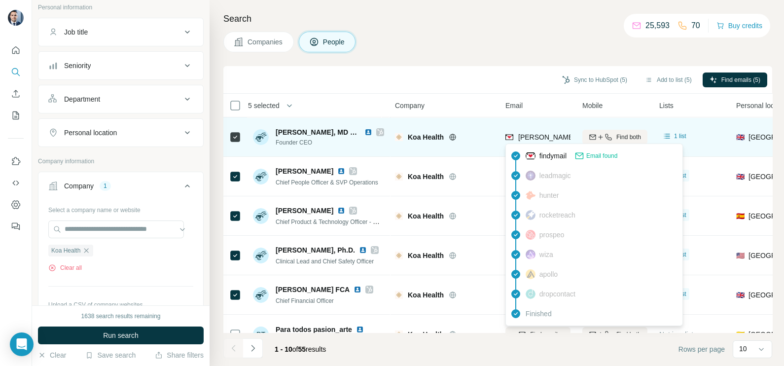
click at [532, 138] on span "oliver.harrison@koahealth.com" at bounding box center [633, 137] width 231 height 8
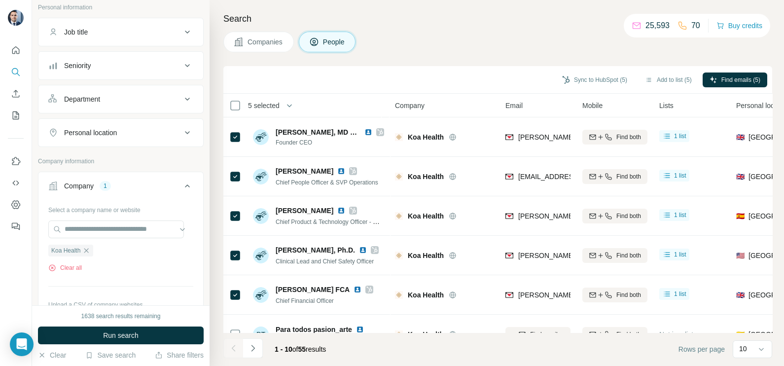
click at [477, 32] on div "Companies People" at bounding box center [497, 42] width 549 height 21
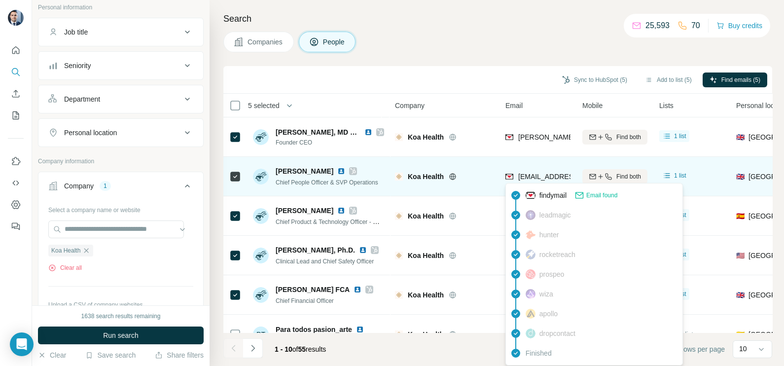
click at [531, 177] on span "oades@koahealth.com" at bounding box center [576, 177] width 117 height 8
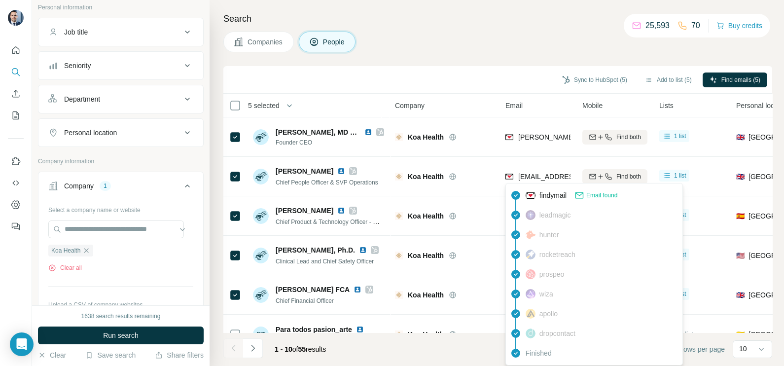
click at [473, 87] on div "Sync to HubSpot (5) Add to list (5) Find emails (5)" at bounding box center [497, 79] width 539 height 17
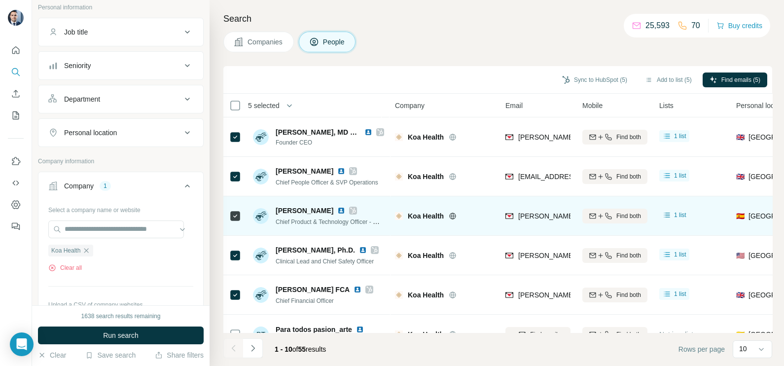
click at [546, 215] on span "stephen.dunne@koahealth.com" at bounding box center [633, 216] width 231 height 8
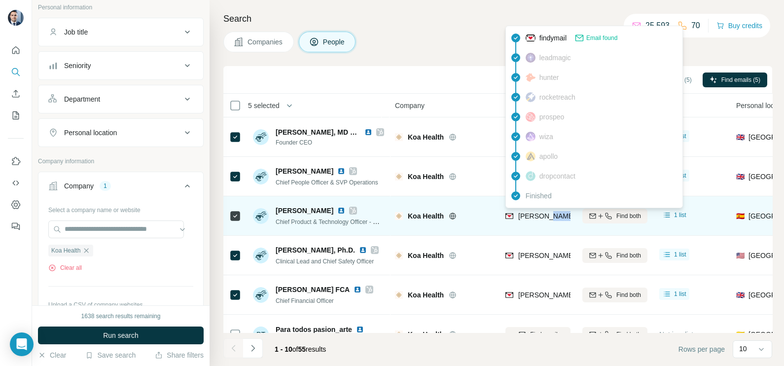
click at [546, 215] on span "stephen.dunne@koahealth.com" at bounding box center [633, 216] width 231 height 8
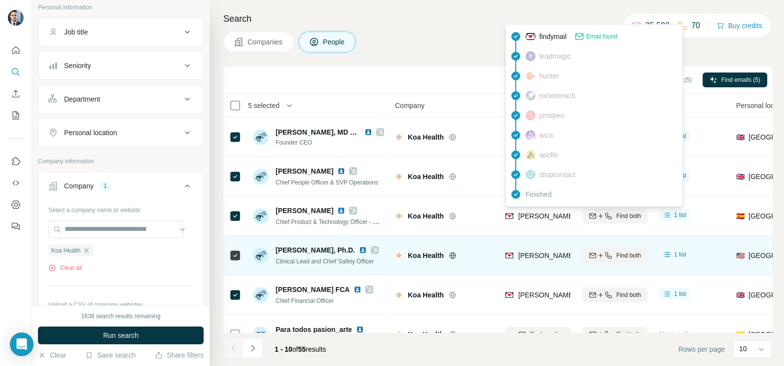
click at [539, 258] on span "belinda.carrasco@koahealth.com" at bounding box center [633, 256] width 231 height 8
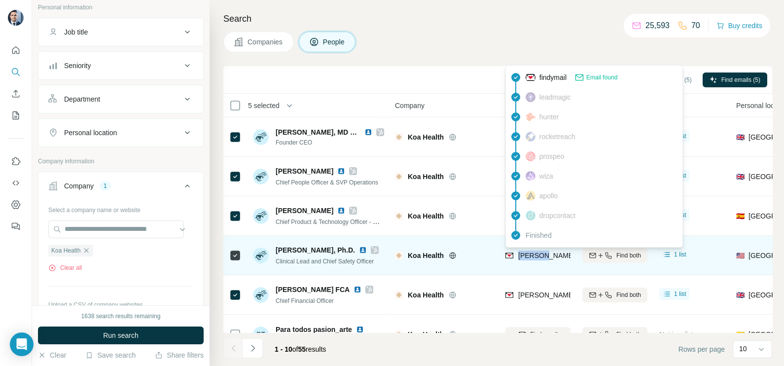
click at [539, 258] on span "belinda.carrasco@koahealth.com" at bounding box center [633, 256] width 231 height 8
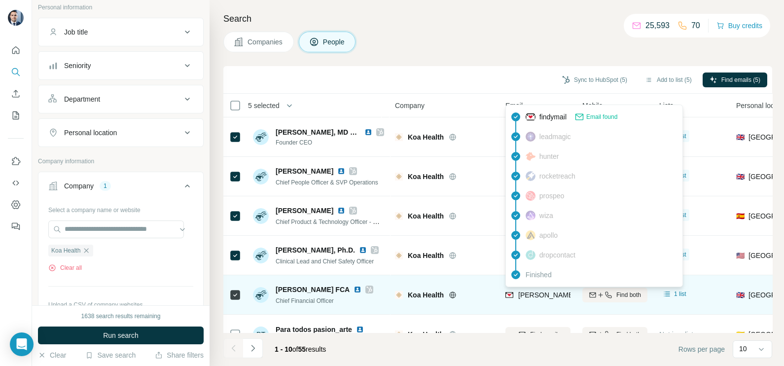
click at [539, 299] on span "caroline.bailes@koahealth.com" at bounding box center [629, 295] width 223 height 10
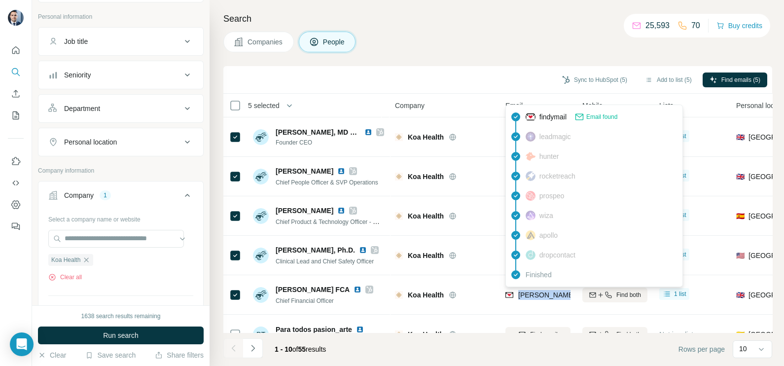
scroll to position [185, 0]
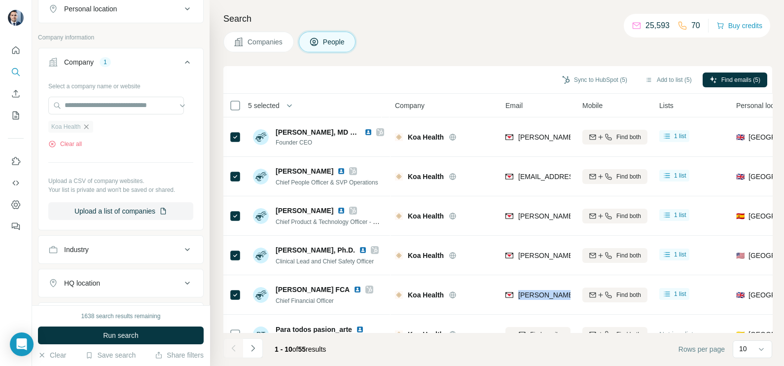
click at [89, 126] on icon "button" at bounding box center [86, 127] width 8 height 8
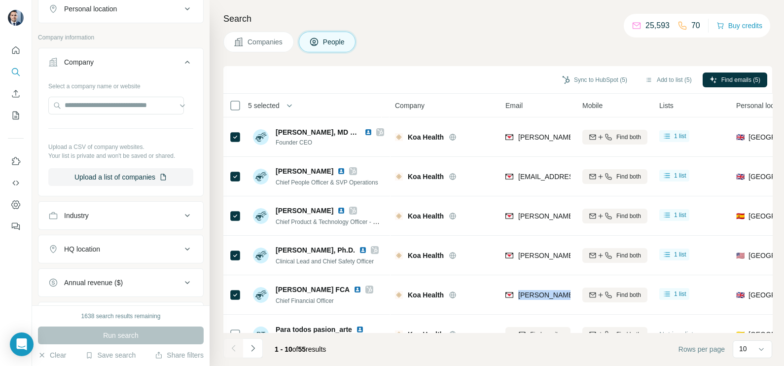
click at [271, 36] on button "Companies" at bounding box center [258, 42] width 71 height 21
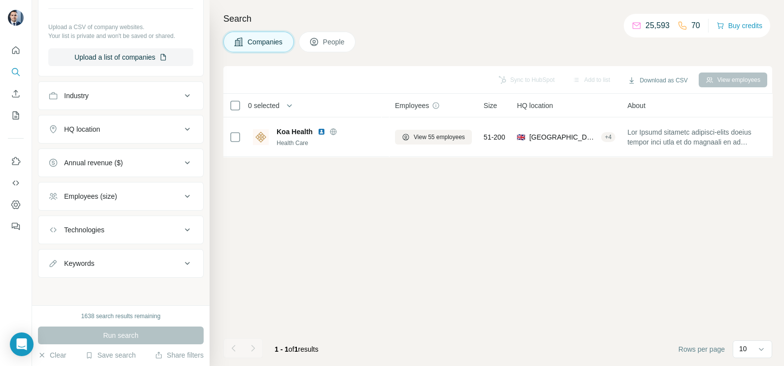
scroll to position [148, 0]
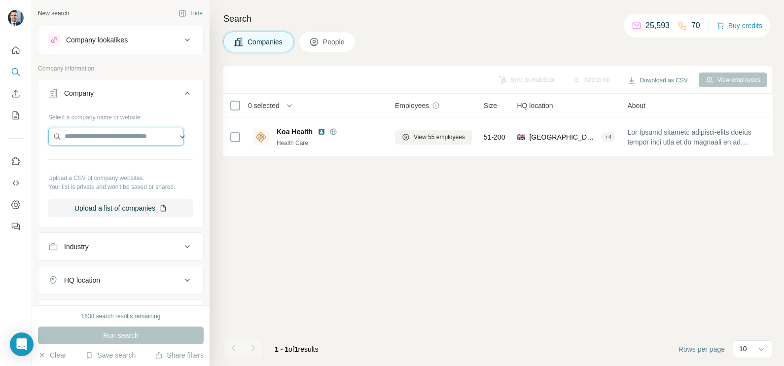
click at [90, 138] on input "text" at bounding box center [116, 137] width 136 height 18
paste input "**********"
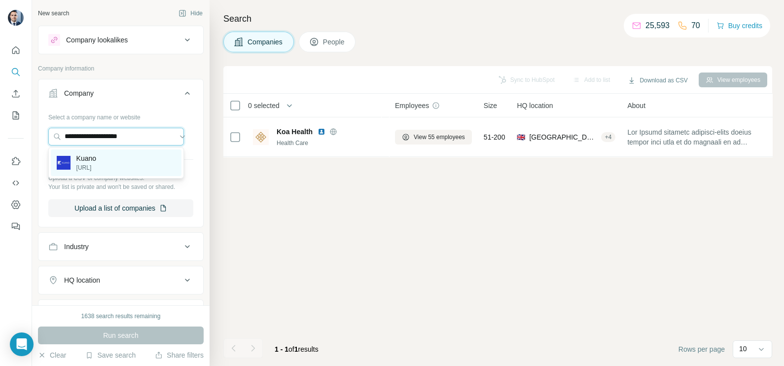
type input "**********"
click at [89, 164] on p "kuano.ai" at bounding box center [86, 167] width 20 height 9
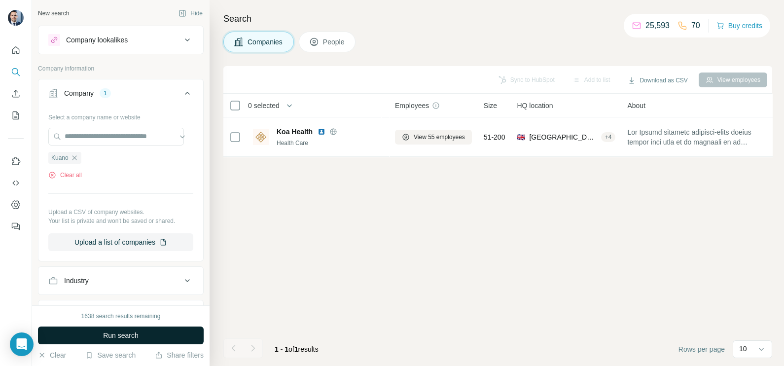
click at [121, 341] on button "Run search" at bounding box center [121, 336] width 166 height 18
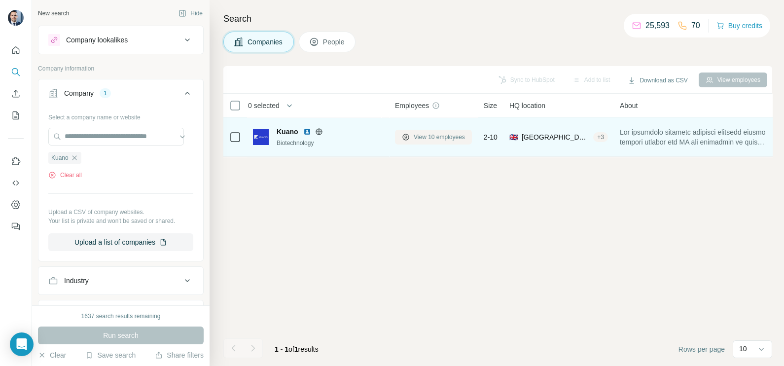
click at [446, 133] on span "View 10 employees" at bounding box center [439, 137] width 51 height 9
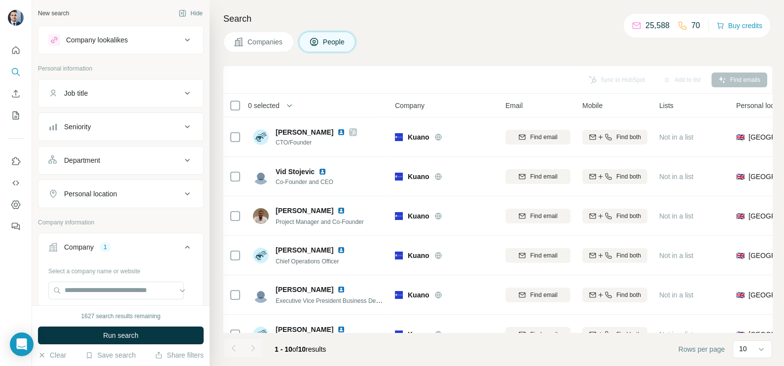
click at [115, 247] on div "Company 1" at bounding box center [114, 247] width 133 height 10
click at [269, 51] on button "Companies" at bounding box center [258, 42] width 71 height 21
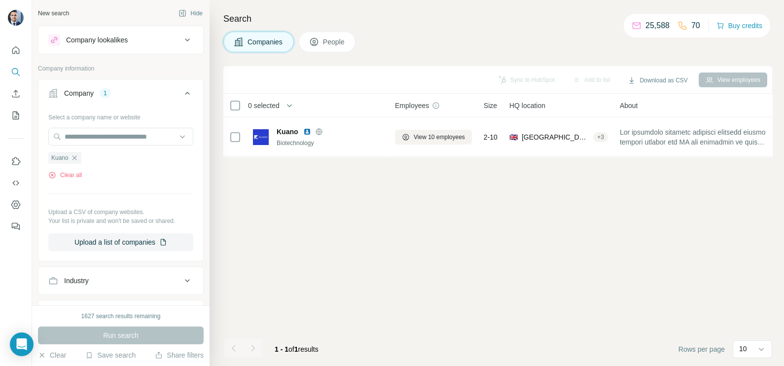
click at [264, 45] on span "Companies" at bounding box center [266, 42] width 36 height 10
click at [74, 162] on div "Kuano" at bounding box center [64, 158] width 33 height 12
click at [89, 143] on input "text" at bounding box center [120, 137] width 145 height 18
drag, startPoint x: 121, startPoint y: 187, endPoint x: 92, endPoint y: 163, distance: 37.8
click at [121, 187] on div "Select a company name or website Kuano Clear all Upload a CSV of company websit…" at bounding box center [120, 180] width 145 height 142
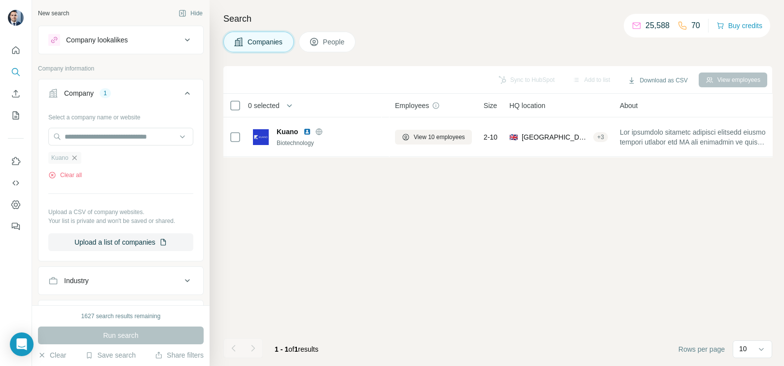
click at [76, 158] on icon "button" at bounding box center [75, 158] width 8 height 8
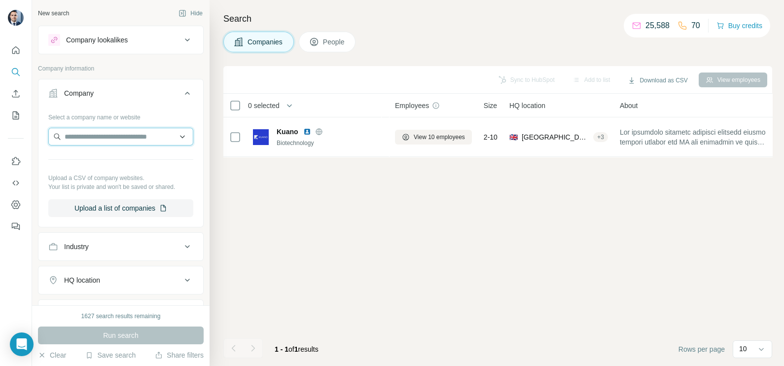
click at [93, 131] on input "text" at bounding box center [120, 137] width 145 height 18
paste input "**********"
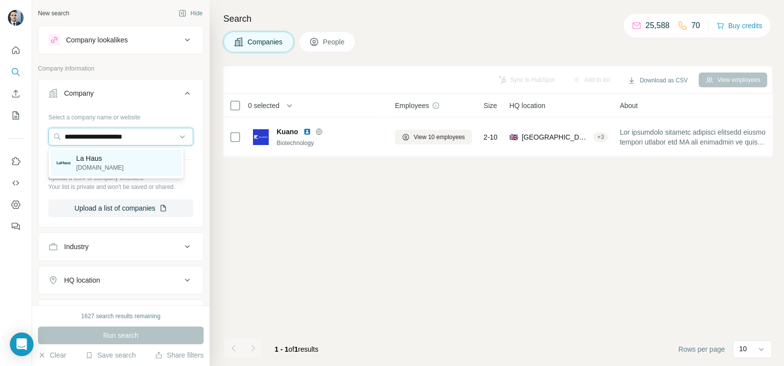
type input "**********"
click at [95, 160] on p "La Haus" at bounding box center [99, 158] width 47 height 10
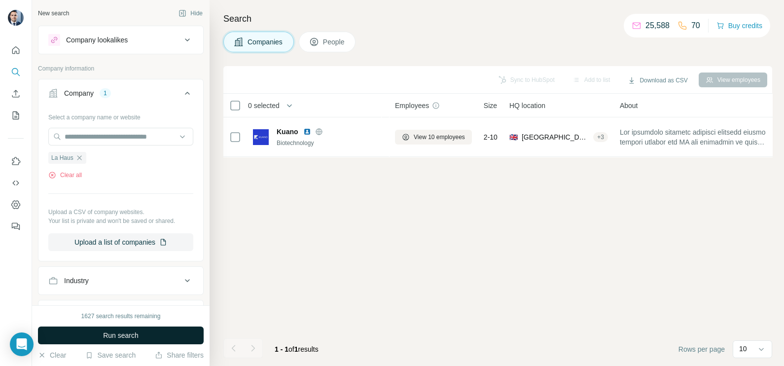
click at [147, 337] on button "Run search" at bounding box center [121, 336] width 166 height 18
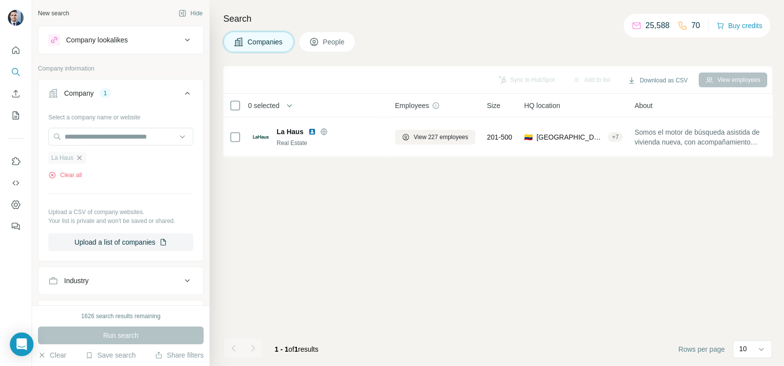
click at [79, 154] on icon "button" at bounding box center [79, 158] width 8 height 8
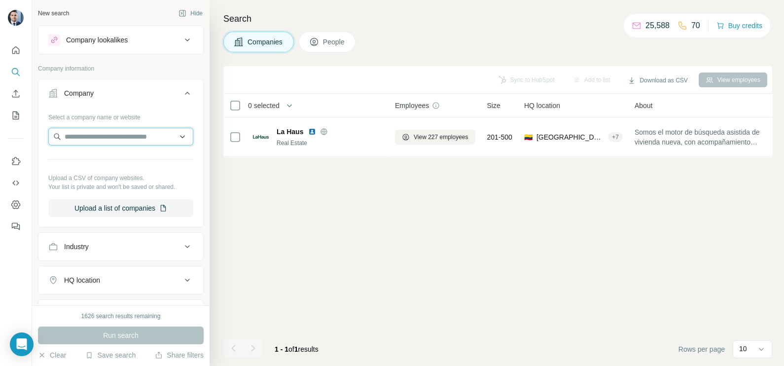
click at [87, 139] on input "text" at bounding box center [120, 137] width 145 height 18
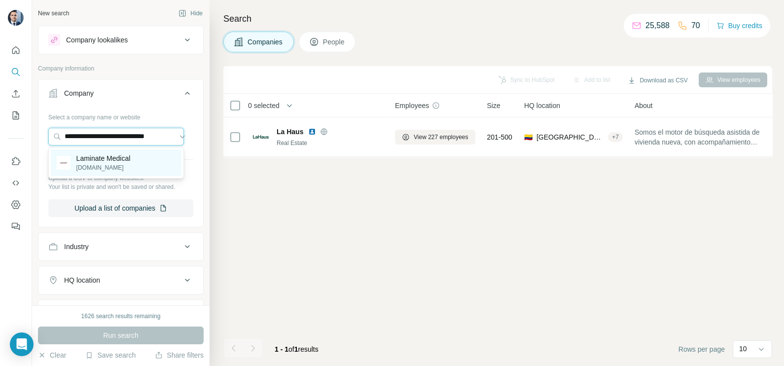
type input "**********"
click at [117, 161] on p "Laminate Medical" at bounding box center [103, 158] width 54 height 10
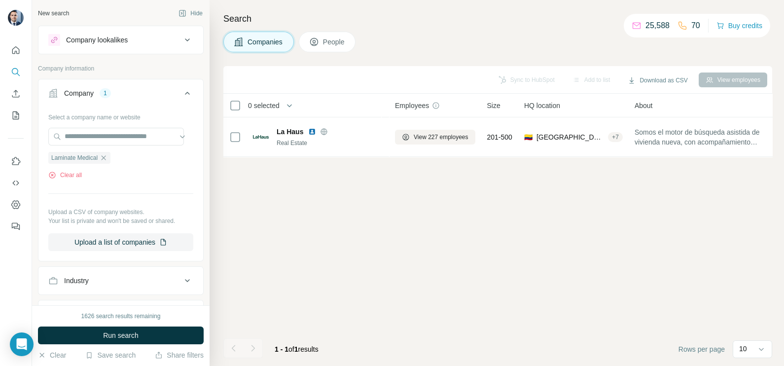
scroll to position [0, 0]
click at [142, 345] on div "1626 search results remaining Run search Clear Save search Share filters" at bounding box center [121, 335] width 178 height 61
click at [135, 337] on span "Run search" at bounding box center [121, 336] width 36 height 10
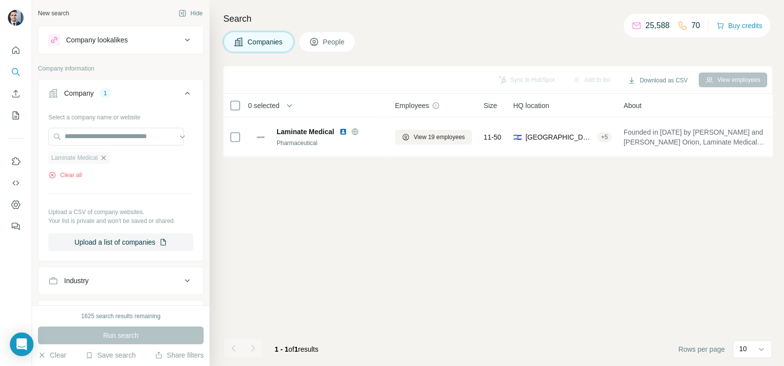
click at [108, 157] on icon "button" at bounding box center [104, 158] width 8 height 8
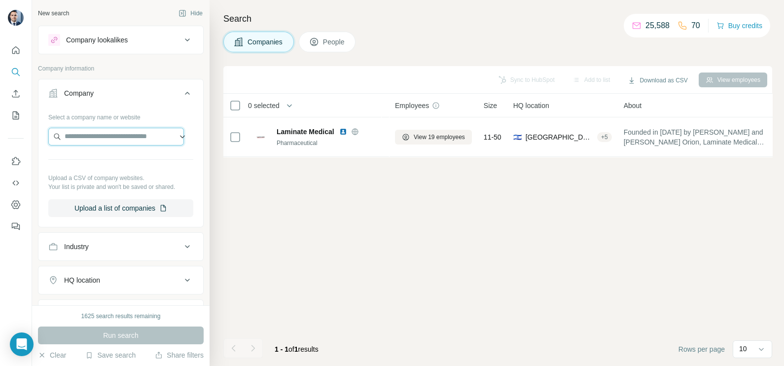
click at [112, 138] on input "text" at bounding box center [116, 137] width 136 height 18
paste input "**********"
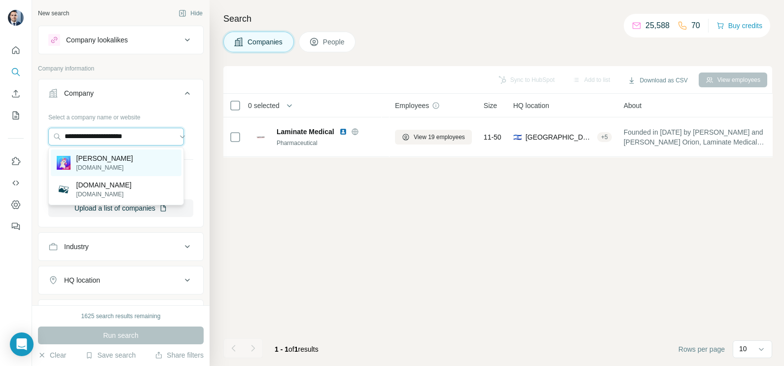
type input "**********"
click at [118, 158] on div "Leo leoapp.com" at bounding box center [116, 162] width 131 height 27
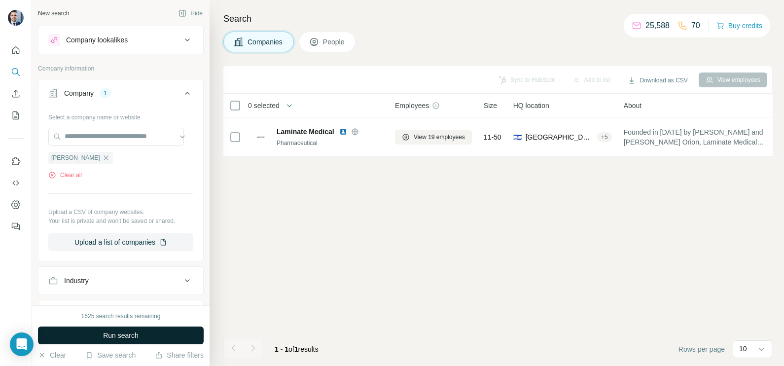
click at [142, 333] on button "Run search" at bounding box center [121, 336] width 166 height 18
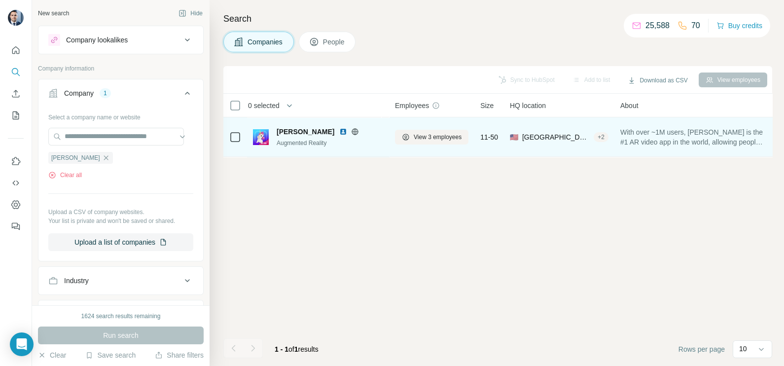
click at [424, 128] on div "View 3 employees" at bounding box center [432, 136] width 74 height 27
click at [427, 133] on span "View 3 employees" at bounding box center [438, 137] width 48 height 9
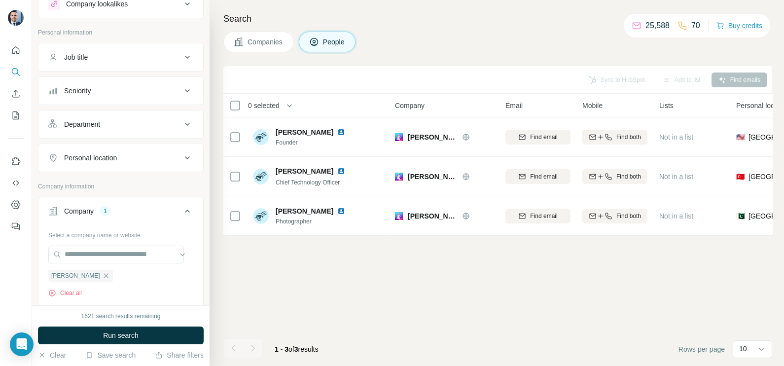
scroll to position [61, 0]
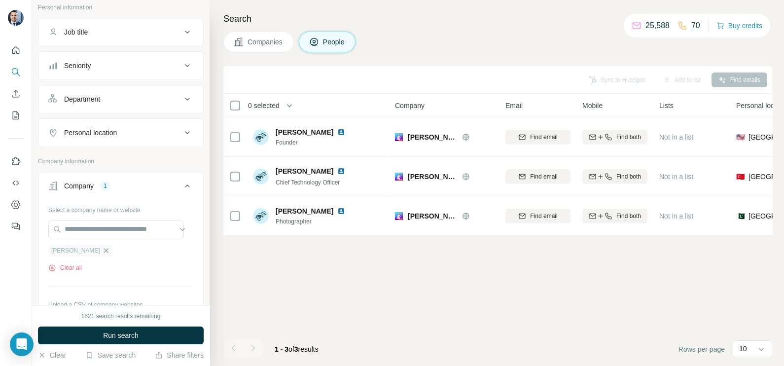
click at [102, 252] on icon "button" at bounding box center [106, 251] width 8 height 8
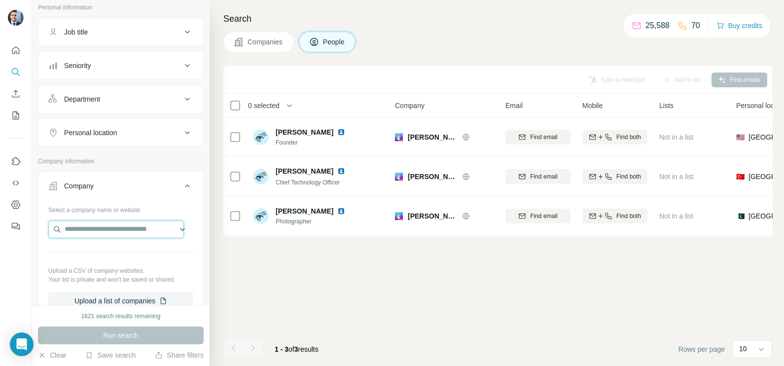
click at [88, 224] on input "text" at bounding box center [116, 230] width 136 height 18
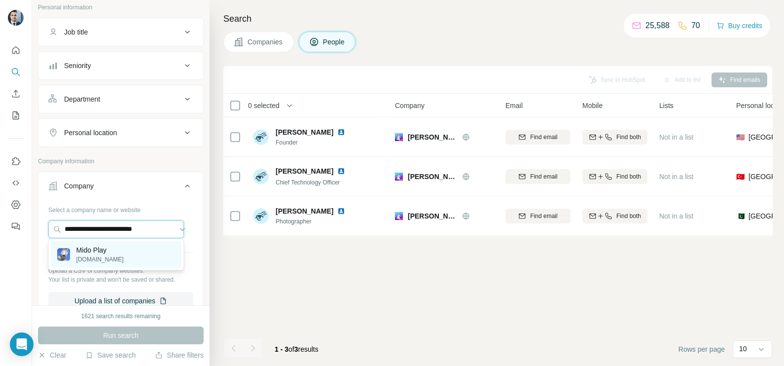
type input "**********"
click at [97, 257] on p "midolotto.com" at bounding box center [99, 259] width 47 height 9
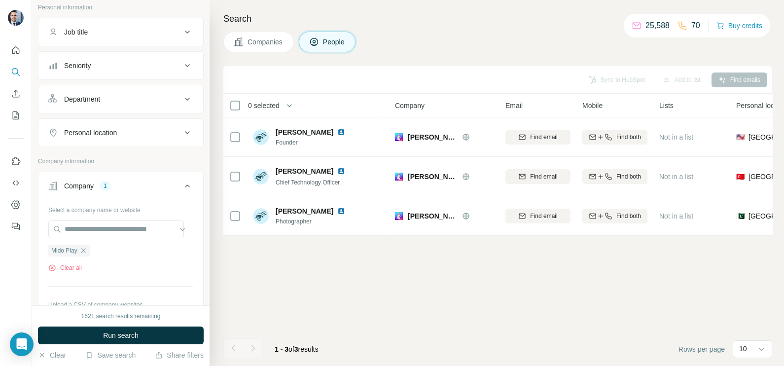
click at [125, 329] on button "Run search" at bounding box center [121, 336] width 166 height 18
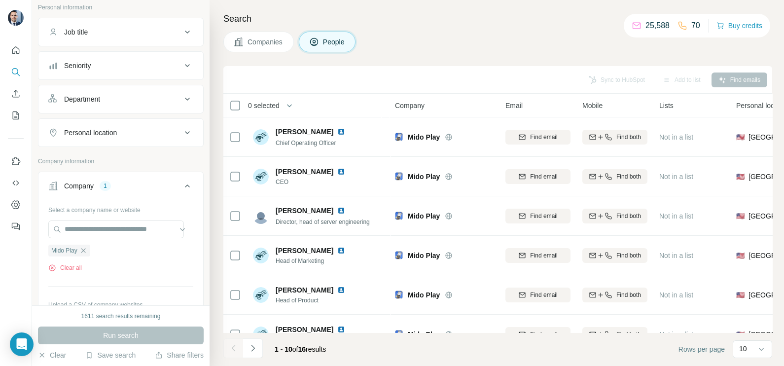
click at [257, 42] on span "Companies" at bounding box center [266, 42] width 36 height 10
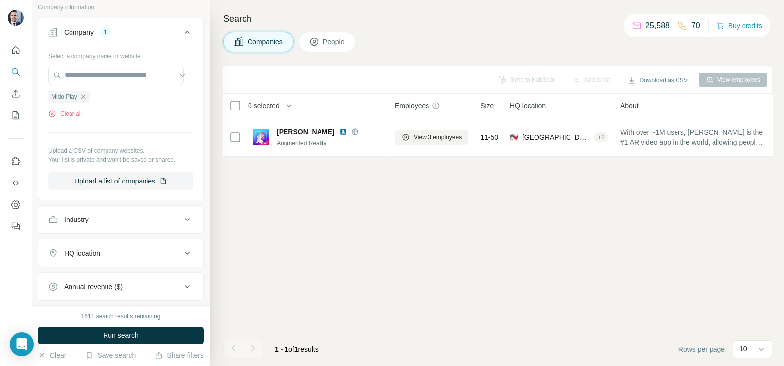
click at [145, 323] on div "1611 search results remaining Run search Clear Save search Share filters" at bounding box center [121, 335] width 178 height 61
click at [138, 331] on span "Run search" at bounding box center [121, 336] width 36 height 10
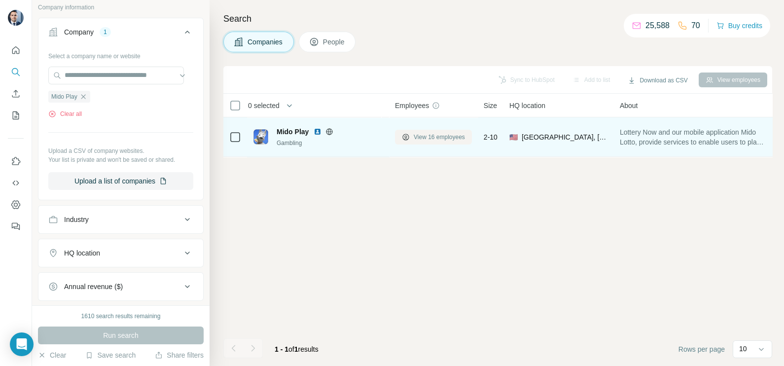
click at [430, 133] on span "View 16 employees" at bounding box center [439, 137] width 51 height 9
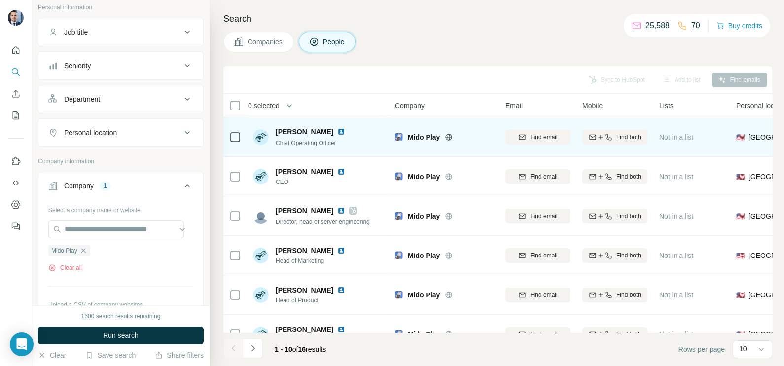
click at [446, 138] on icon at bounding box center [449, 137] width 6 height 6
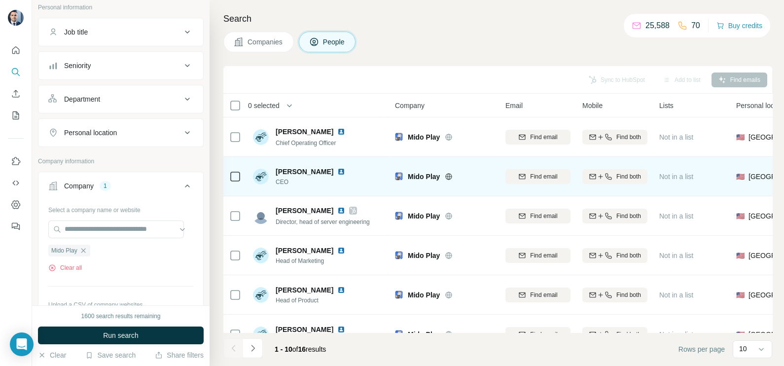
click at [250, 175] on td "Kevin Kramer CEO" at bounding box center [318, 176] width 143 height 39
click at [242, 175] on td at bounding box center [235, 176] width 24 height 39
click at [234, 184] on div at bounding box center [235, 176] width 12 height 27
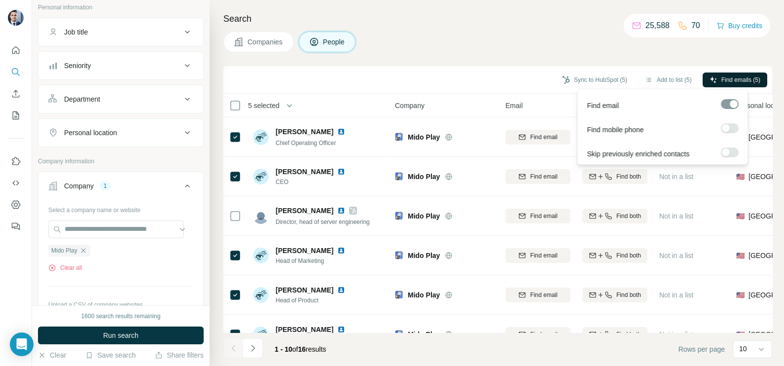
click at [718, 79] on button "Find emails (5)" at bounding box center [735, 80] width 65 height 15
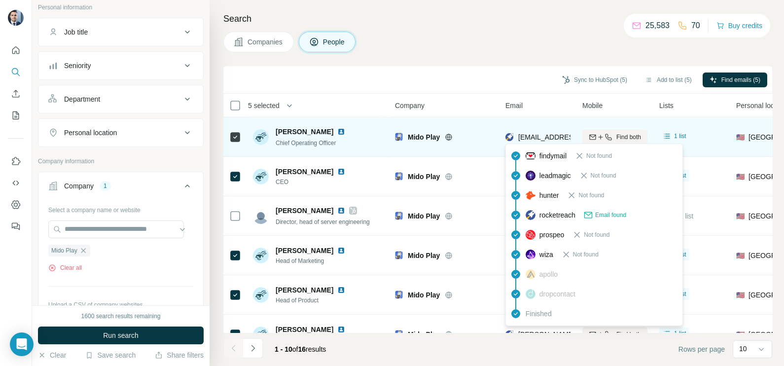
click at [542, 138] on span "hamish@lottery-now.com" at bounding box center [576, 137] width 117 height 8
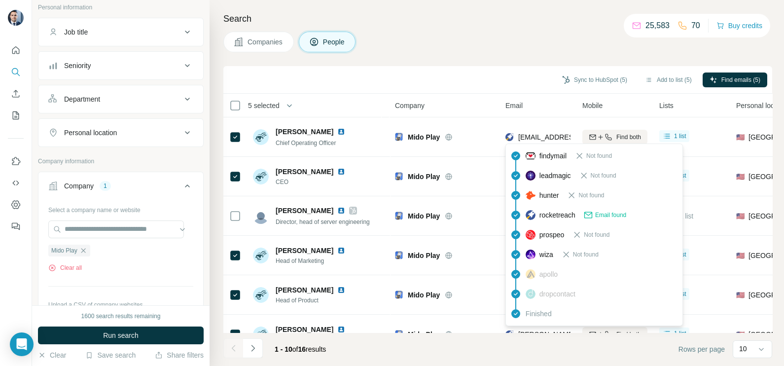
click at [478, 86] on div "Sync to HubSpot (5) Add to list (5) Find emails (5)" at bounding box center [497, 79] width 539 height 17
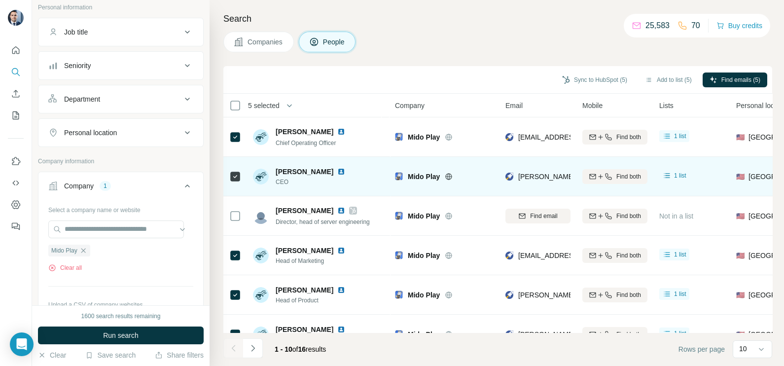
click at [337, 174] on img at bounding box center [341, 172] width 8 height 8
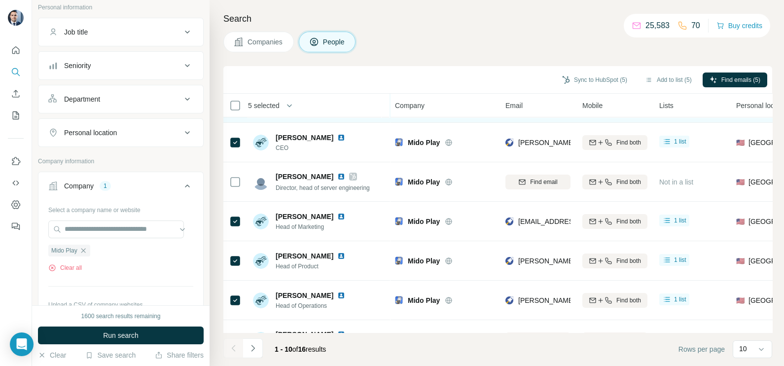
scroll to position [61, 0]
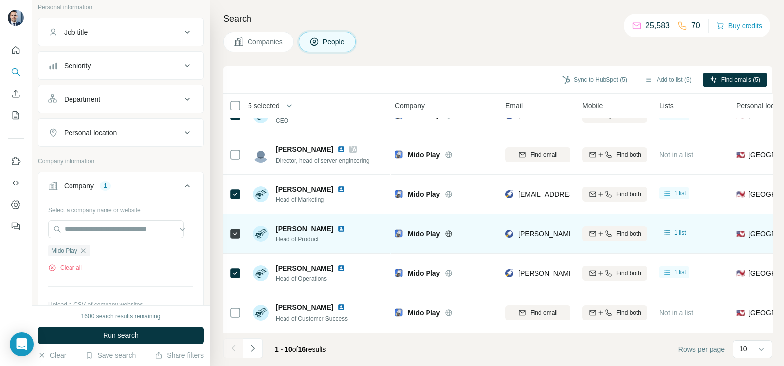
click at [337, 229] on img at bounding box center [341, 229] width 8 height 8
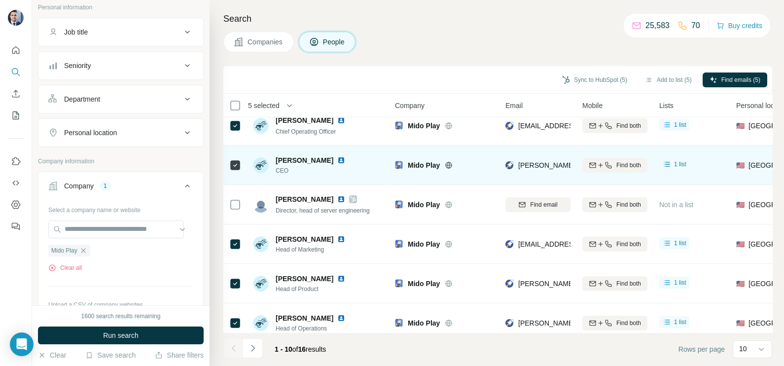
scroll to position [0, 0]
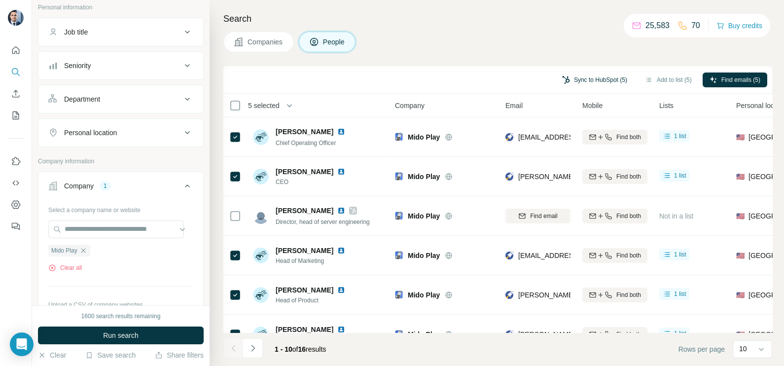
click at [588, 73] on button "Sync to HubSpot (5)" at bounding box center [594, 80] width 79 height 15
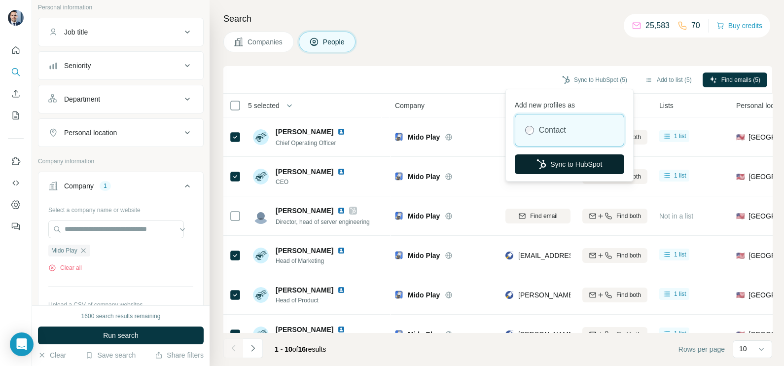
click at [558, 165] on button "Sync to HubSpot" at bounding box center [570, 164] width 110 height 20
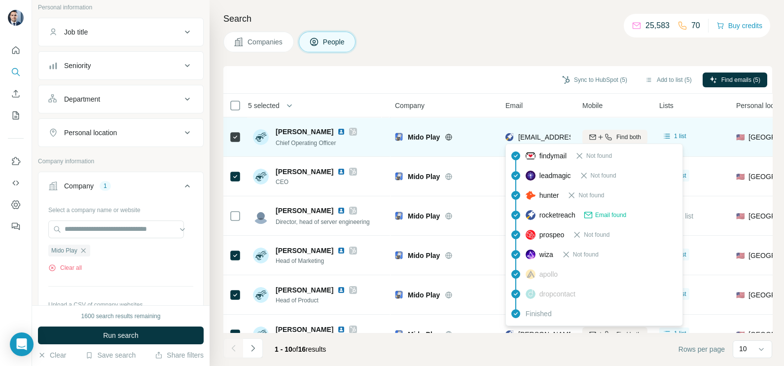
click at [524, 137] on span "hamish@lottery-now.com" at bounding box center [576, 137] width 117 height 8
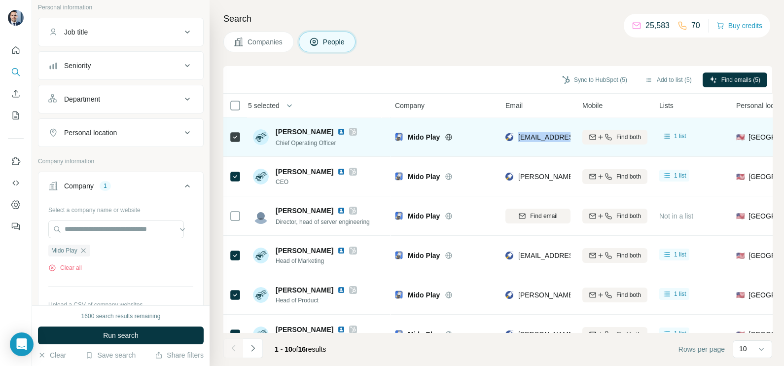
click at [524, 137] on span "hamish@lottery-now.com" at bounding box center [576, 137] width 117 height 8
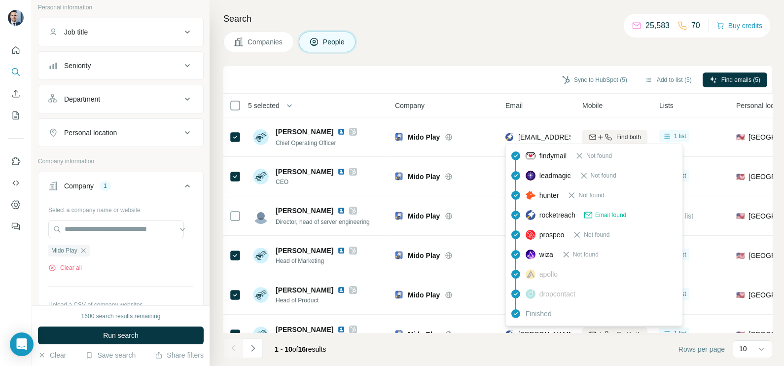
click at [483, 101] on div "Company" at bounding box center [444, 105] width 99 height 11
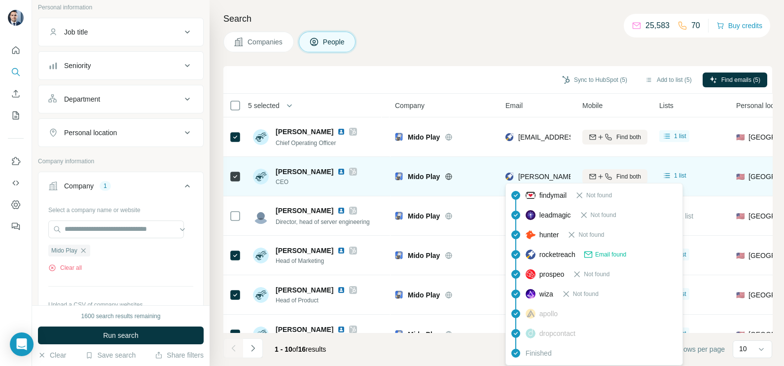
click at [549, 176] on span "kevin@lottery-now.com" at bounding box center [605, 177] width 174 height 8
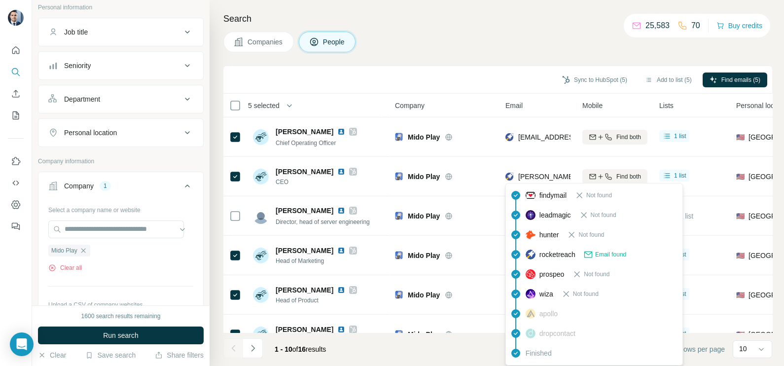
click at [479, 72] on div "Sync to HubSpot (5) Add to list (5) Find emails (5)" at bounding box center [497, 79] width 539 height 17
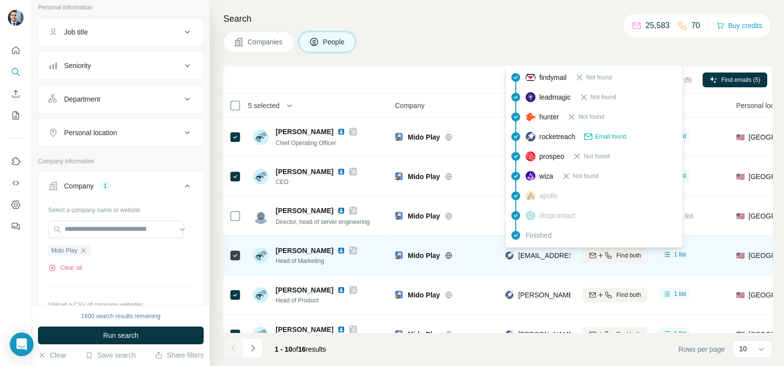
click at [540, 254] on span "aling@lottery-now.com" at bounding box center [576, 256] width 117 height 8
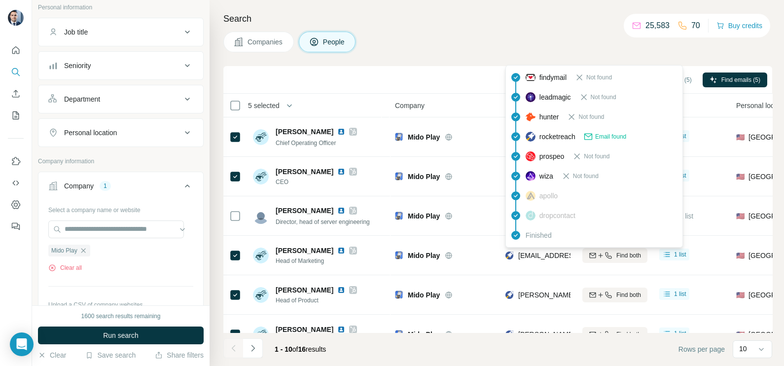
click at [470, 49] on div "Companies People" at bounding box center [497, 42] width 549 height 21
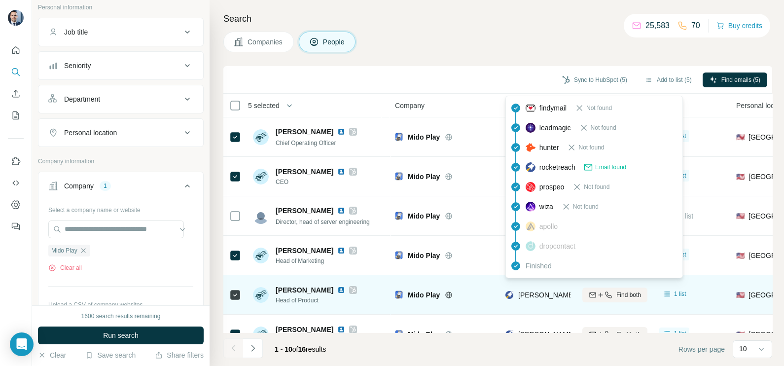
click at [538, 298] on span "danny@lottery-now.com" at bounding box center [605, 295] width 174 height 8
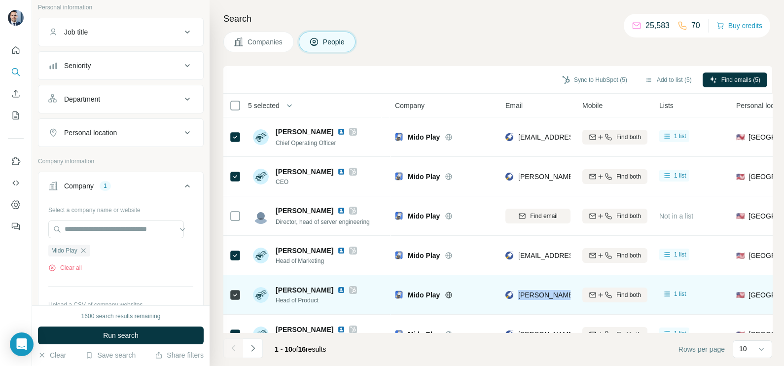
click at [543, 308] on div "danny@lottery-now.com" at bounding box center [538, 294] width 65 height 27
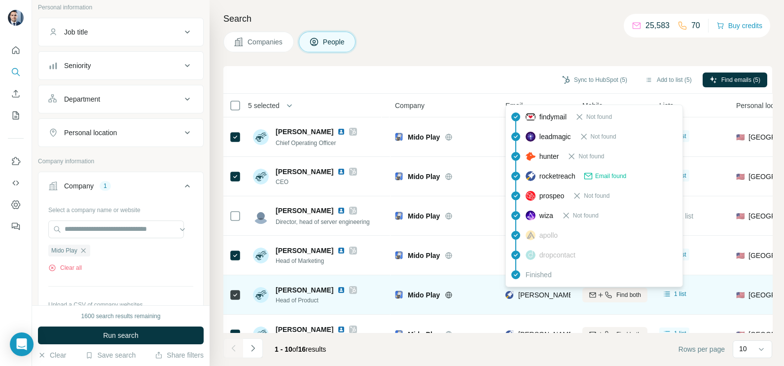
click at [535, 298] on span "danny@lottery-now.com" at bounding box center [601, 295] width 166 height 10
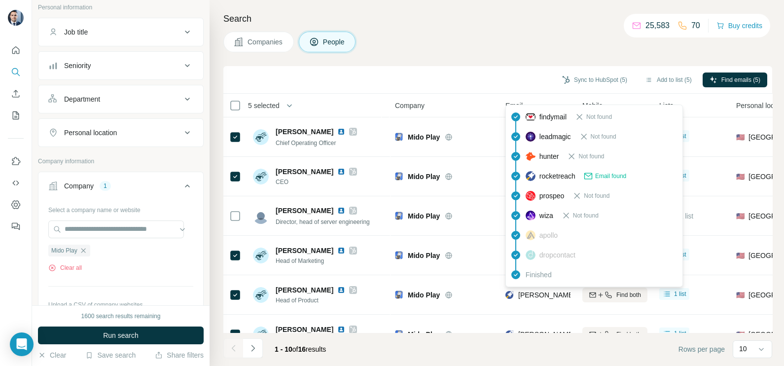
click at [485, 79] on div "Sync to HubSpot (5) Add to list (5) Find emails (5)" at bounding box center [497, 79] width 539 height 17
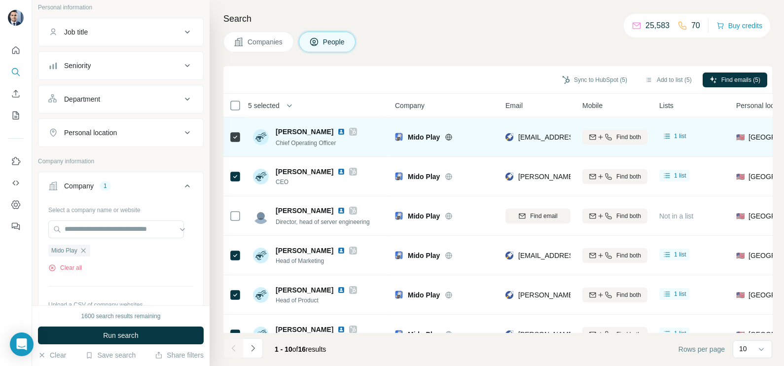
click at [445, 136] on icon at bounding box center [449, 137] width 8 height 8
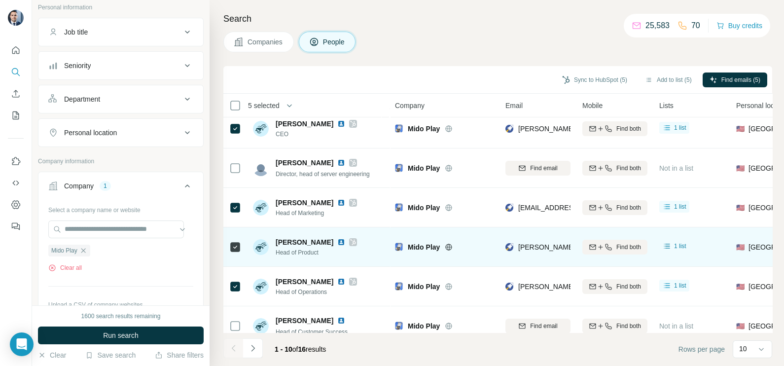
scroll to position [123, 0]
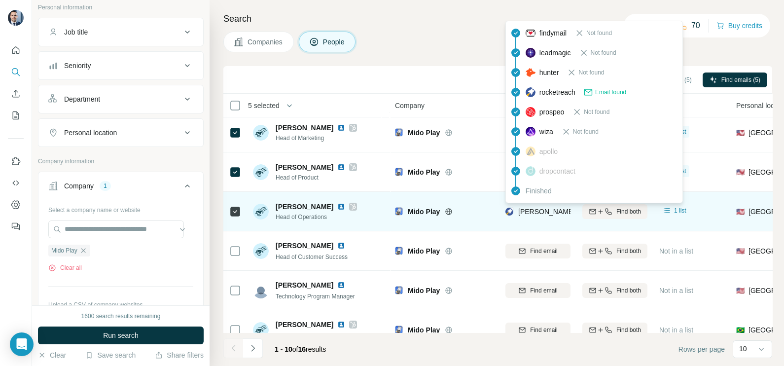
click at [539, 208] on span "erik@lottery-now.com" at bounding box center [605, 212] width 174 height 8
click at [539, 207] on span "erik@lottery-now.com" at bounding box center [601, 212] width 166 height 10
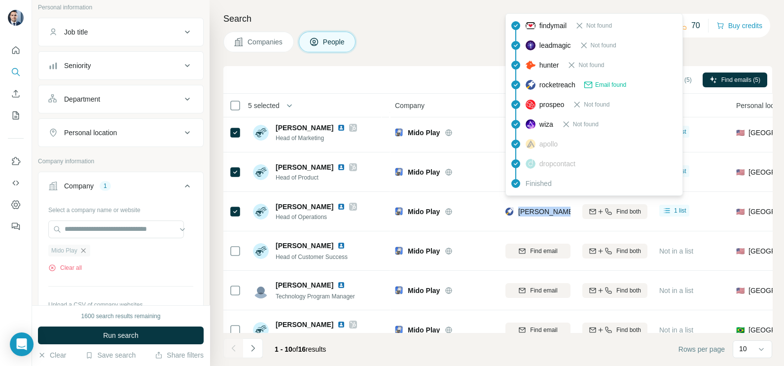
click at [84, 252] on icon "button" at bounding box center [83, 251] width 8 height 8
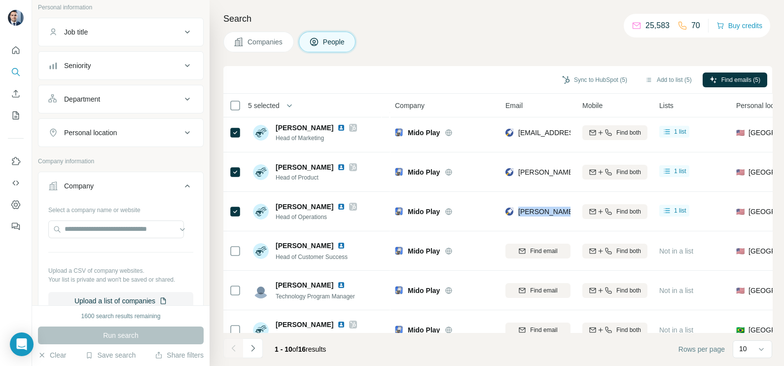
click at [275, 41] on span "Companies" at bounding box center [266, 42] width 36 height 10
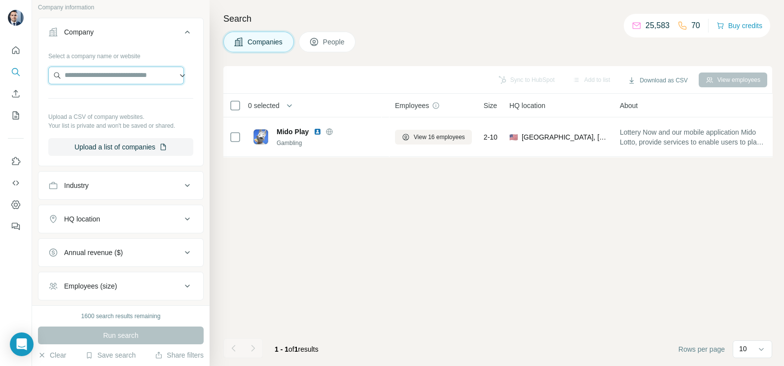
click at [88, 79] on input "text" at bounding box center [116, 76] width 136 height 18
paste input "**********"
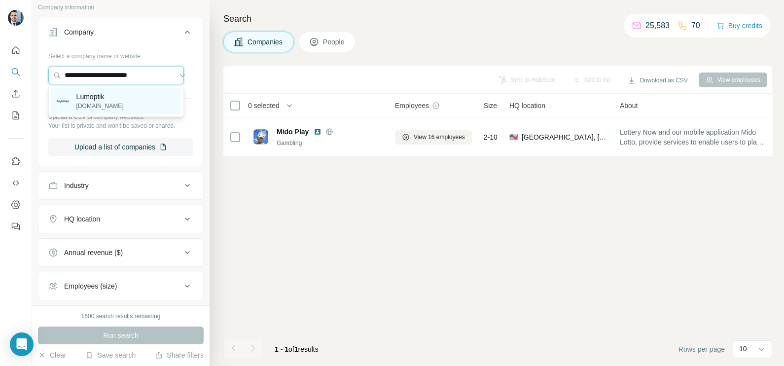
type input "**********"
click at [102, 104] on p "lumoptik.com" at bounding box center [99, 106] width 47 height 9
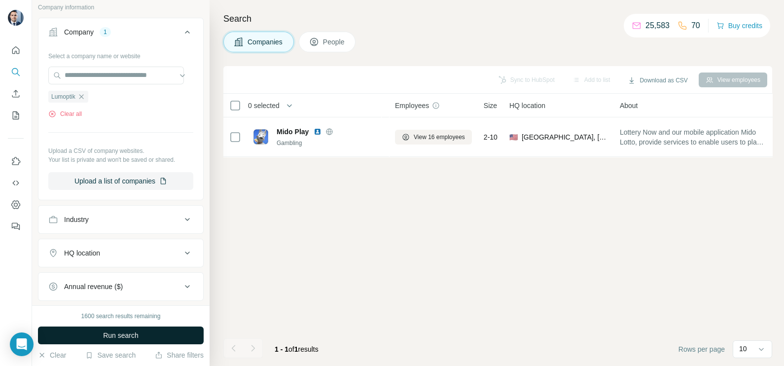
click at [117, 336] on span "Run search" at bounding box center [121, 336] width 36 height 10
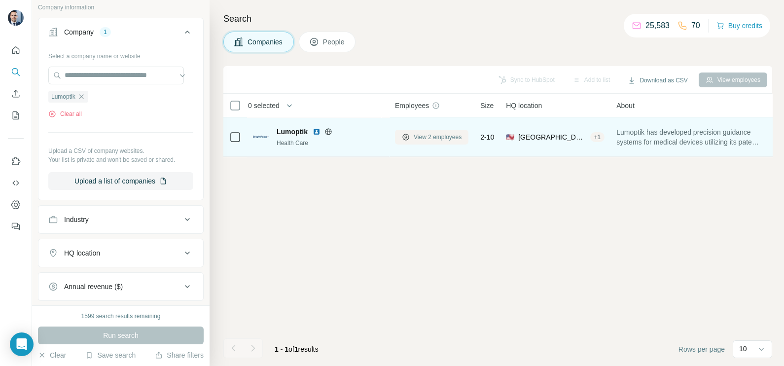
click at [451, 137] on span "View 2 employees" at bounding box center [438, 137] width 48 height 9
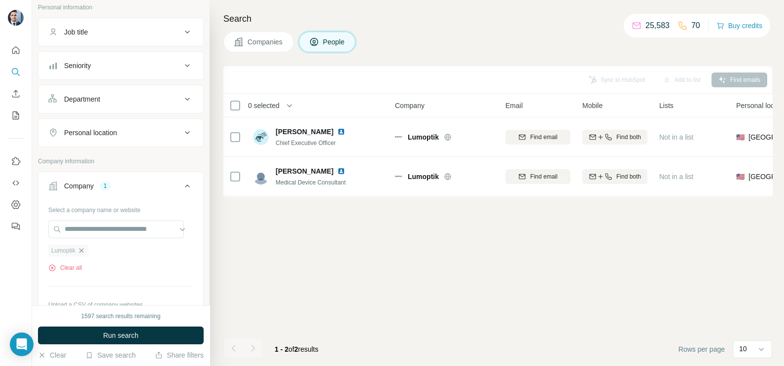
click at [82, 252] on icon "button" at bounding box center [81, 251] width 8 height 8
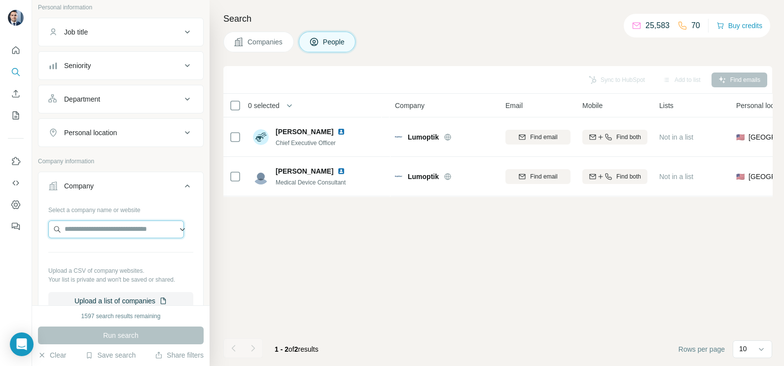
click at [95, 223] on input "text" at bounding box center [116, 230] width 136 height 18
paste input "**********"
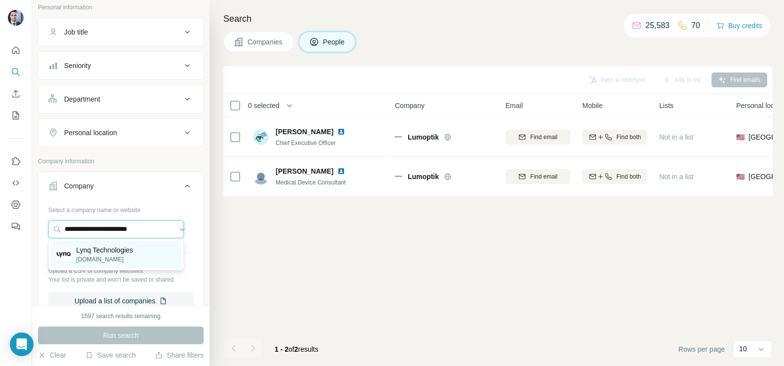
type input "**********"
click at [102, 260] on p "lynqnetworks.com" at bounding box center [104, 259] width 57 height 9
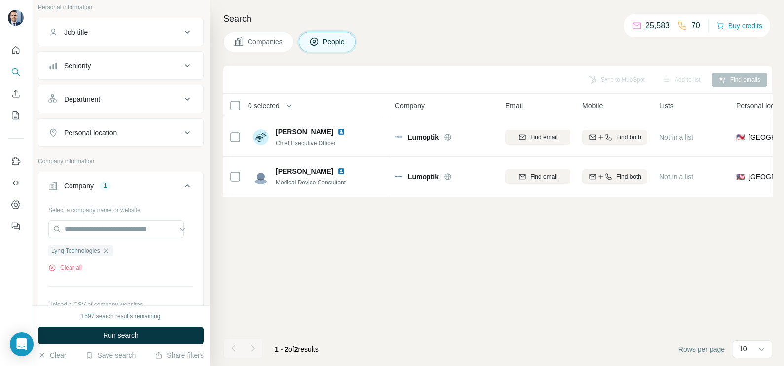
click at [261, 45] on span "Companies" at bounding box center [266, 42] width 36 height 10
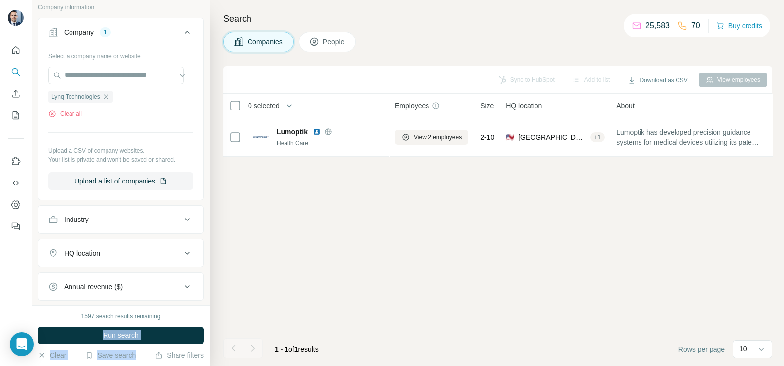
click at [127, 346] on div "1597 search results remaining Run search Clear Save search Share filters" at bounding box center [121, 335] width 178 height 61
drag, startPoint x: 127, startPoint y: 345, endPoint x: 118, endPoint y: 332, distance: 16.0
click at [118, 332] on span "Run search" at bounding box center [121, 336] width 36 height 10
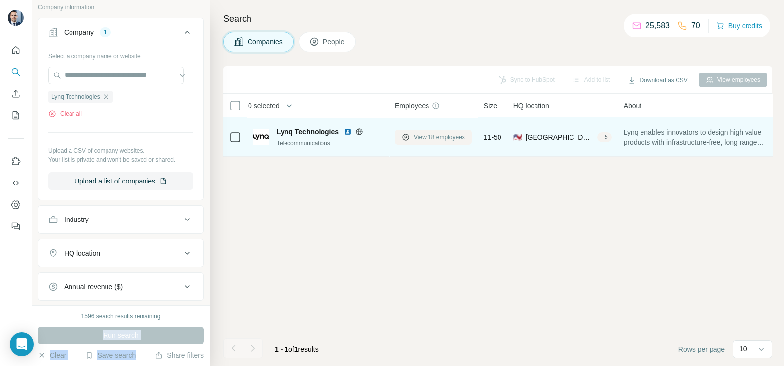
click at [439, 133] on span "View 18 employees" at bounding box center [439, 137] width 51 height 9
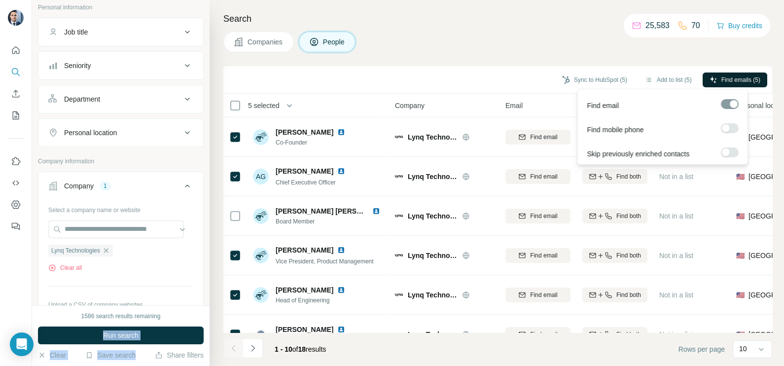
click at [744, 79] on span "Find emails (5)" at bounding box center [741, 79] width 39 height 9
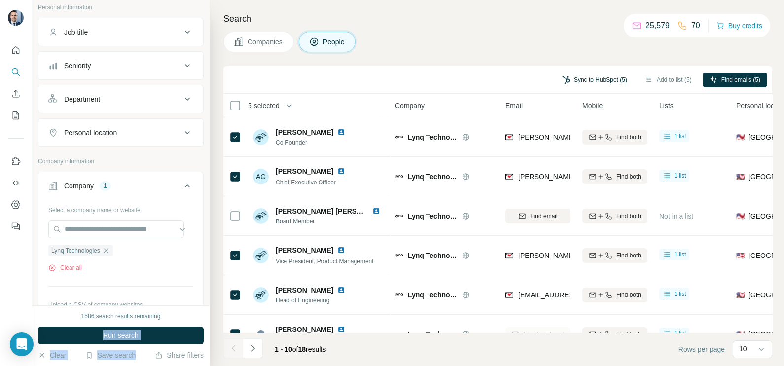
click at [588, 75] on button "Sync to HubSpot (5)" at bounding box center [594, 80] width 79 height 15
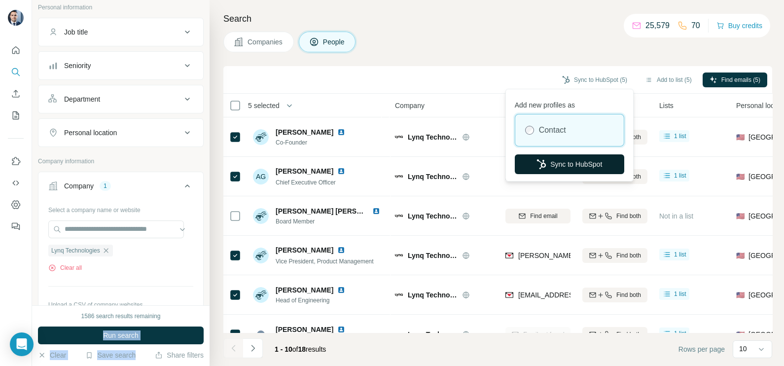
click at [562, 164] on button "Sync to HubSpot" at bounding box center [570, 164] width 110 height 20
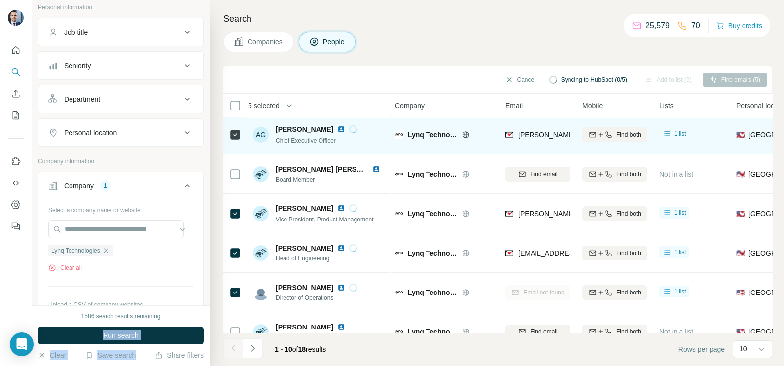
scroll to position [61, 0]
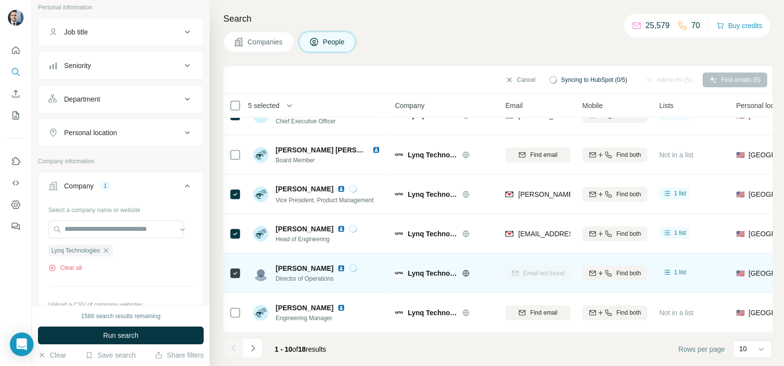
click at [229, 277] on icon at bounding box center [235, 273] width 12 height 12
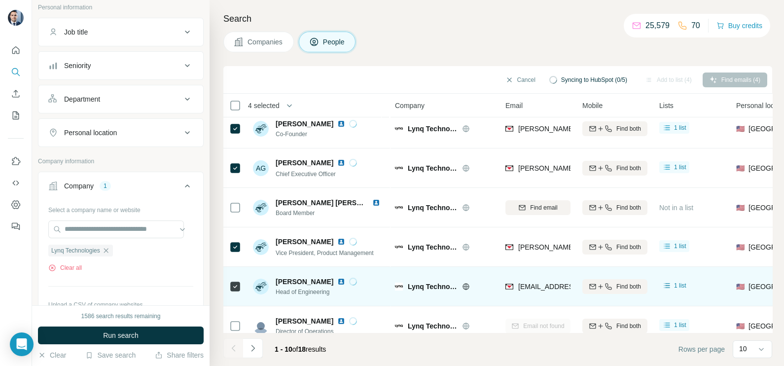
scroll to position [0, 0]
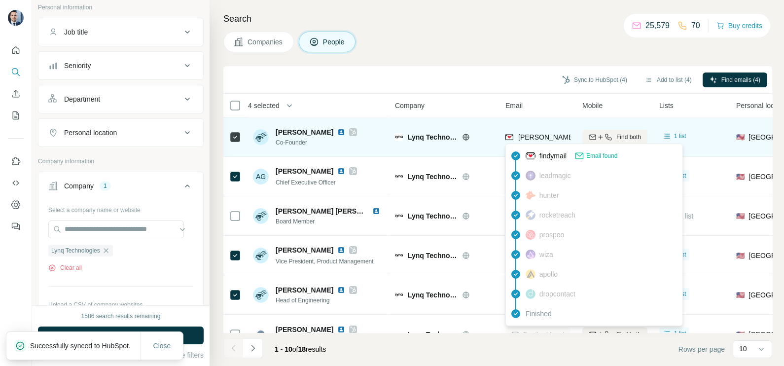
click at [557, 132] on span "matthew.misbin@lynqnetworks.com" at bounding box center [629, 137] width 223 height 10
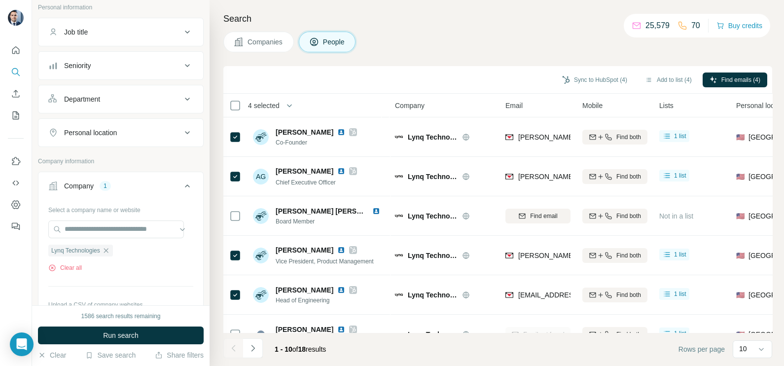
click at [454, 78] on div "Sync to HubSpot (4) Add to list (4) Find emails (4)" at bounding box center [497, 79] width 539 height 17
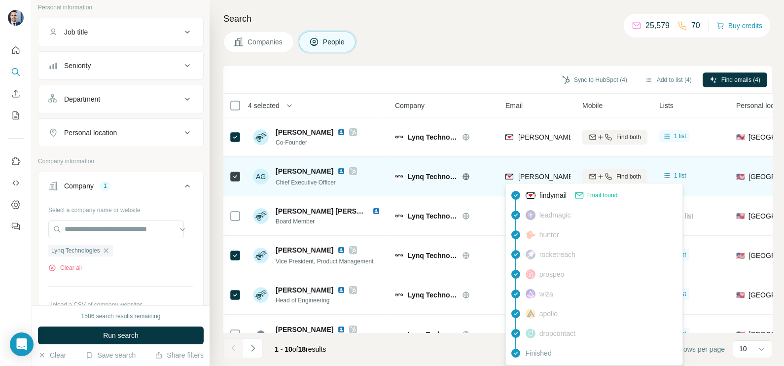
click at [537, 179] on span "adam.gould@lynqnetworks.com" at bounding box center [633, 177] width 231 height 8
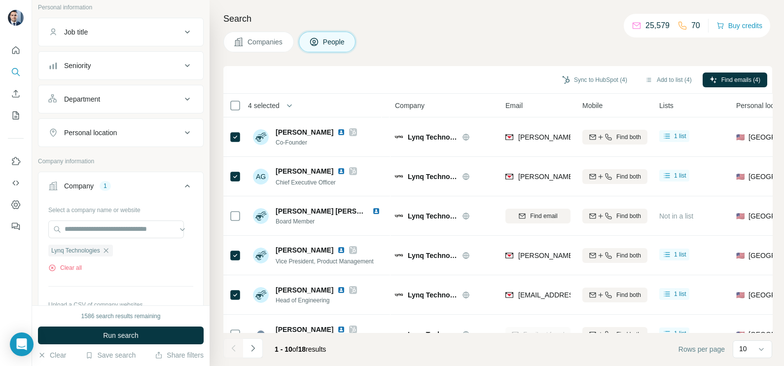
click at [483, 74] on div "Sync to HubSpot (4) Add to list (4) Find emails (4)" at bounding box center [497, 79] width 539 height 17
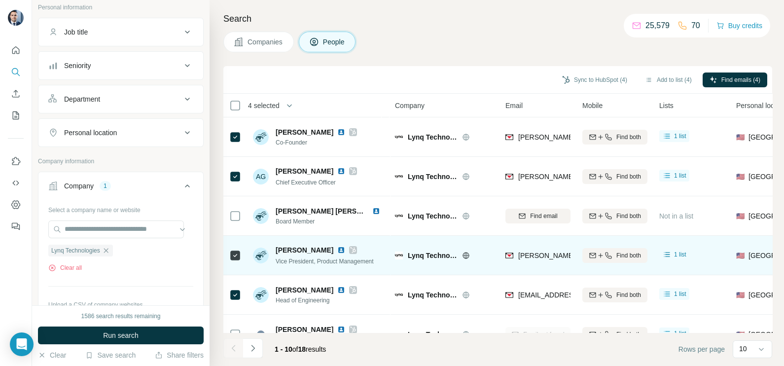
click at [542, 256] on span "mike.wrape@lynqnetworks.com" at bounding box center [633, 256] width 231 height 8
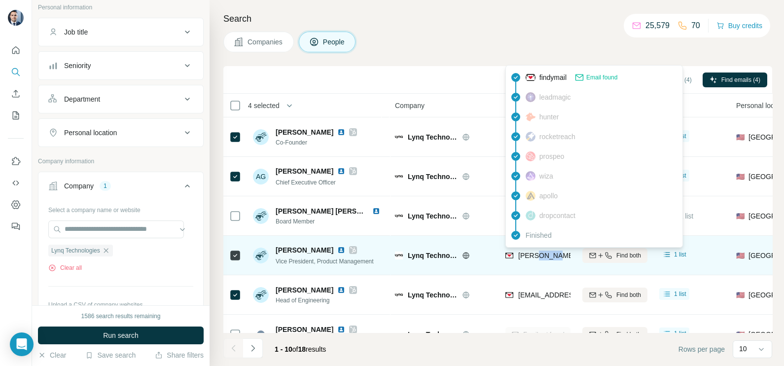
click at [542, 256] on span "mike.wrape@lynqnetworks.com" at bounding box center [633, 256] width 231 height 8
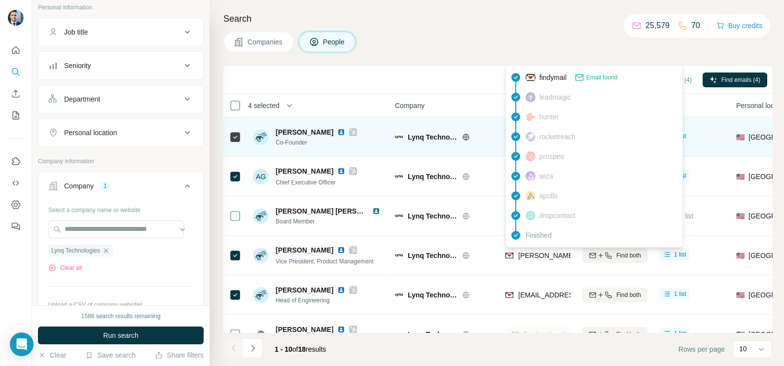
click at [443, 119] on td "Lynq Technologies" at bounding box center [444, 136] width 110 height 39
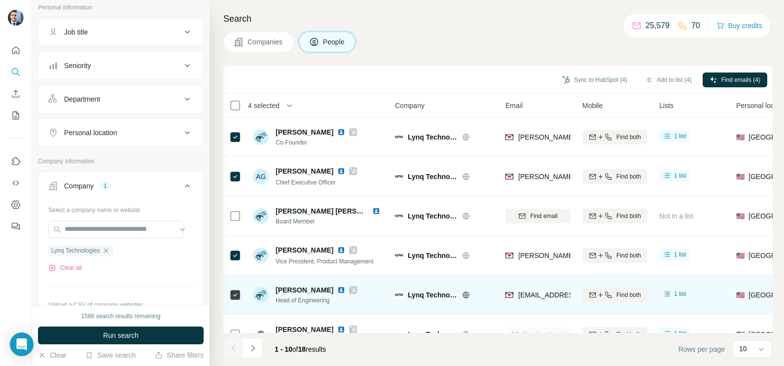
click at [544, 297] on span "gene.zhu@lynqnetworks.com" at bounding box center [576, 295] width 117 height 8
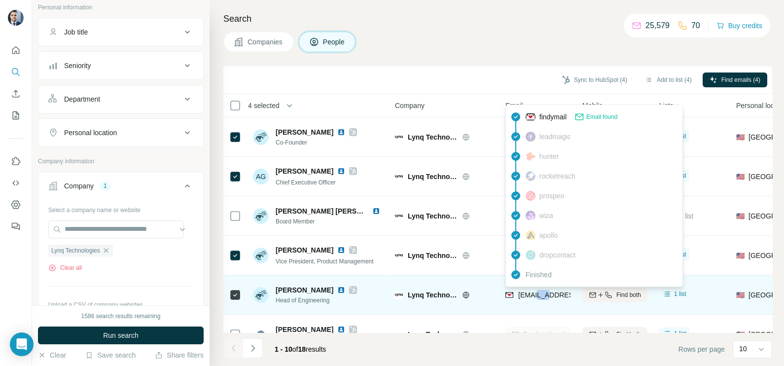
click at [544, 297] on span "gene.zhu@lynqnetworks.com" at bounding box center [576, 295] width 117 height 8
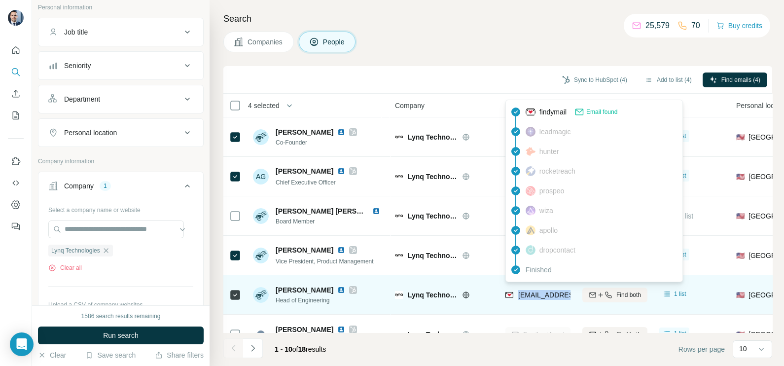
click at [544, 297] on span "gene.zhu@lynqnetworks.com" at bounding box center [576, 295] width 117 height 8
click at [557, 308] on td "gene.zhu@lynqnetworks.com" at bounding box center [538, 294] width 77 height 39
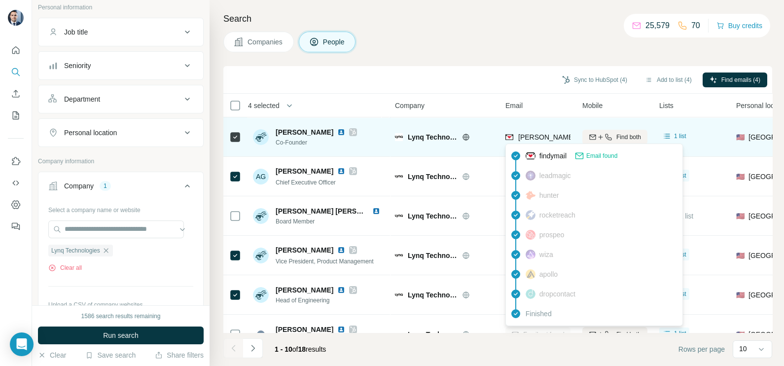
click at [538, 133] on span "matthew.misbin@lynqnetworks.com" at bounding box center [633, 137] width 231 height 8
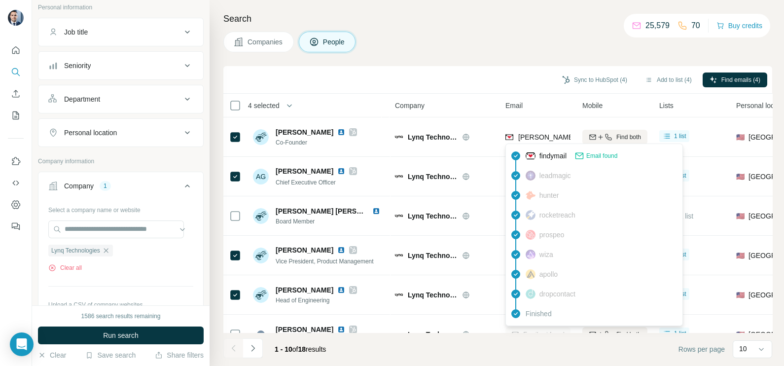
click at [472, 64] on div "Search Companies People Sync to HubSpot (4) Add to list (4) Find emails (4) 4 s…" at bounding box center [497, 183] width 575 height 366
